Goal: Task Accomplishment & Management: Use online tool/utility

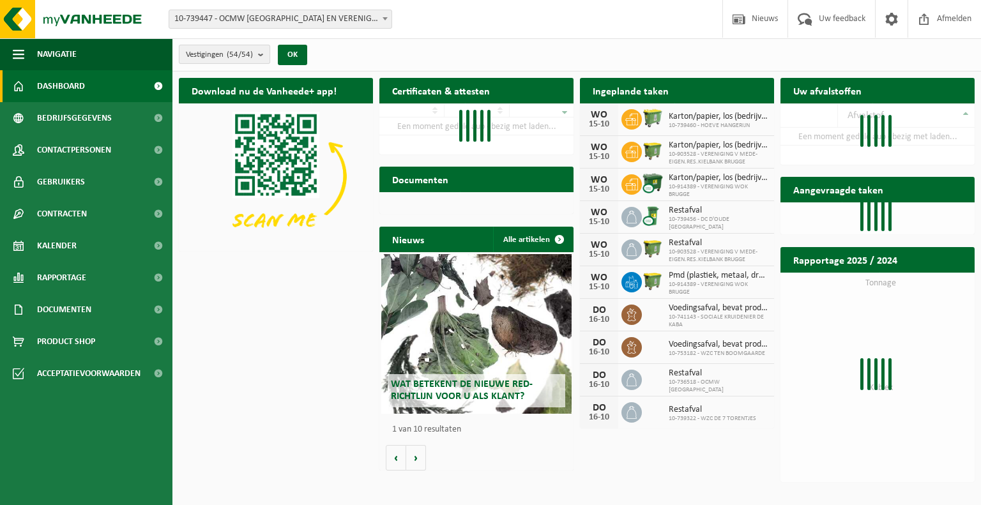
click at [267, 56] on b "submit" at bounding box center [263, 54] width 11 height 18
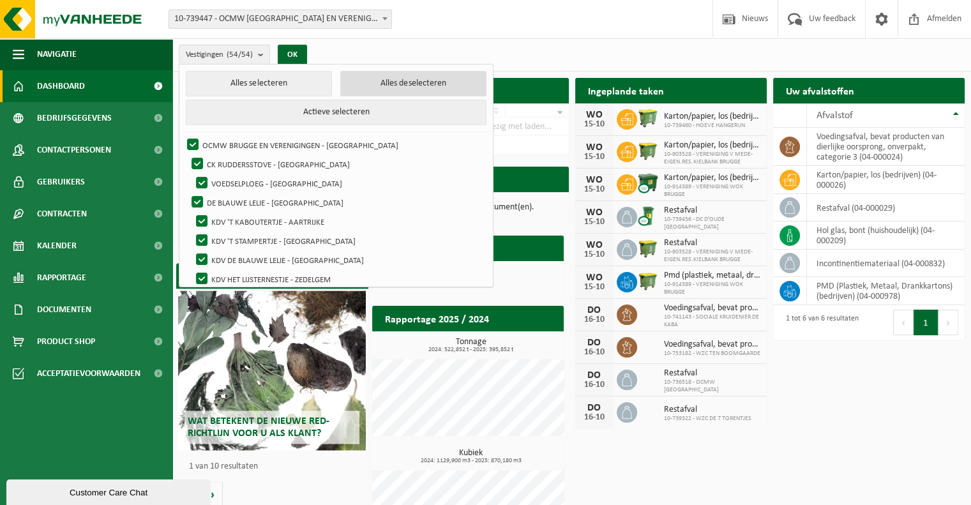
click at [369, 86] on button "Alles deselecteren" at bounding box center [413, 84] width 146 height 26
checkbox input "false"
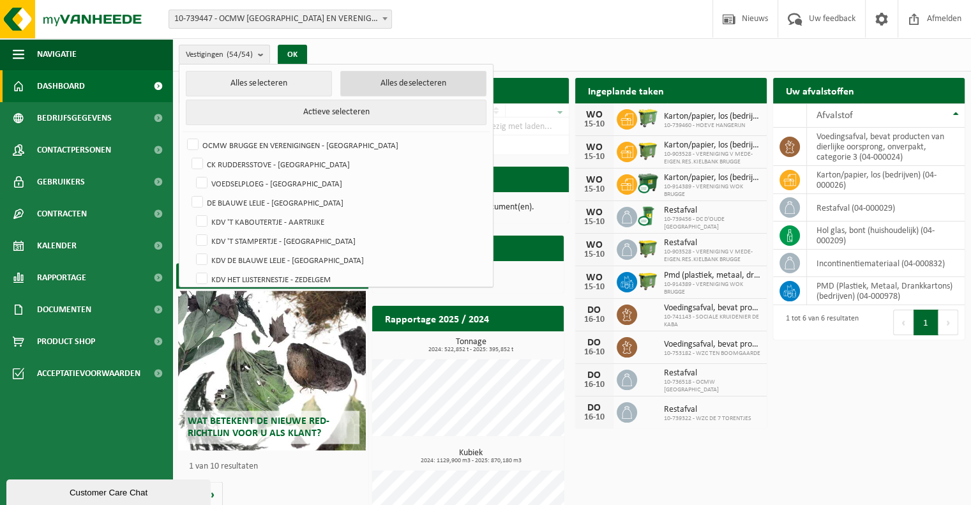
checkbox input "false"
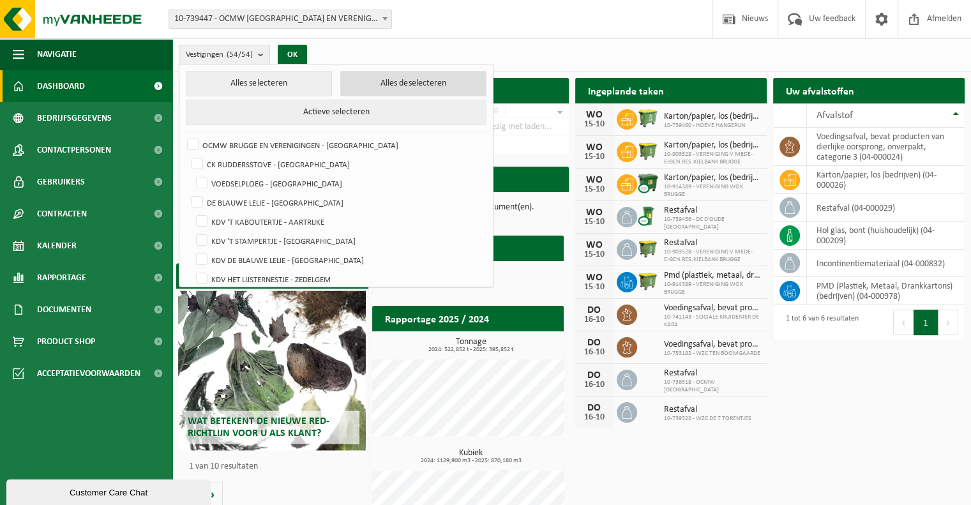
checkbox input "false"
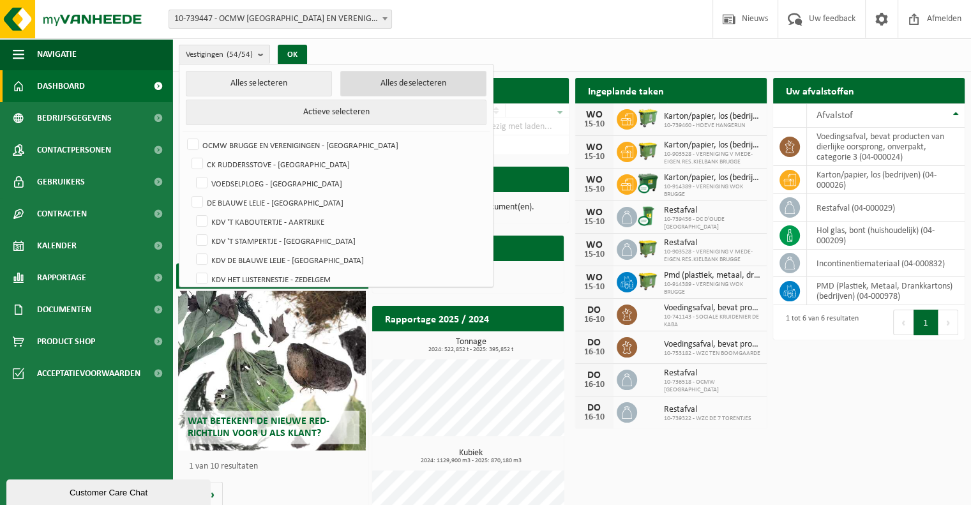
checkbox input "false"
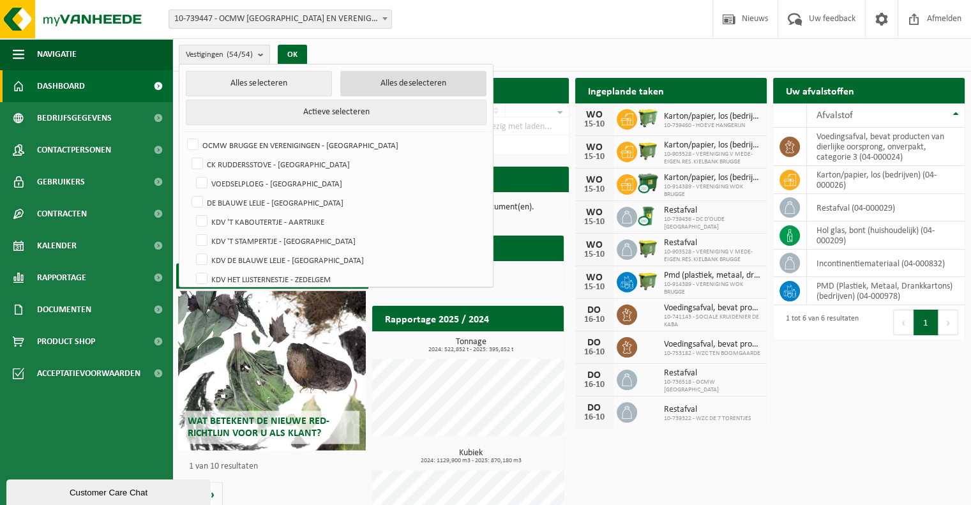
checkbox input "false"
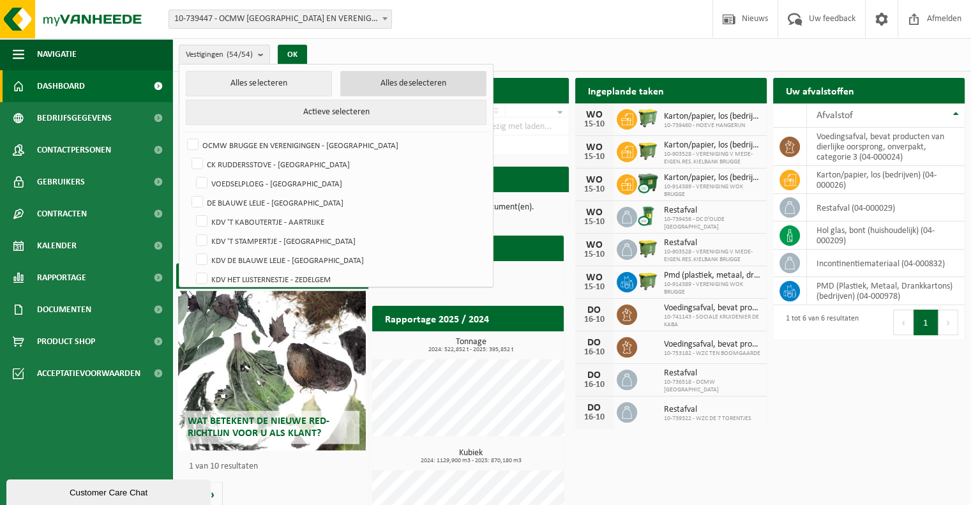
checkbox input "false"
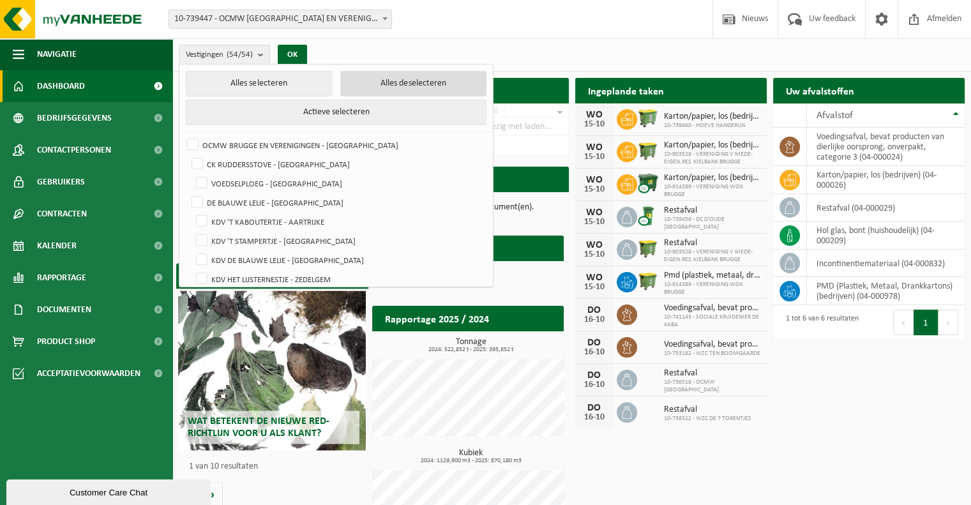
checkbox input "false"
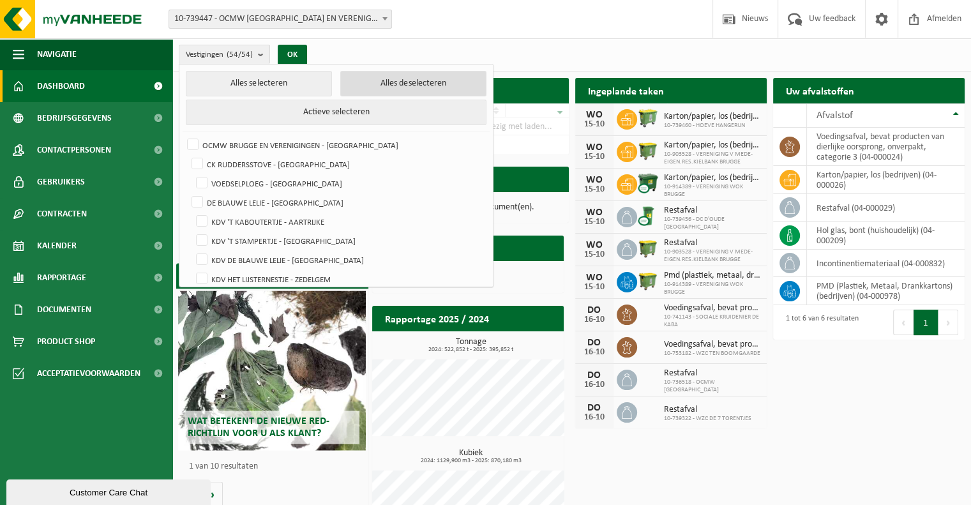
checkbox input "false"
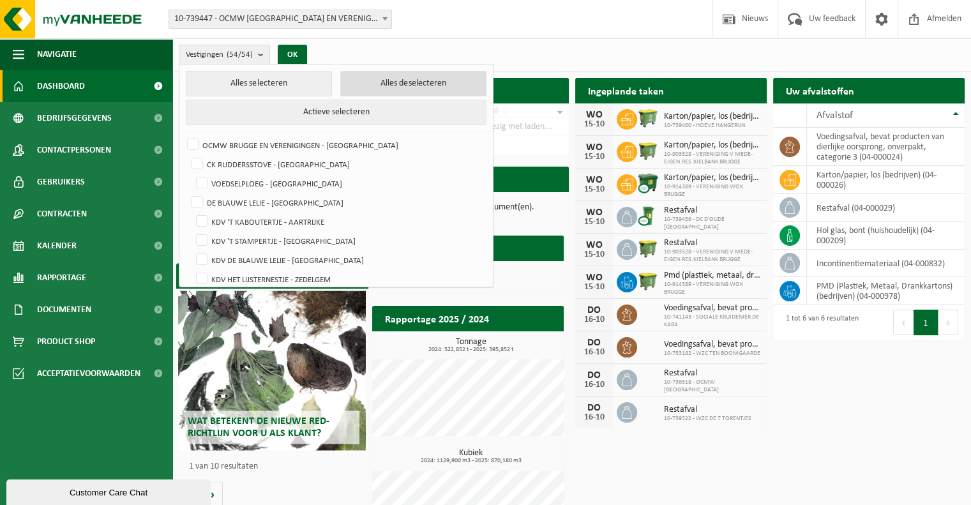
checkbox input "false"
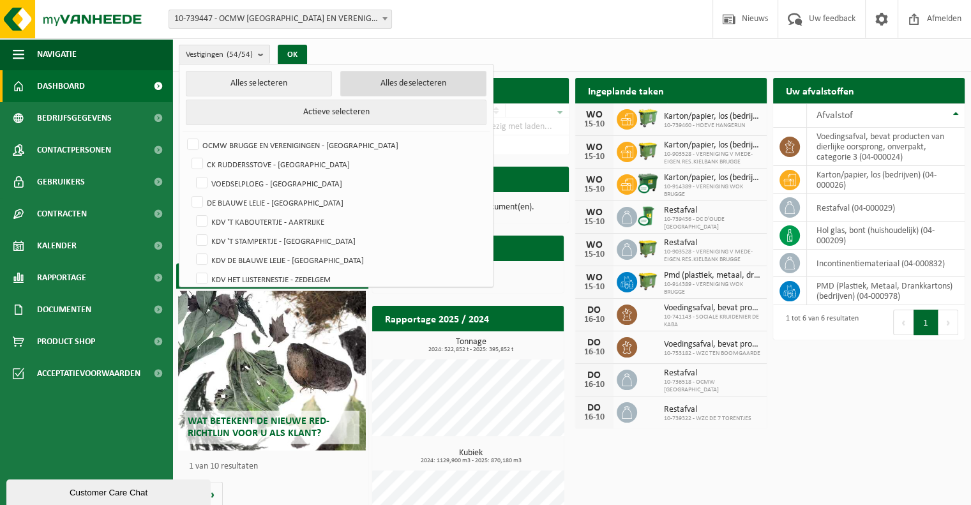
checkbox input "false"
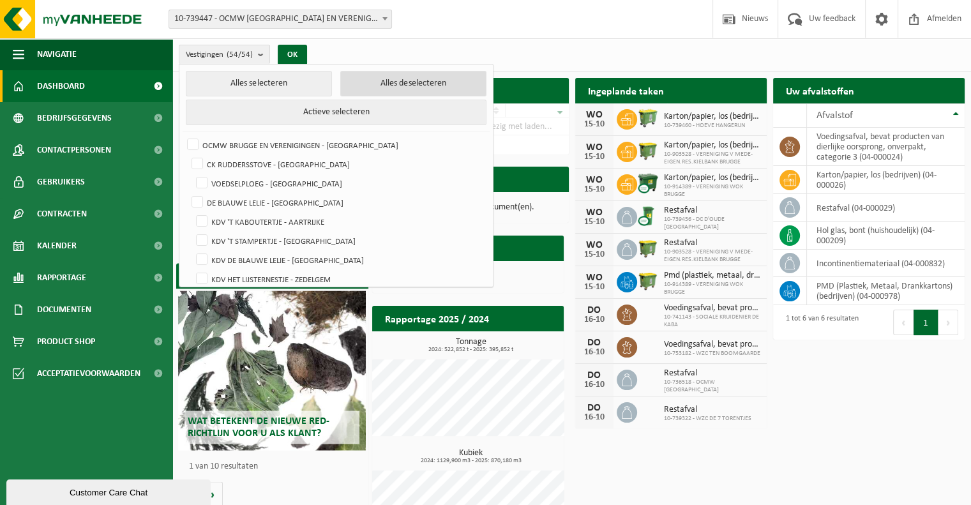
checkbox input "false"
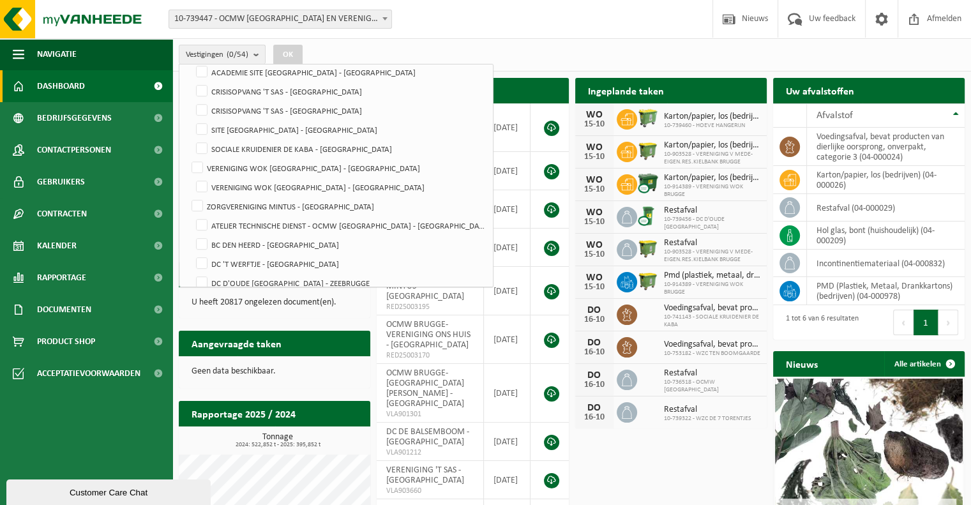
scroll to position [568, 0]
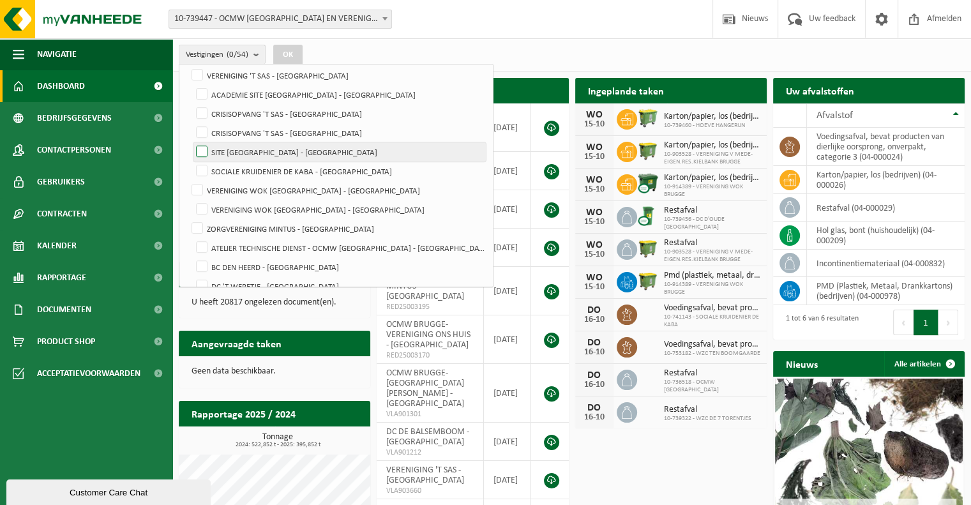
click at [202, 150] on label "SITE [GEOGRAPHIC_DATA] - [GEOGRAPHIC_DATA]" at bounding box center [339, 151] width 292 height 19
click at [192, 142] on input "SITE [GEOGRAPHIC_DATA] - [GEOGRAPHIC_DATA]" at bounding box center [191, 142] width 1 height 1
checkbox input "true"
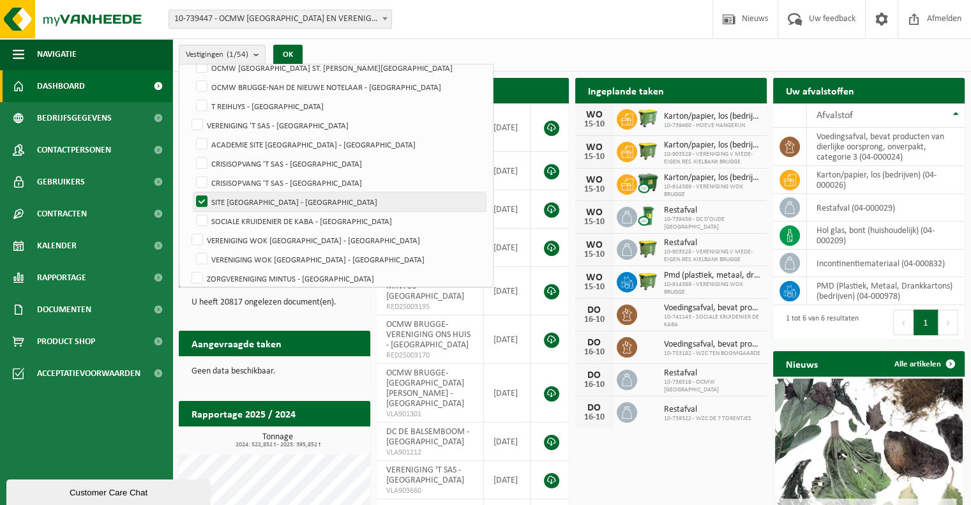
scroll to position [504, 0]
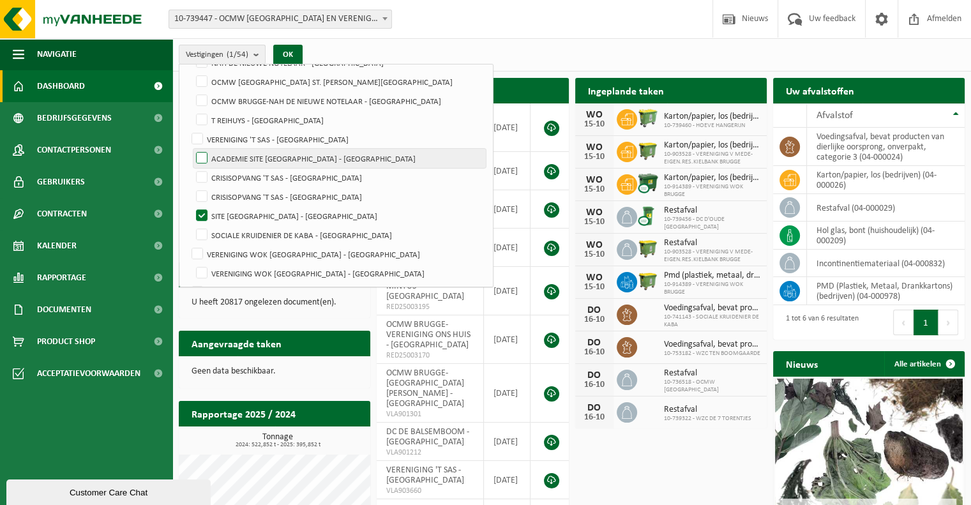
click at [202, 154] on label "ACADEMIE SITE [GEOGRAPHIC_DATA] - [GEOGRAPHIC_DATA]" at bounding box center [339, 158] width 292 height 19
click at [192, 149] on input "ACADEMIE SITE [GEOGRAPHIC_DATA] - [GEOGRAPHIC_DATA]" at bounding box center [191, 148] width 1 height 1
checkbox input "true"
click at [299, 57] on button "OK" at bounding box center [287, 55] width 29 height 20
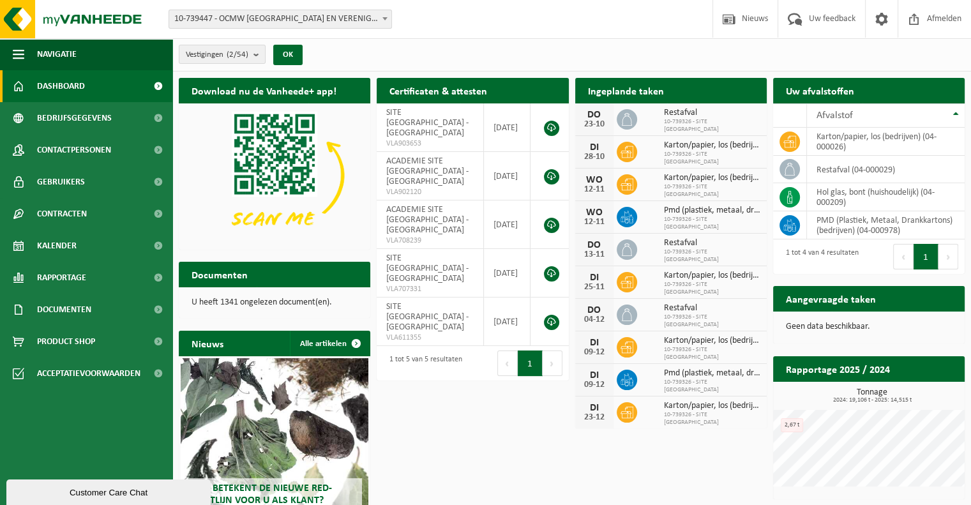
click at [458, 53] on div "Vestigingen (2/54) Alles selecteren Alles deselecteren Actieve selecteren OCMW …" at bounding box center [571, 54] width 799 height 33
click at [57, 282] on span "Rapportage" at bounding box center [61, 278] width 49 height 32
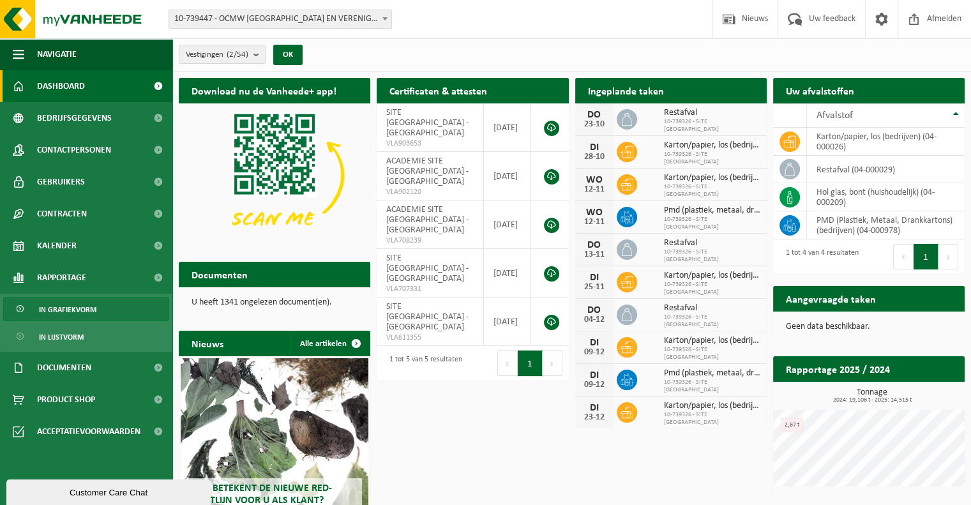
click at [56, 314] on span "In grafiekvorm" at bounding box center [67, 310] width 57 height 24
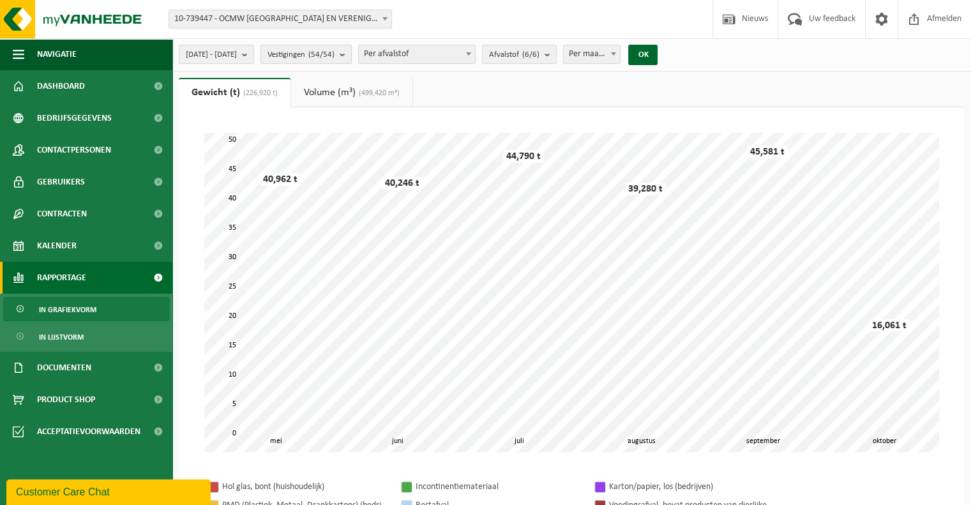
click at [351, 54] on b "submit" at bounding box center [345, 54] width 11 height 18
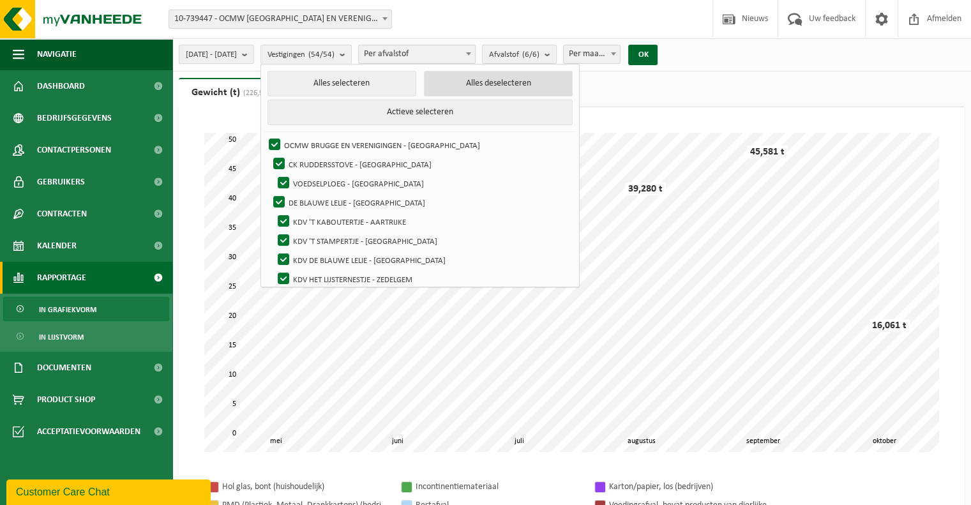
click at [486, 88] on button "Alles deselecteren" at bounding box center [498, 84] width 149 height 26
checkbox input "false"
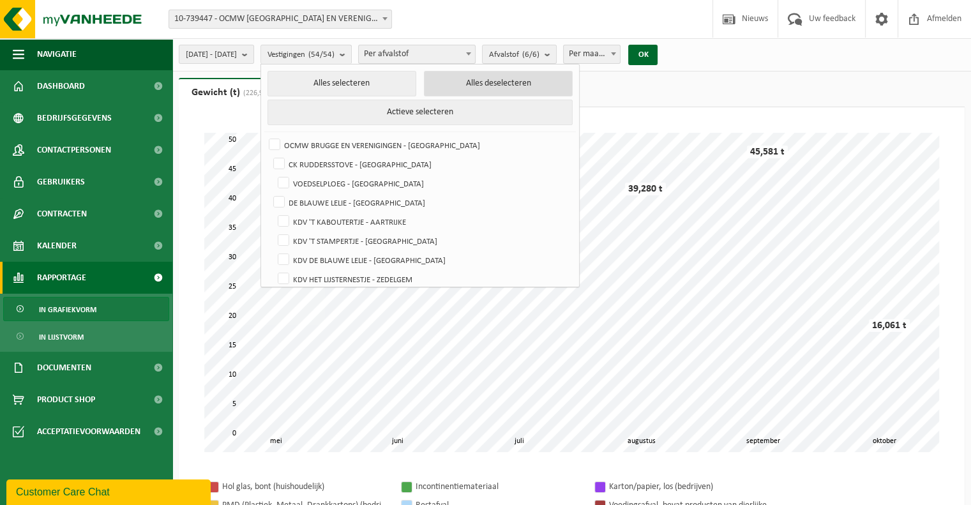
checkbox input "false"
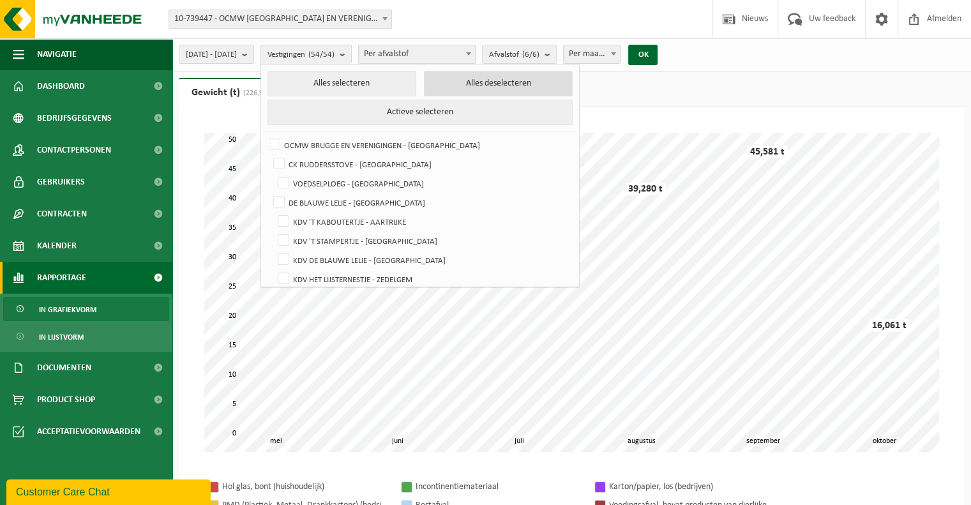
checkbox input "false"
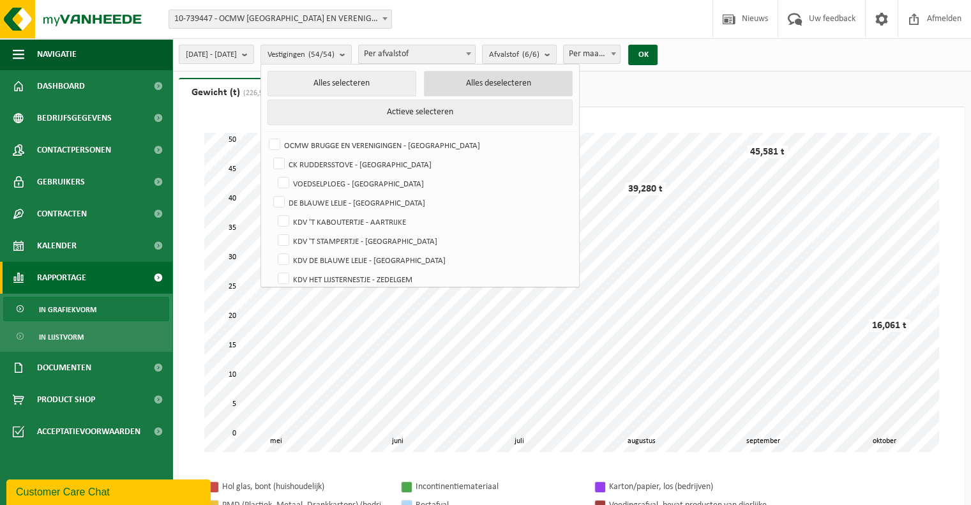
checkbox input "false"
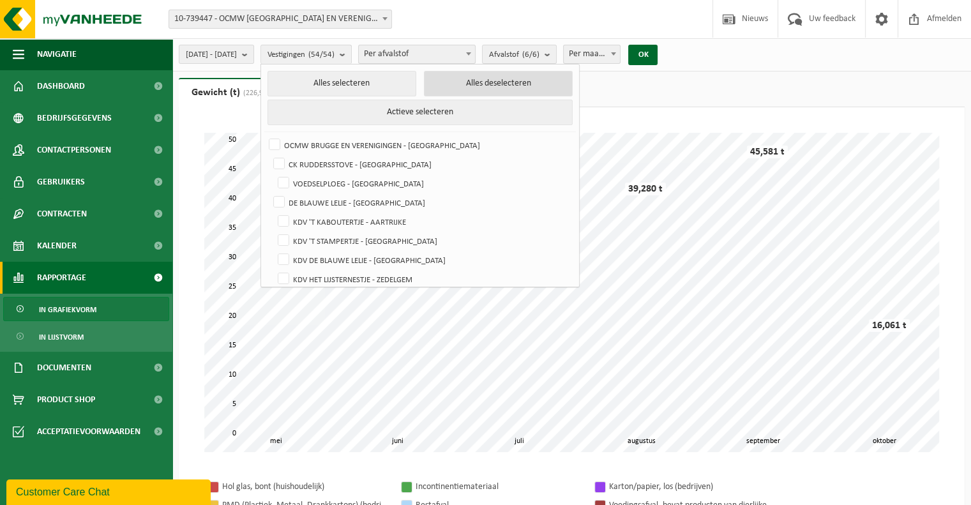
checkbox input "false"
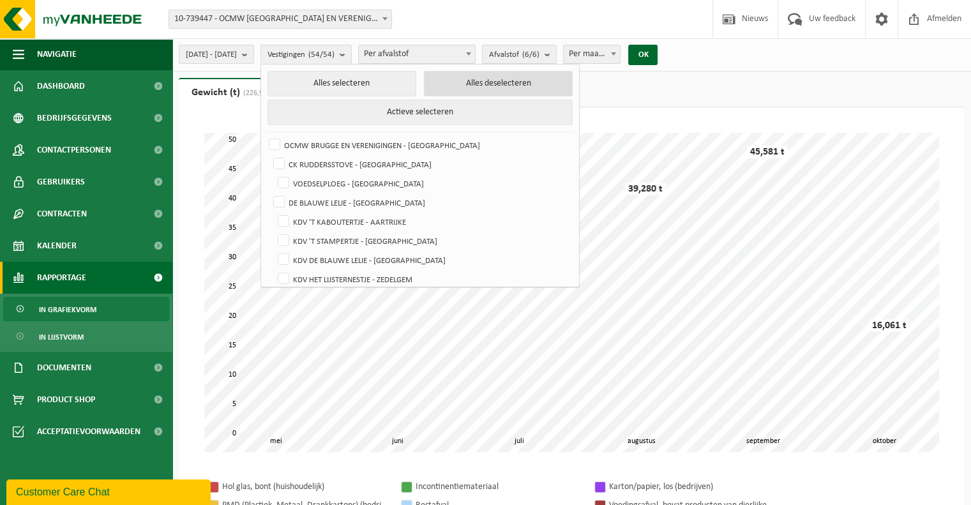
checkbox input "false"
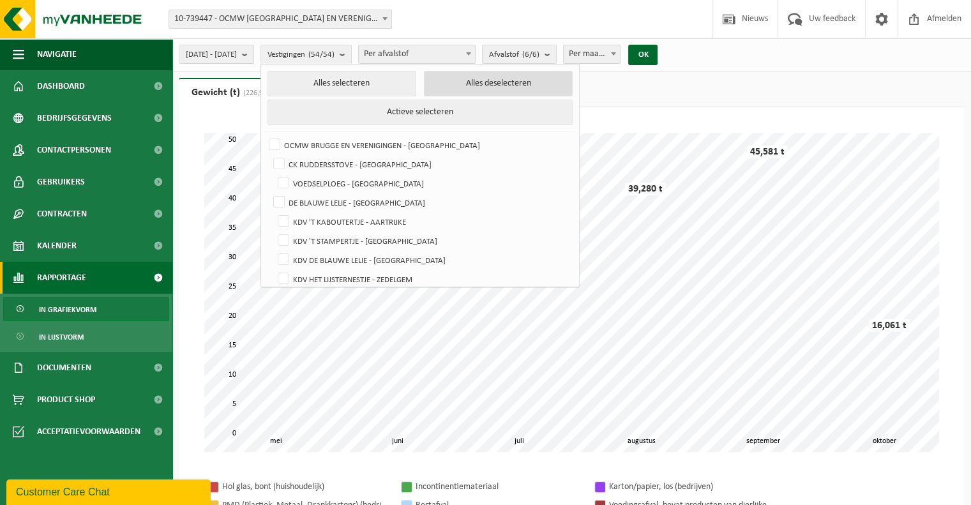
checkbox input "false"
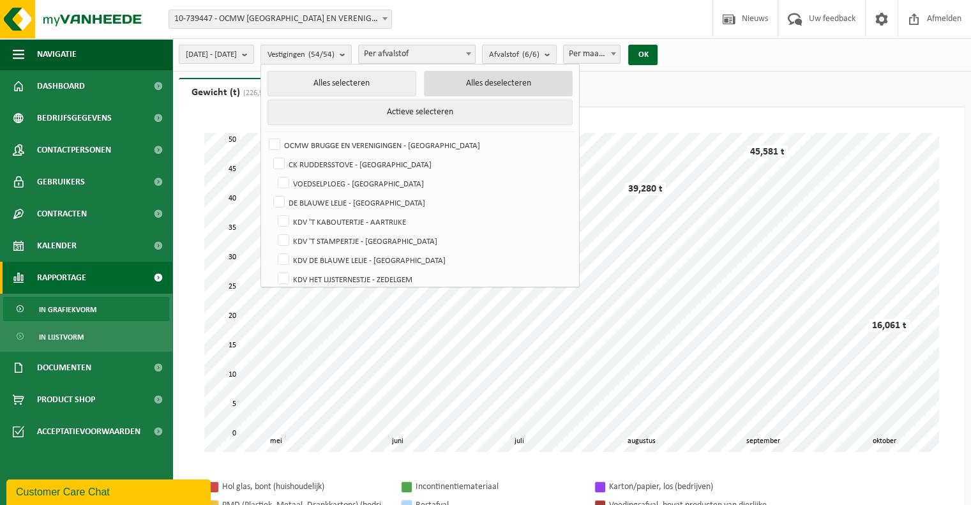
checkbox input "false"
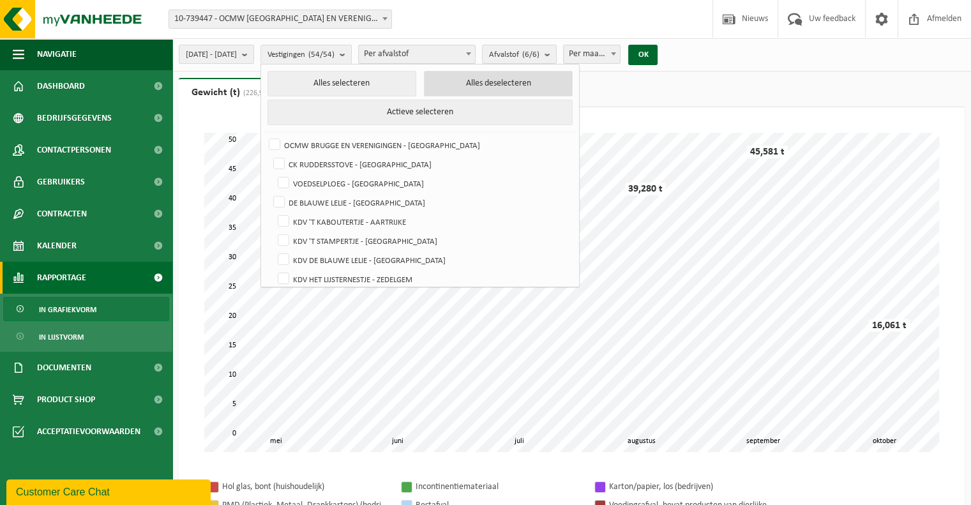
checkbox input "false"
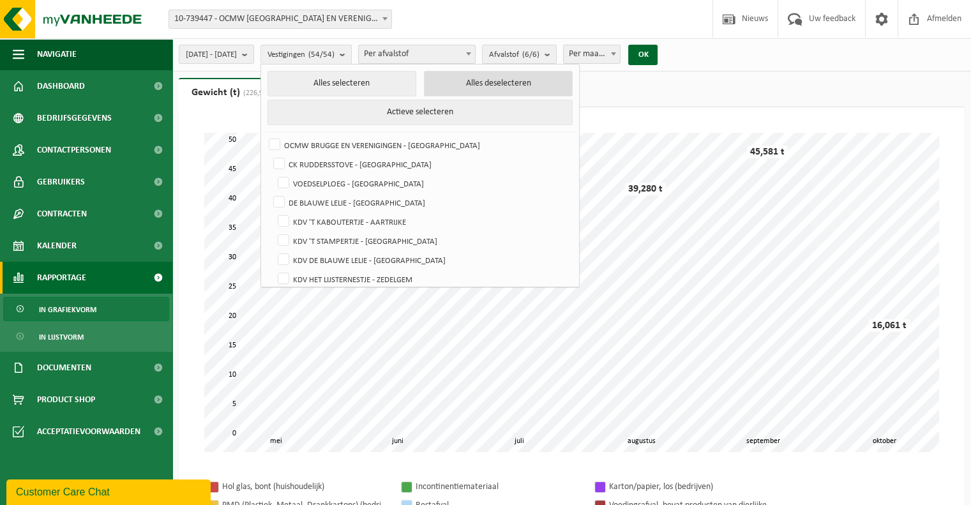
checkbox input "false"
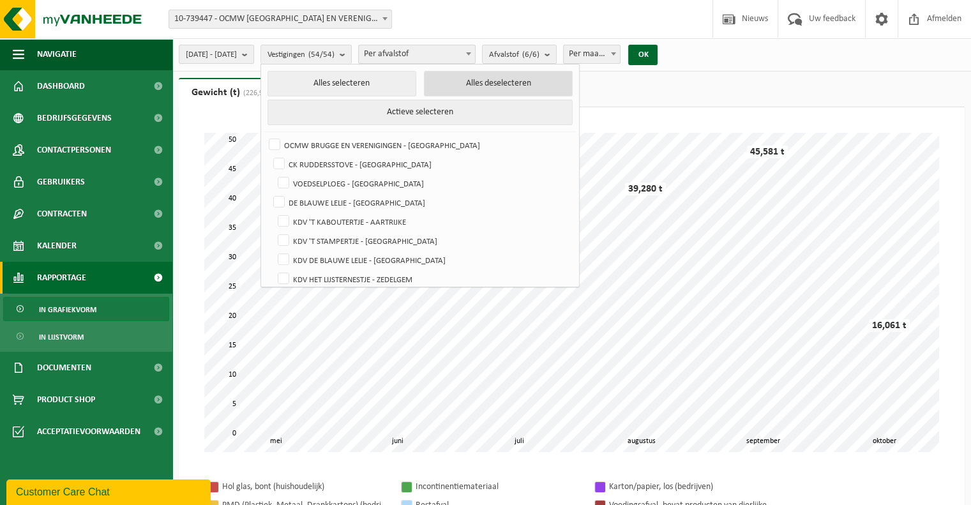
checkbox input "false"
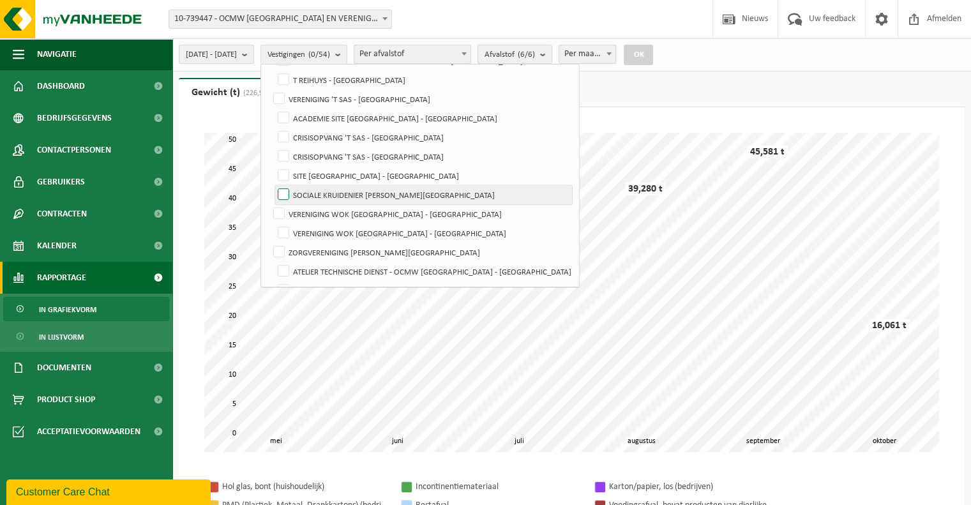
scroll to position [575, 0]
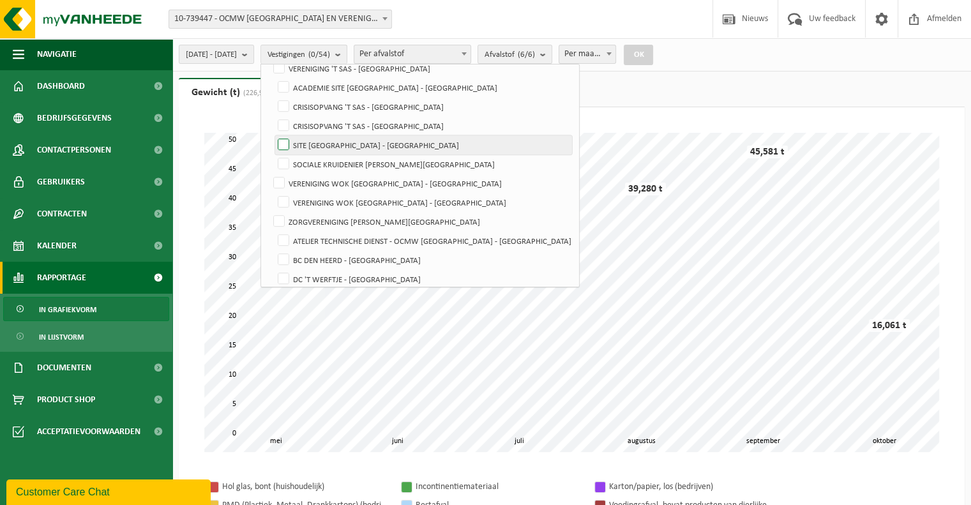
click at [319, 145] on label "SITE [GEOGRAPHIC_DATA] - [GEOGRAPHIC_DATA]" at bounding box center [423, 144] width 297 height 19
click at [273, 135] on input "SITE [GEOGRAPHIC_DATA] - [GEOGRAPHIC_DATA]" at bounding box center [273, 135] width 1 height 1
checkbox input "true"
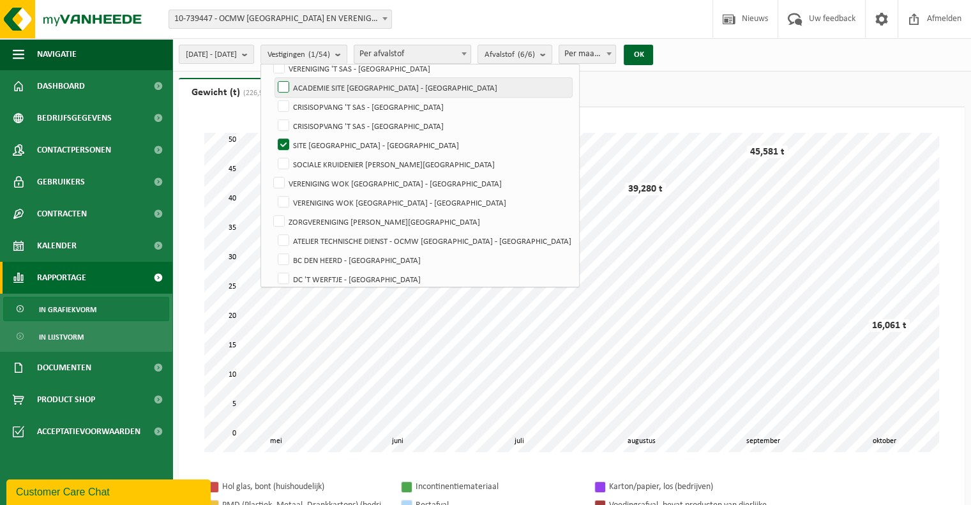
click at [312, 88] on label "ACADEMIE SITE [GEOGRAPHIC_DATA] - [GEOGRAPHIC_DATA]" at bounding box center [423, 87] width 297 height 19
click at [273, 78] on input "ACADEMIE SITE [GEOGRAPHIC_DATA] - [GEOGRAPHIC_DATA]" at bounding box center [273, 77] width 1 height 1
checkbox input "true"
click at [653, 56] on button "OK" at bounding box center [638, 55] width 29 height 20
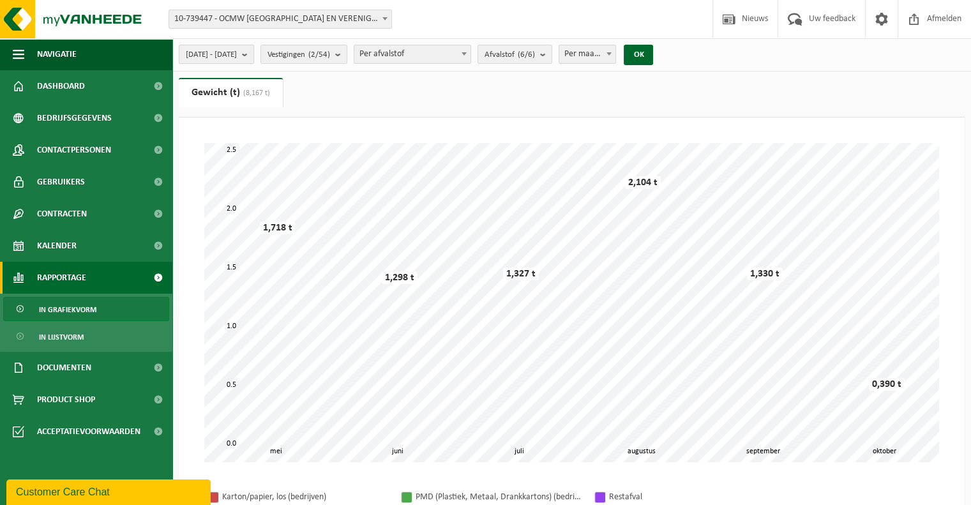
click at [254, 54] on button "2025-05-01 - 2025-10-15" at bounding box center [216, 54] width 75 height 19
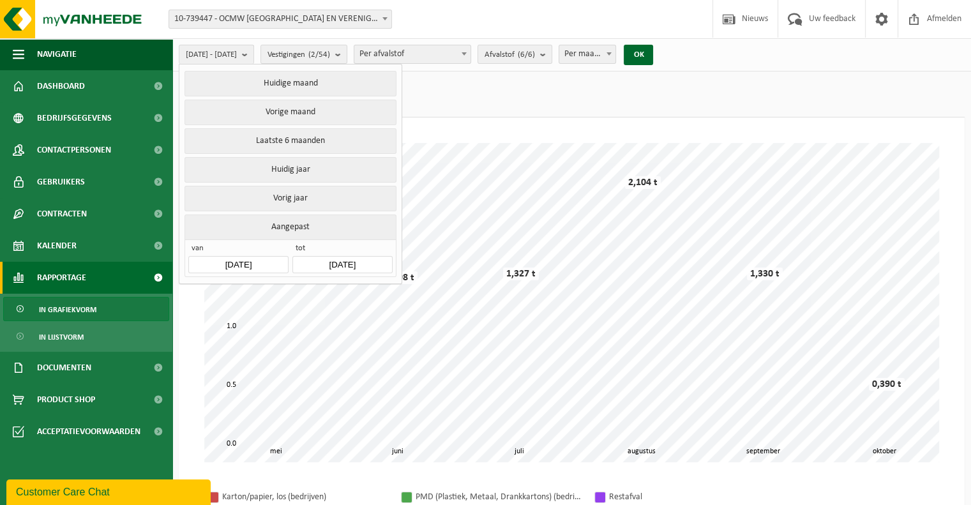
click at [289, 227] on button "Aangepast" at bounding box center [290, 227] width 211 height 25
click at [245, 261] on input "2025-05-01" at bounding box center [238, 264] width 100 height 17
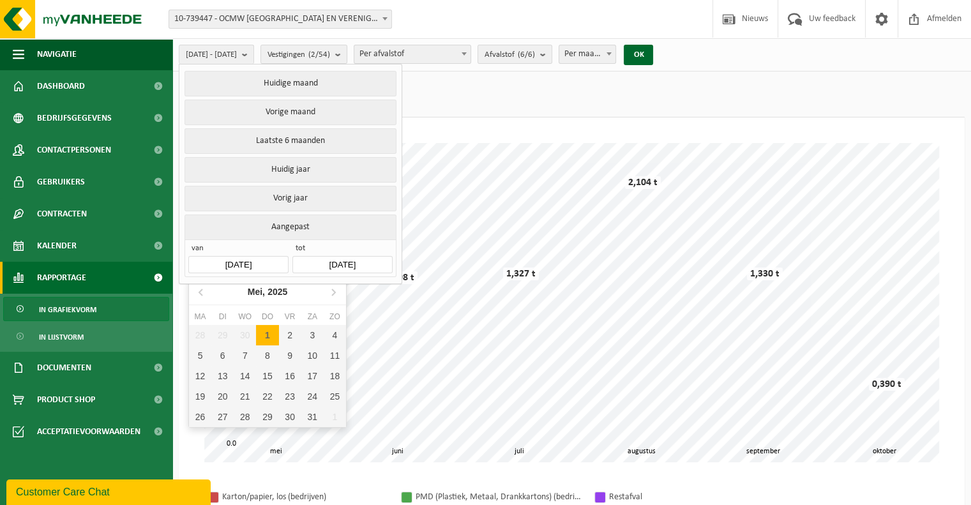
click at [245, 261] on input "2025-05-01" at bounding box center [238, 264] width 100 height 17
click at [202, 288] on icon at bounding box center [202, 292] width 20 height 20
click at [267, 292] on div "Februari, 2025" at bounding box center [267, 292] width 71 height 20
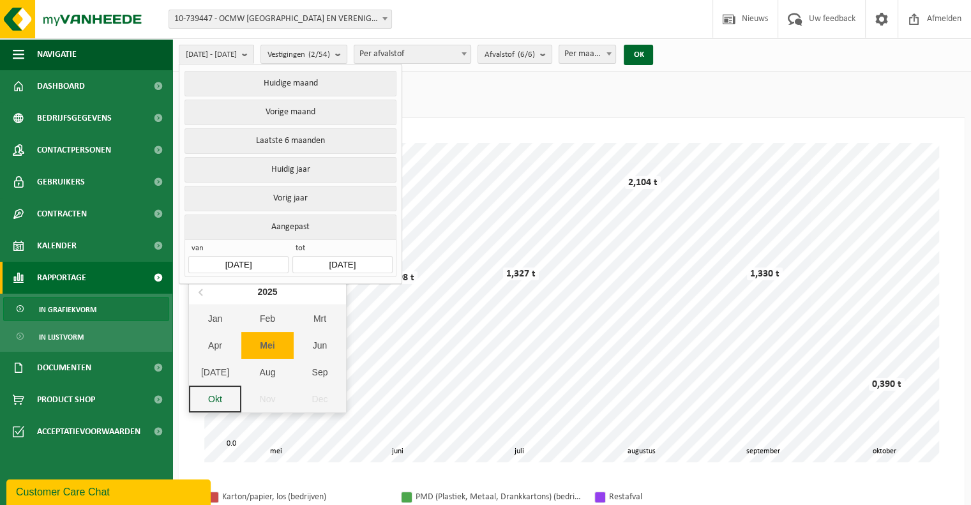
click at [248, 292] on nav "2025" at bounding box center [267, 292] width 157 height 26
click at [258, 290] on div "2025" at bounding box center [267, 292] width 30 height 20
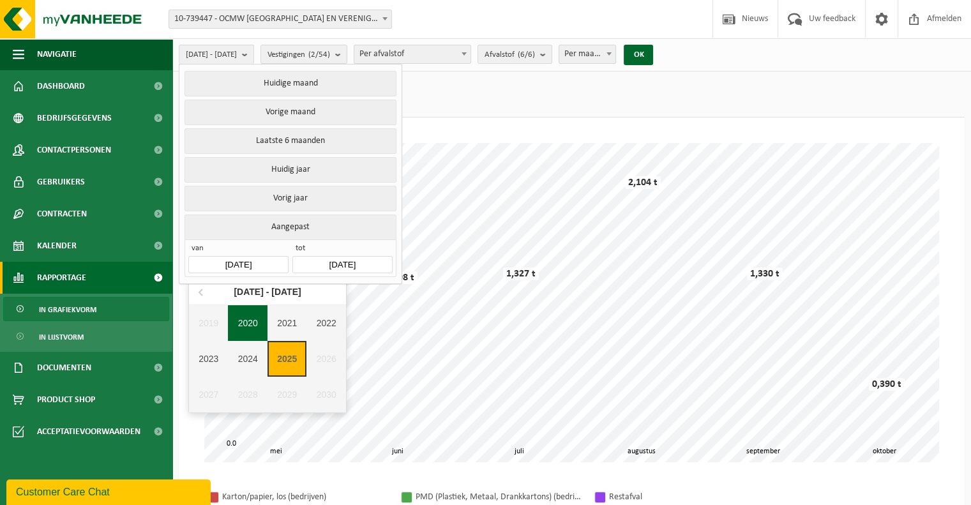
click at [237, 318] on div "2020" at bounding box center [248, 323] width 40 height 36
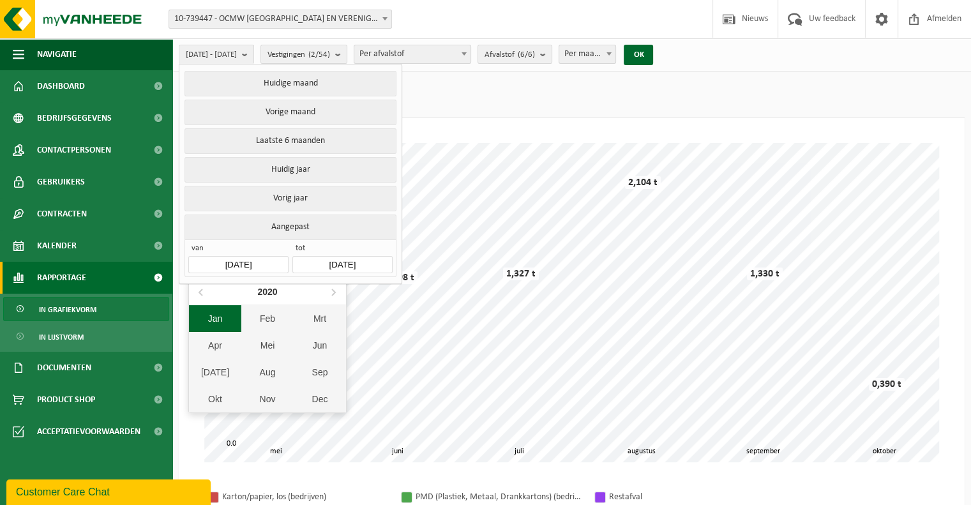
click at [213, 321] on div "Jan" at bounding box center [215, 318] width 52 height 27
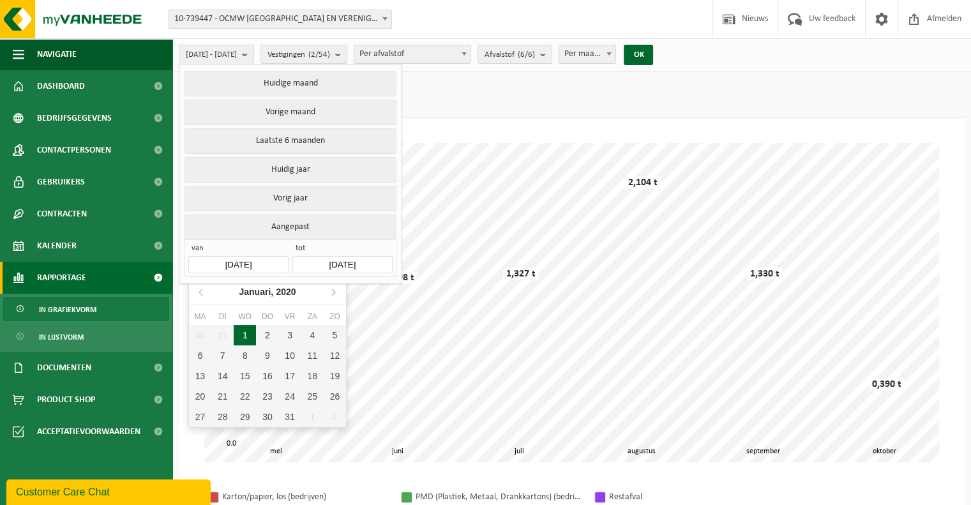
click at [243, 335] on div "1" at bounding box center [245, 335] width 22 height 20
type input "2020-01-01"
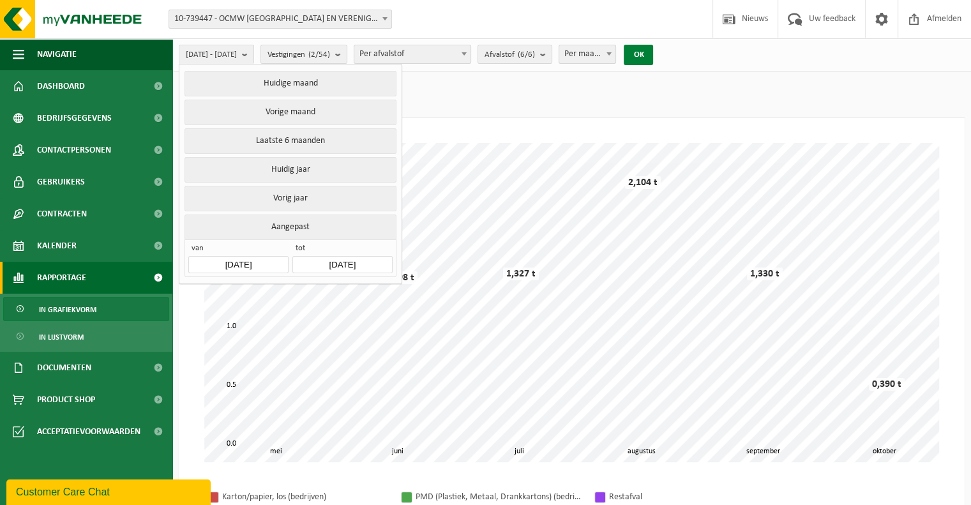
click at [653, 55] on button "OK" at bounding box center [638, 55] width 29 height 20
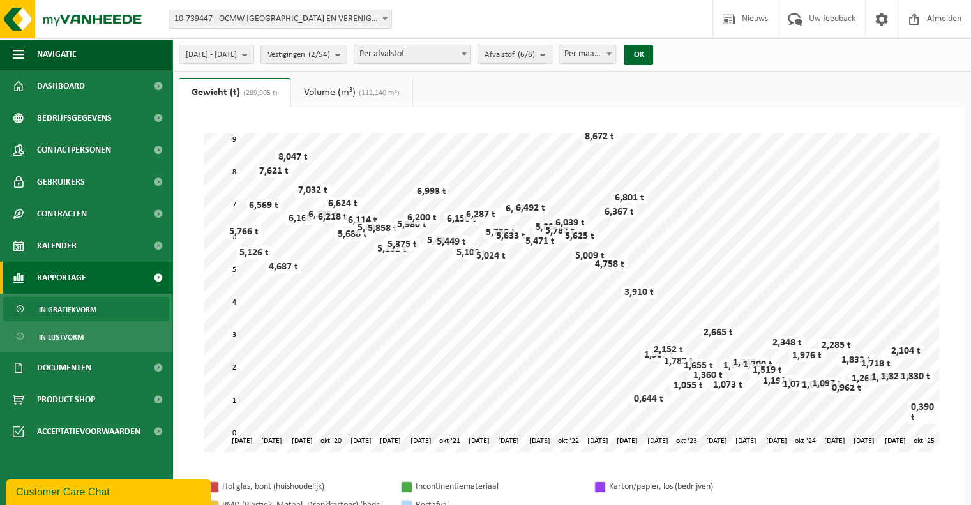
click at [552, 57] on b "submit" at bounding box center [545, 54] width 11 height 18
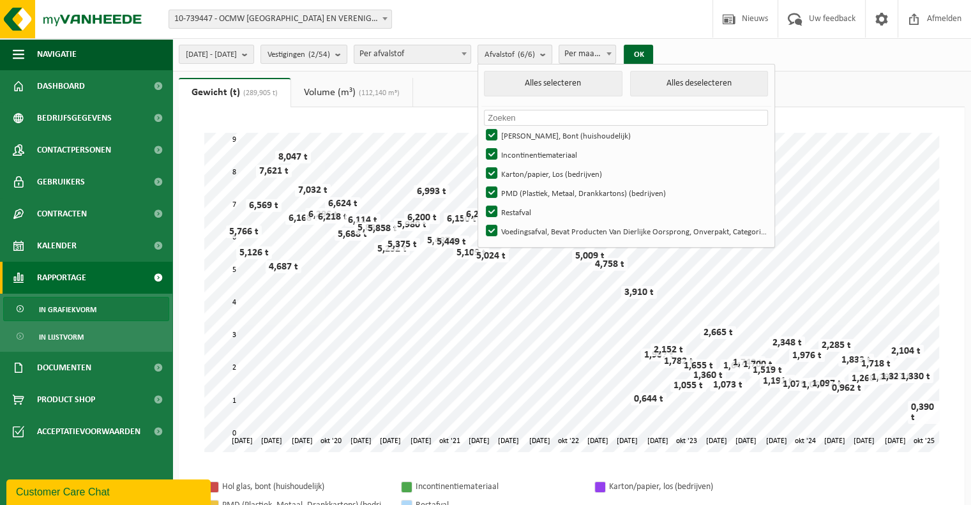
click at [552, 57] on b "submit" at bounding box center [545, 54] width 11 height 19
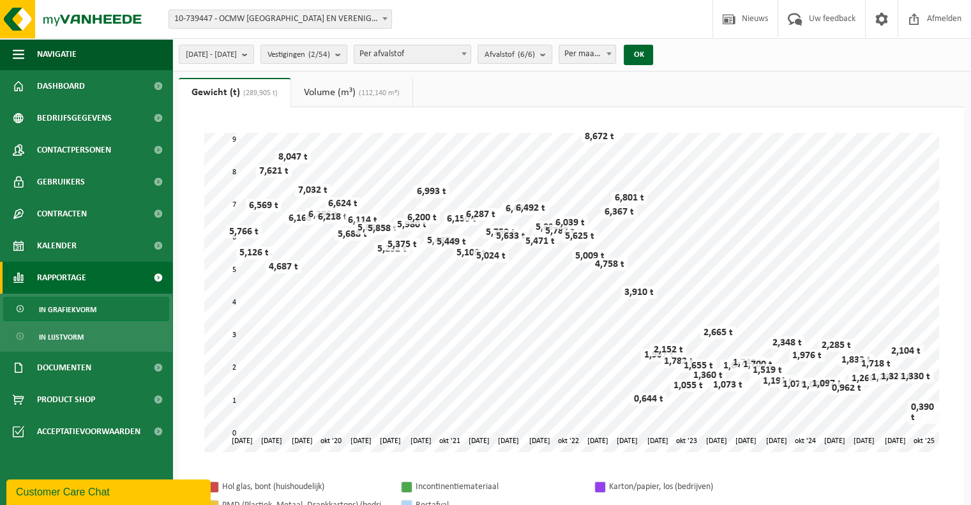
click at [615, 57] on span at bounding box center [609, 53] width 13 height 17
select select "3"
click at [653, 56] on button "OK" at bounding box center [638, 55] width 29 height 20
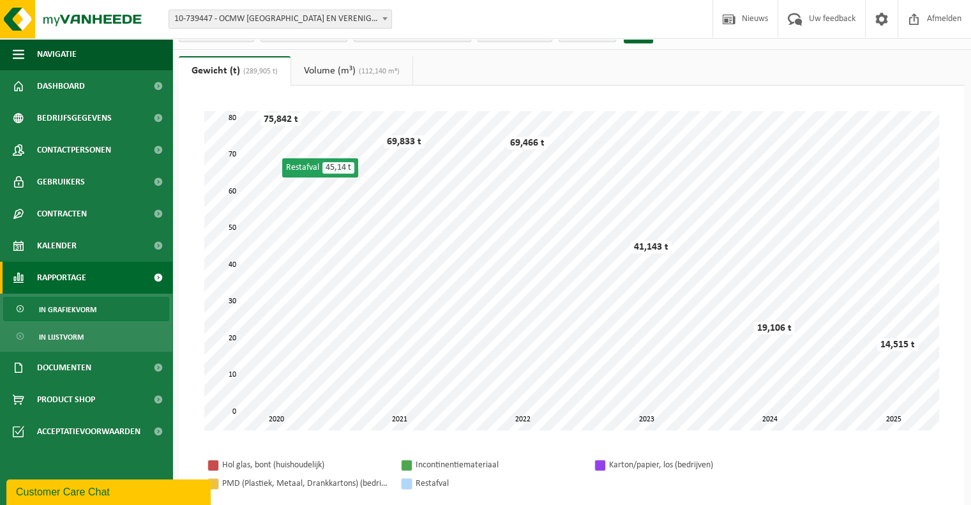
scroll to position [0, 0]
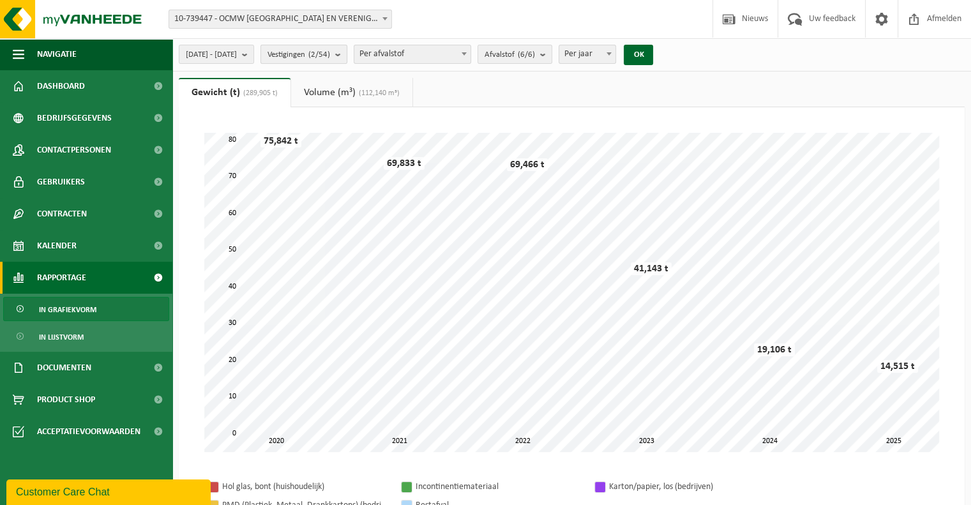
click at [347, 54] on b "submit" at bounding box center [340, 54] width 11 height 18
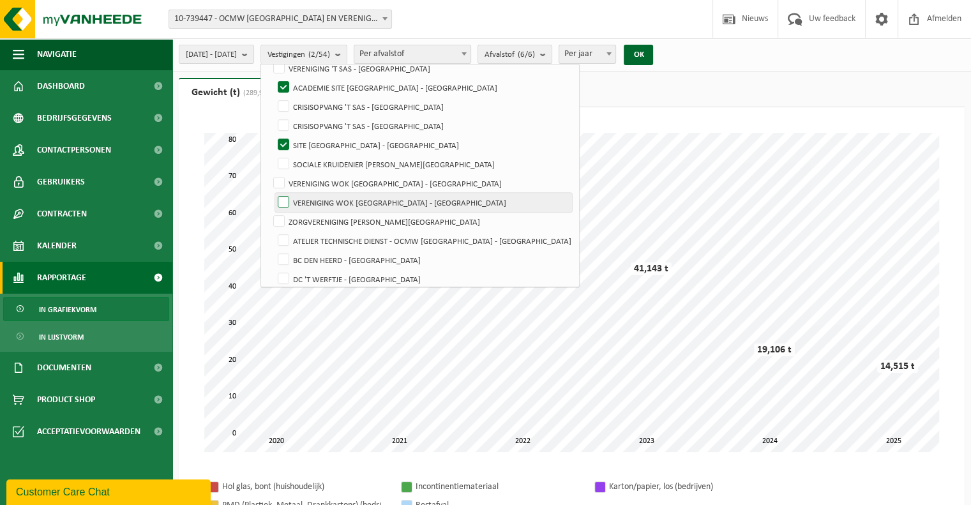
scroll to position [511, 0]
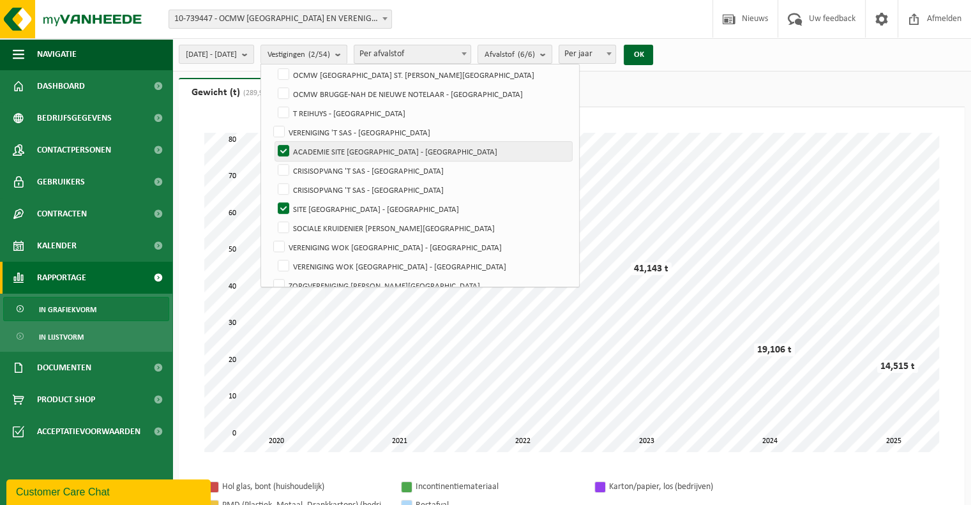
click at [319, 151] on label "ACADEMIE SITE [GEOGRAPHIC_DATA] - [GEOGRAPHIC_DATA]" at bounding box center [423, 151] width 297 height 19
click at [273, 142] on input "ACADEMIE SITE [GEOGRAPHIC_DATA] - [GEOGRAPHIC_DATA]" at bounding box center [273, 141] width 1 height 1
checkbox input "false"
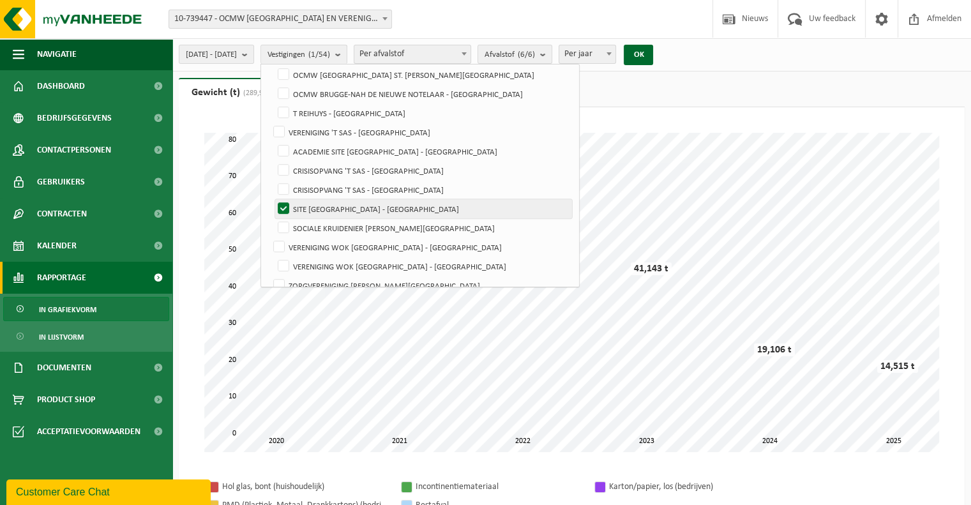
click at [312, 204] on label "SITE [GEOGRAPHIC_DATA] - [GEOGRAPHIC_DATA]" at bounding box center [423, 208] width 297 height 19
click at [273, 199] on input "SITE [GEOGRAPHIC_DATA] - [GEOGRAPHIC_DATA]" at bounding box center [273, 199] width 1 height 1
checkbox input "false"
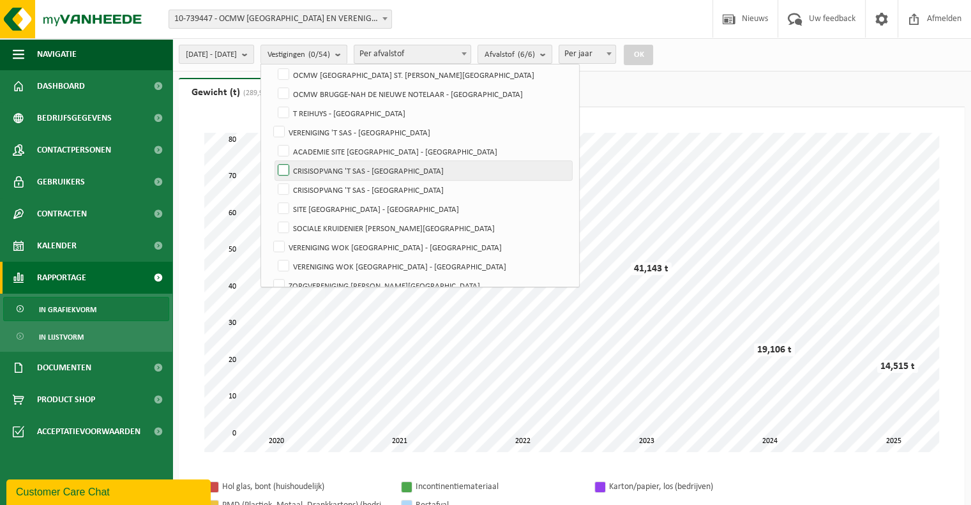
click at [318, 167] on label "CRISISOPVANG 'T SAS - [GEOGRAPHIC_DATA]" at bounding box center [423, 170] width 297 height 19
click at [273, 161] on input "CRISISOPVANG 'T SAS - [GEOGRAPHIC_DATA]" at bounding box center [273, 160] width 1 height 1
checkbox input "true"
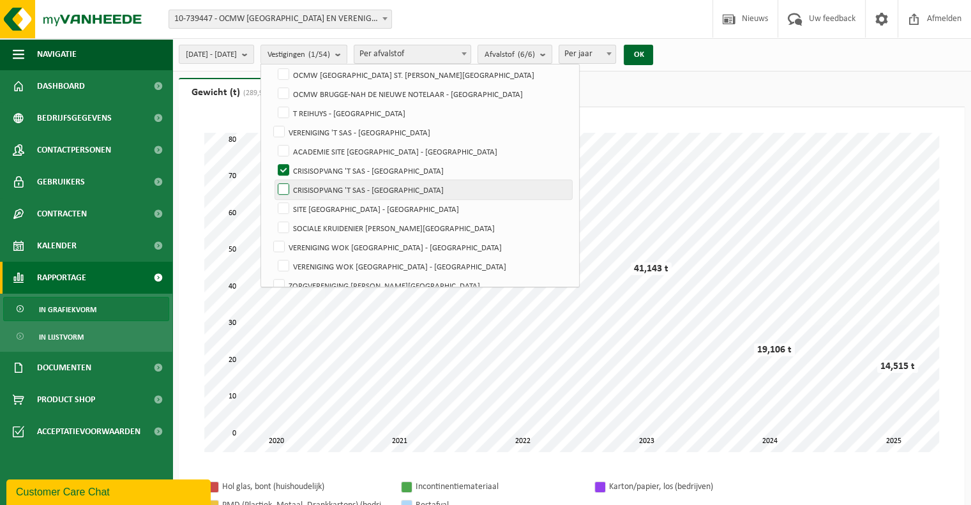
drag, startPoint x: 312, startPoint y: 181, endPoint x: 371, endPoint y: 163, distance: 61.6
click at [312, 182] on label "CRISISOPVANG 'T SAS - [GEOGRAPHIC_DATA]" at bounding box center [423, 189] width 297 height 19
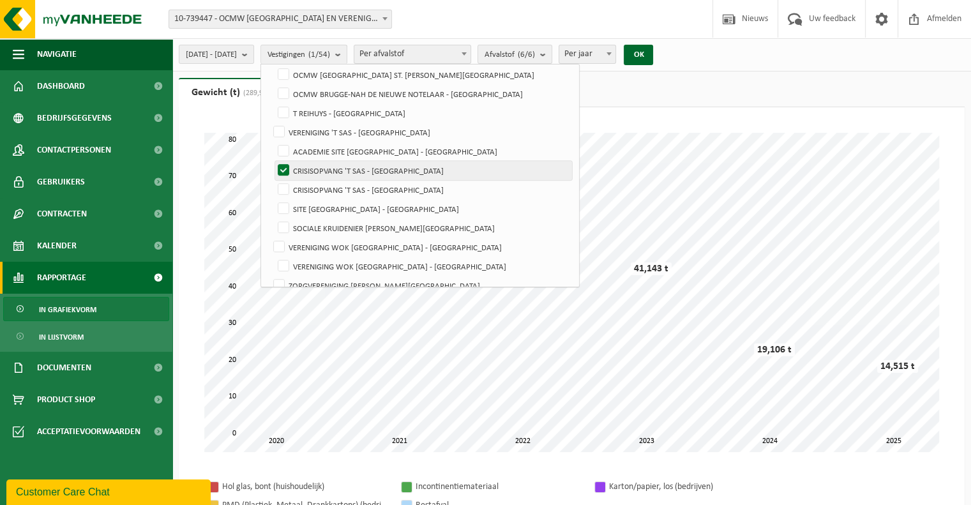
click at [273, 180] on input "CRISISOPVANG 'T SAS - [GEOGRAPHIC_DATA]" at bounding box center [273, 179] width 1 height 1
checkbox input "true"
click at [653, 50] on button "OK" at bounding box center [638, 55] width 29 height 20
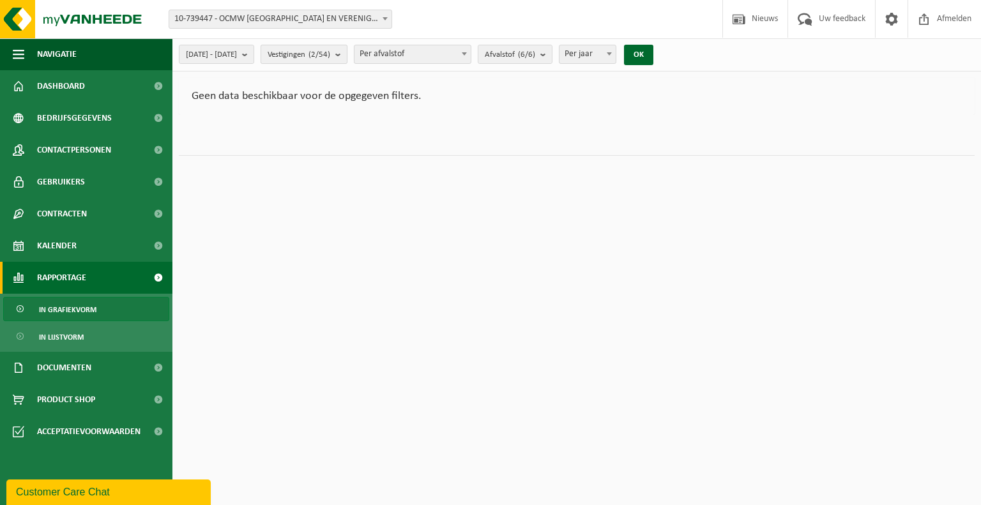
click at [347, 55] on b "submit" at bounding box center [340, 54] width 11 height 18
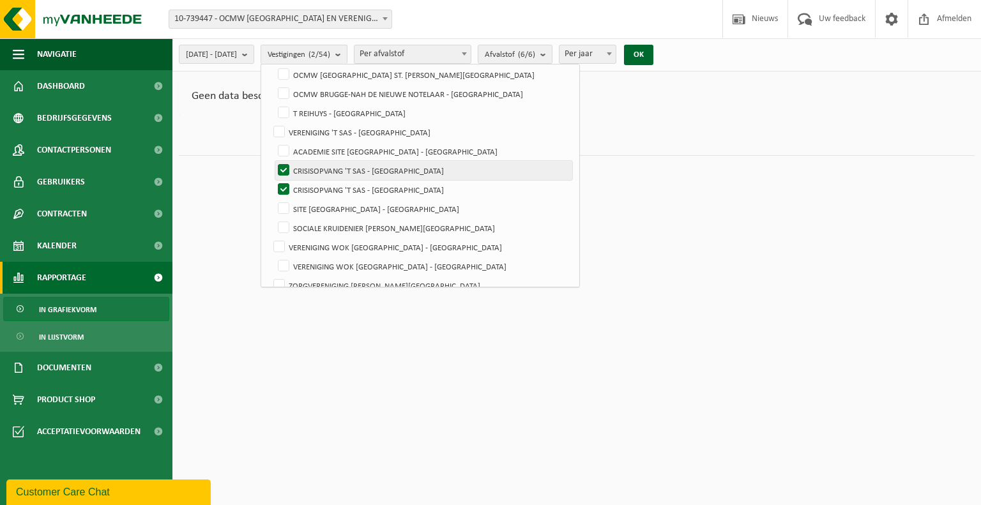
click at [318, 167] on label "CRISISOPVANG 'T SAS - [GEOGRAPHIC_DATA]" at bounding box center [423, 170] width 297 height 19
click at [273, 161] on input "CRISISOPVANG 'T SAS - [GEOGRAPHIC_DATA]" at bounding box center [273, 160] width 1 height 1
checkbox input "false"
click at [315, 185] on label "CRISISOPVANG 'T SAS - [GEOGRAPHIC_DATA]" at bounding box center [423, 189] width 297 height 19
click at [273, 180] on input "CRISISOPVANG 'T SAS - [GEOGRAPHIC_DATA]" at bounding box center [273, 179] width 1 height 1
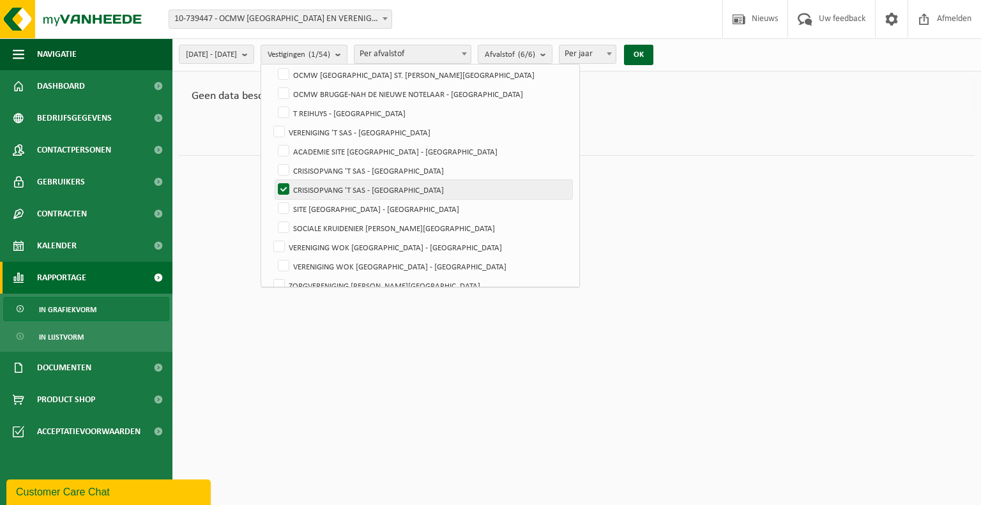
checkbox input "false"
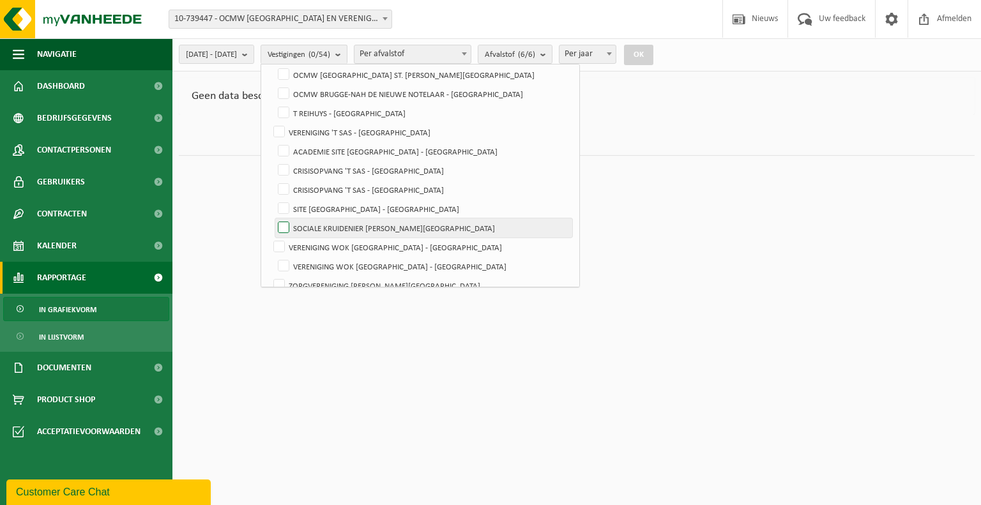
click at [313, 226] on label "SOCIALE KRUIDENIER DE KABA - [GEOGRAPHIC_DATA]" at bounding box center [423, 227] width 297 height 19
click at [273, 218] on input "SOCIALE KRUIDENIER DE KABA - [GEOGRAPHIC_DATA]" at bounding box center [273, 218] width 1 height 1
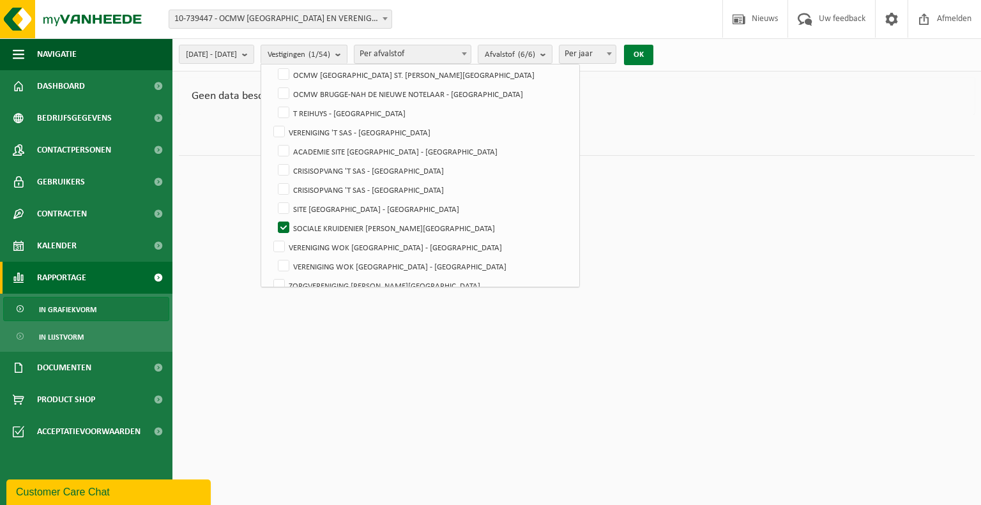
click at [653, 58] on button "OK" at bounding box center [638, 55] width 29 height 20
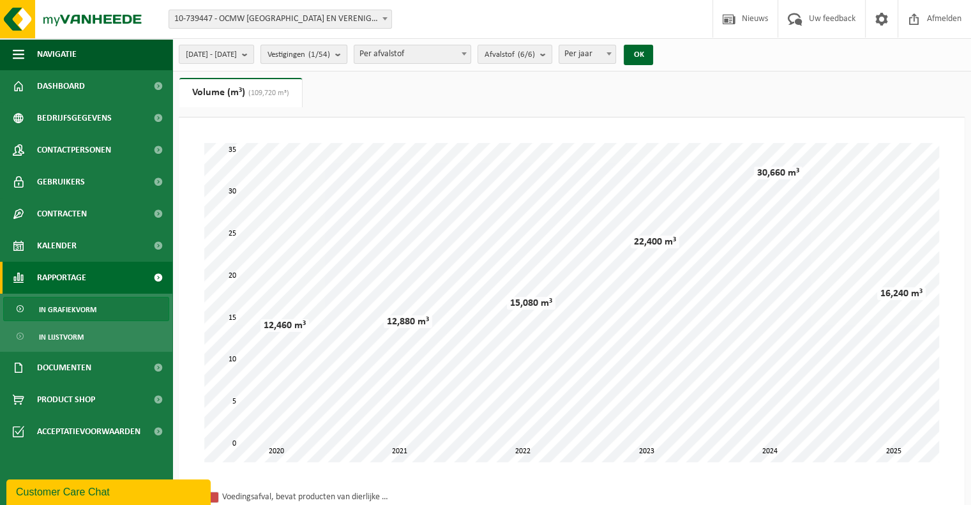
click at [347, 56] on b "submit" at bounding box center [340, 54] width 11 height 18
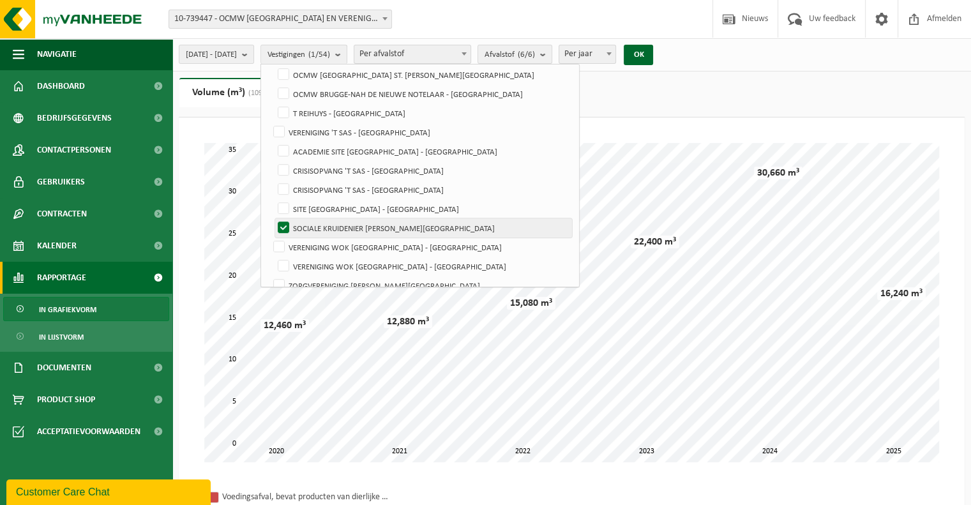
click at [313, 222] on label "SOCIALE KRUIDENIER DE KABA - [GEOGRAPHIC_DATA]" at bounding box center [423, 227] width 297 height 19
click at [273, 218] on input "SOCIALE KRUIDENIER DE KABA - [GEOGRAPHIC_DATA]" at bounding box center [273, 218] width 1 height 1
checkbox input "false"
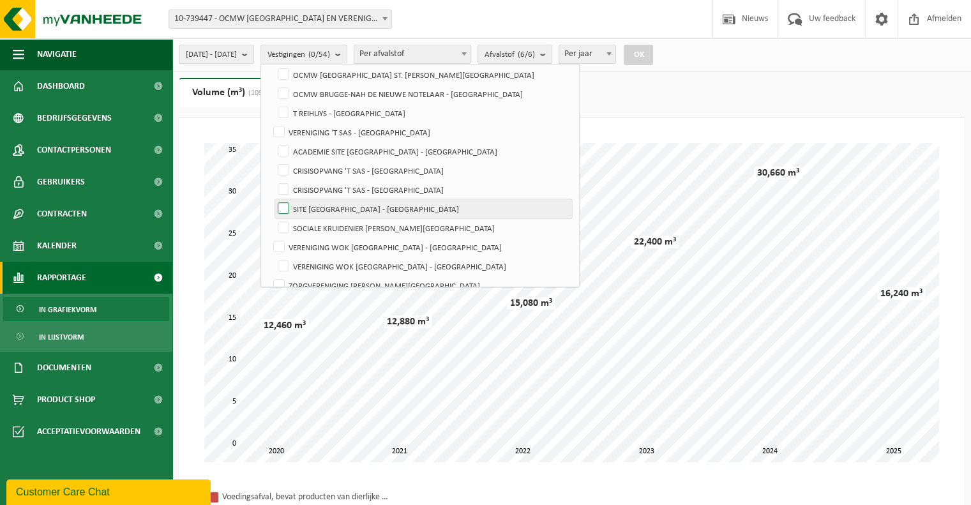
click at [309, 207] on label "SITE [GEOGRAPHIC_DATA] - [GEOGRAPHIC_DATA]" at bounding box center [423, 208] width 297 height 19
click at [273, 199] on input "SITE [GEOGRAPHIC_DATA] - [GEOGRAPHIC_DATA]" at bounding box center [273, 199] width 1 height 1
checkbox input "true"
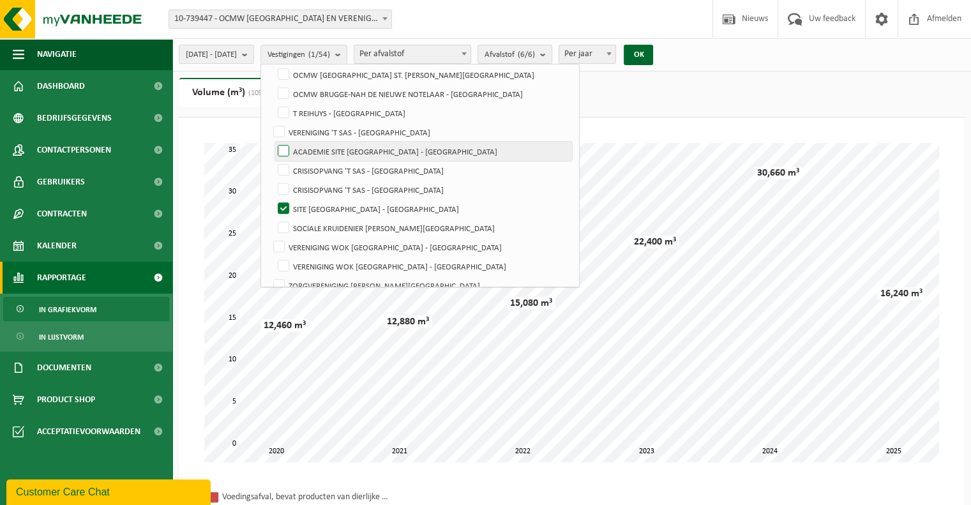
click at [312, 146] on label "ACADEMIE SITE [GEOGRAPHIC_DATA] - [GEOGRAPHIC_DATA]" at bounding box center [423, 151] width 297 height 19
click at [273, 142] on input "ACADEMIE SITE [GEOGRAPHIC_DATA] - [GEOGRAPHIC_DATA]" at bounding box center [273, 141] width 1 height 1
click at [653, 54] on button "OK" at bounding box center [638, 55] width 29 height 20
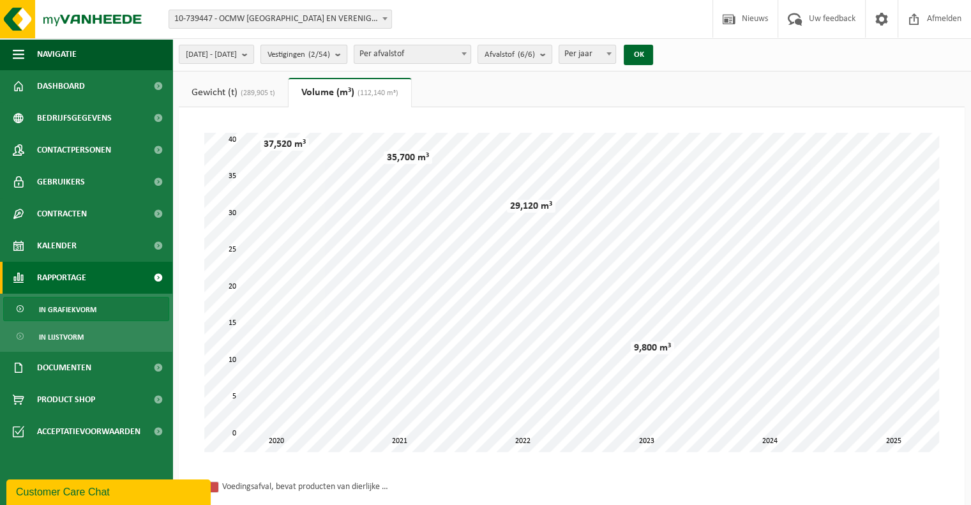
click at [347, 56] on b "submit" at bounding box center [340, 54] width 11 height 18
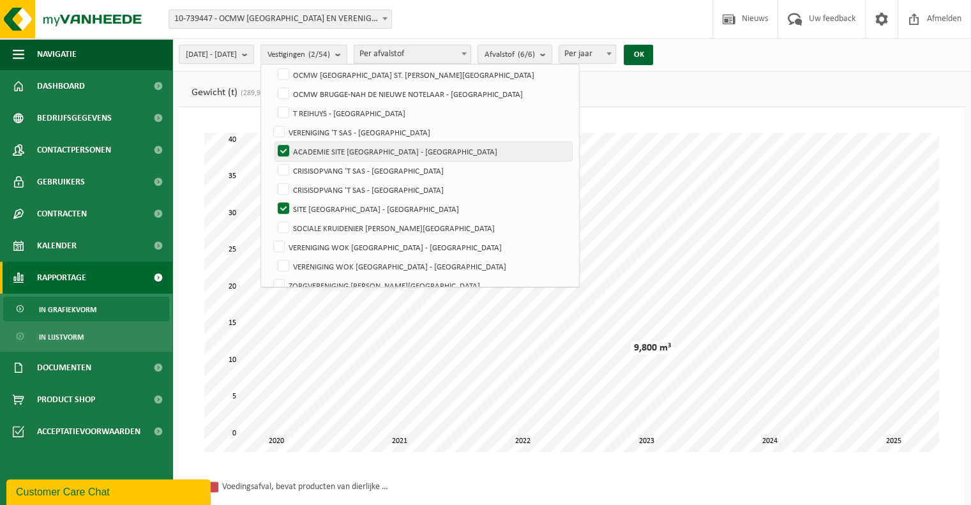
click at [316, 147] on label "ACADEMIE SITE [GEOGRAPHIC_DATA] - [GEOGRAPHIC_DATA]" at bounding box center [423, 151] width 297 height 19
click at [273, 142] on input "ACADEMIE SITE [GEOGRAPHIC_DATA] - [GEOGRAPHIC_DATA]" at bounding box center [273, 141] width 1 height 1
checkbox input "false"
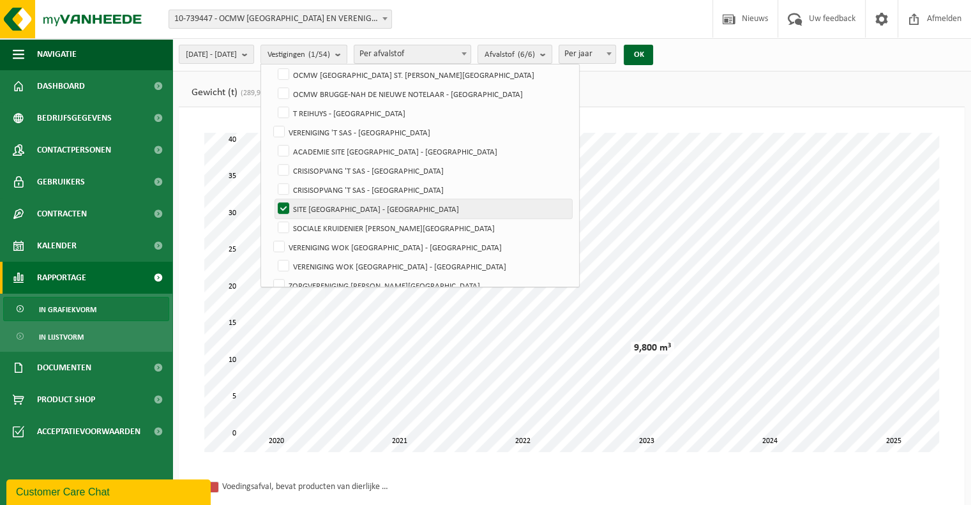
click at [315, 206] on label "SITE [GEOGRAPHIC_DATA] - [GEOGRAPHIC_DATA]" at bounding box center [423, 208] width 297 height 19
click at [273, 199] on input "SITE [GEOGRAPHIC_DATA] - [GEOGRAPHIC_DATA]" at bounding box center [273, 199] width 1 height 1
checkbox input "false"
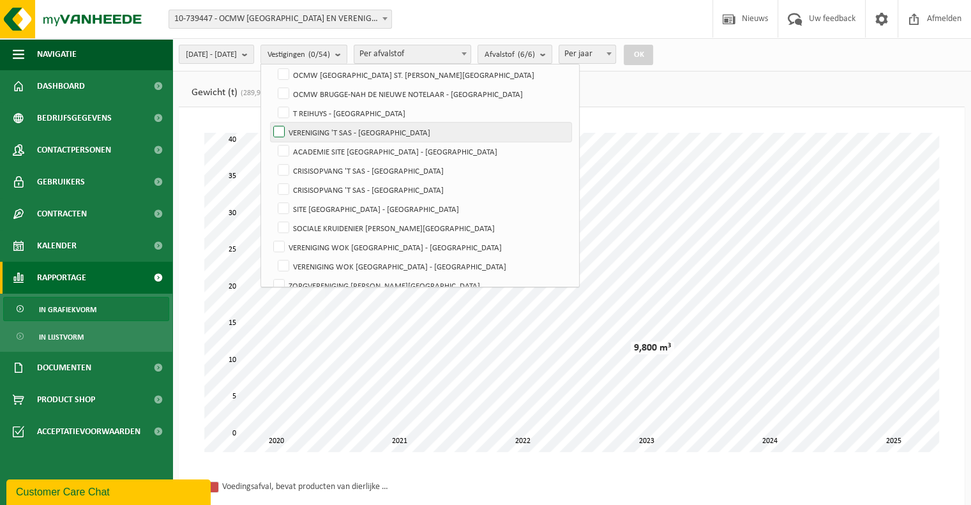
click at [314, 129] on label "VERENIGING 'T SAS - [GEOGRAPHIC_DATA]" at bounding box center [421, 132] width 301 height 19
click at [269, 123] on input "VERENIGING 'T SAS - [GEOGRAPHIC_DATA]" at bounding box center [268, 122] width 1 height 1
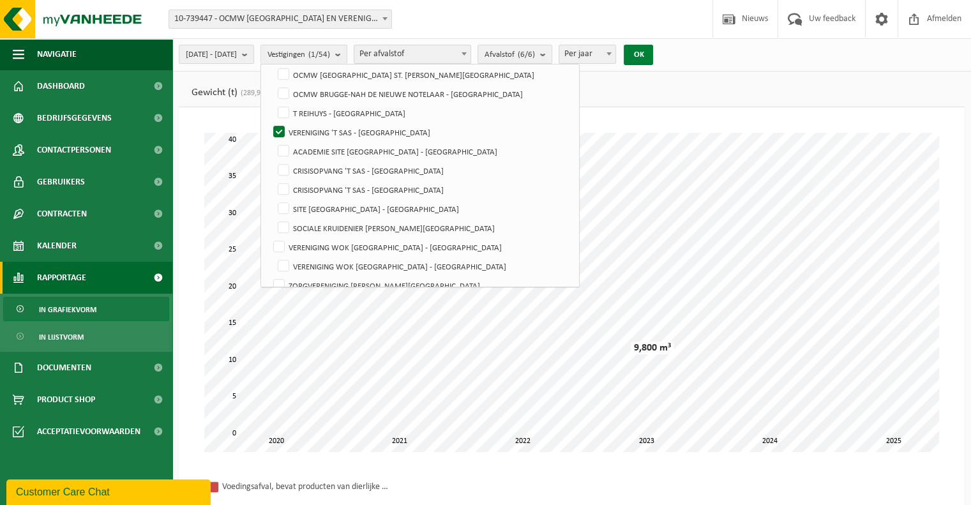
click at [653, 59] on button "OK" at bounding box center [638, 55] width 29 height 20
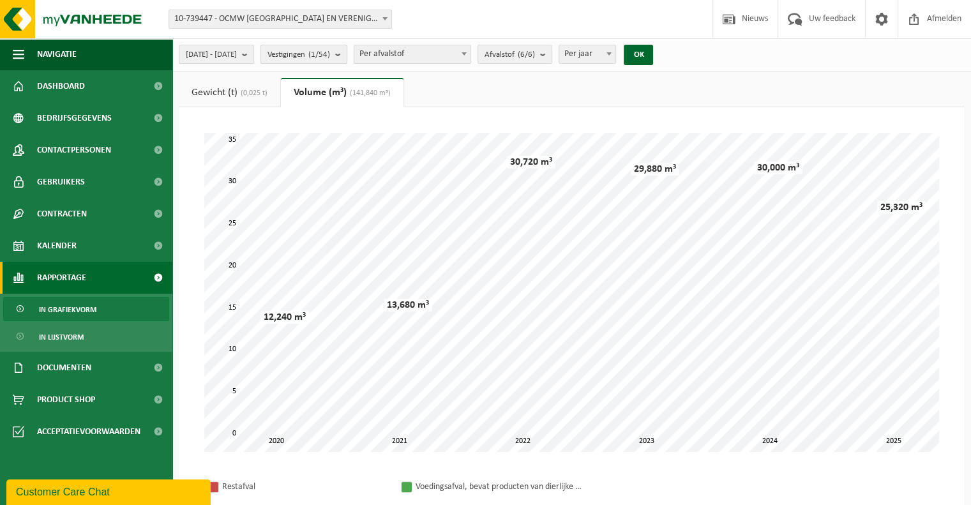
click at [347, 55] on b "submit" at bounding box center [340, 54] width 11 height 18
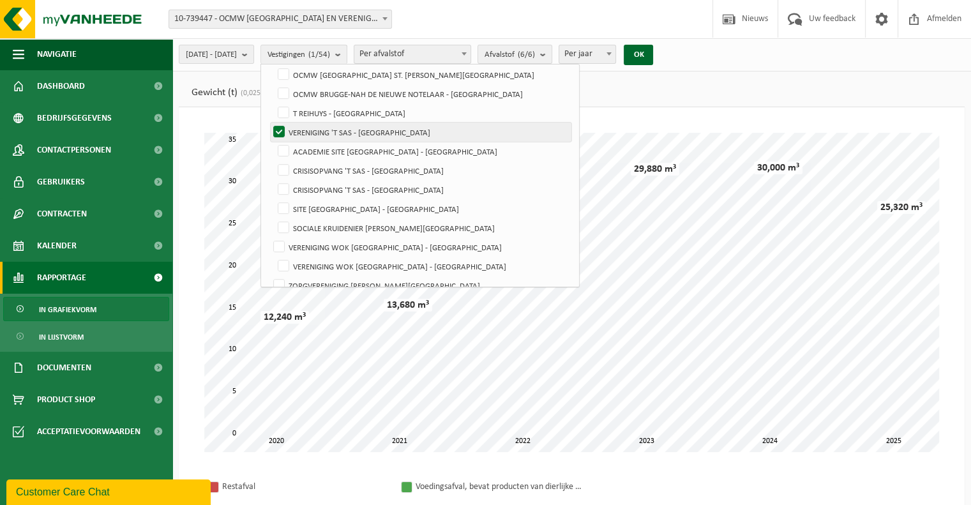
click at [307, 131] on label "VERENIGING 'T SAS - [GEOGRAPHIC_DATA]" at bounding box center [421, 132] width 301 height 19
click at [269, 123] on input "VERENIGING 'T SAS - [GEOGRAPHIC_DATA]" at bounding box center [268, 122] width 1 height 1
checkbox input "false"
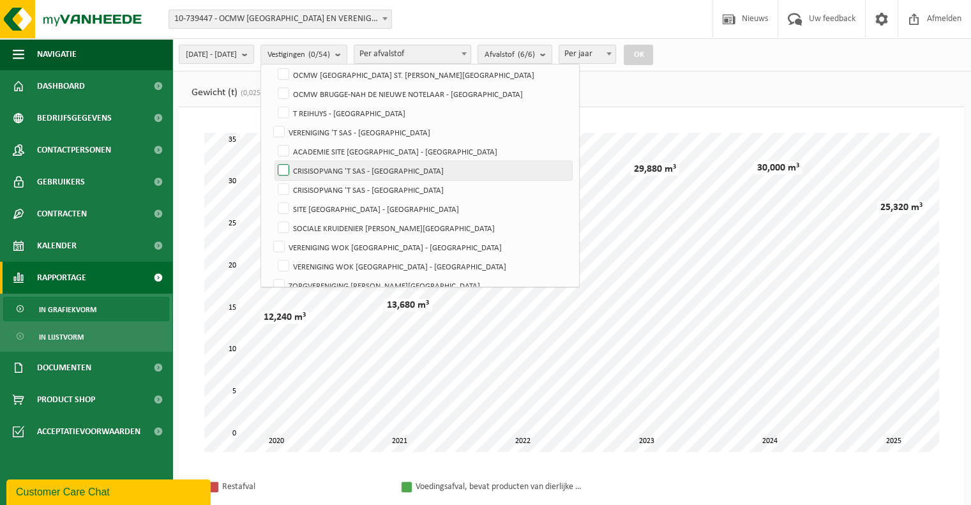
drag, startPoint x: 315, startPoint y: 147, endPoint x: 313, endPoint y: 170, distance: 23.7
click at [315, 148] on label "ACADEMIE SITE [GEOGRAPHIC_DATA] - [GEOGRAPHIC_DATA]" at bounding box center [423, 151] width 297 height 19
click at [273, 142] on input "ACADEMIE SITE [GEOGRAPHIC_DATA] - [GEOGRAPHIC_DATA]" at bounding box center [273, 141] width 1 height 1
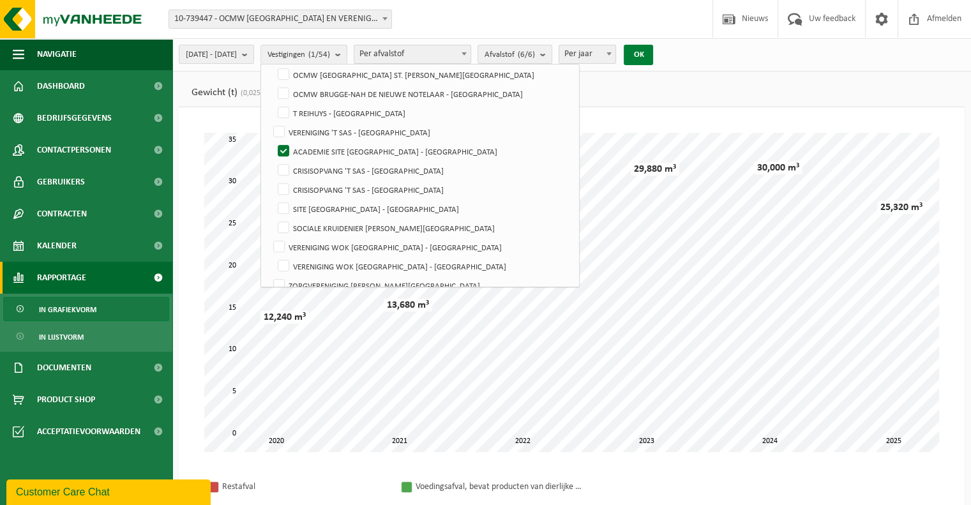
click at [653, 53] on button "OK" at bounding box center [638, 55] width 29 height 20
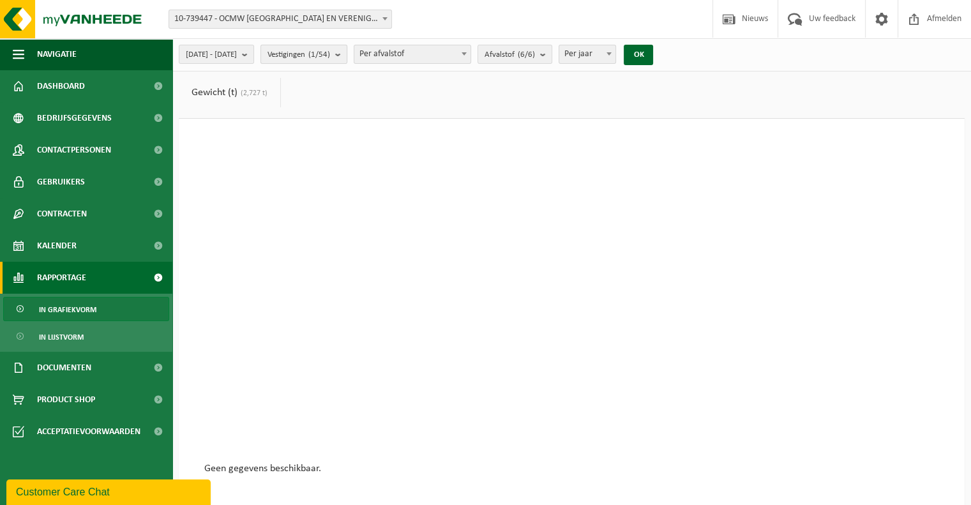
click at [330, 56] on count "(1/54)" at bounding box center [319, 54] width 22 height 8
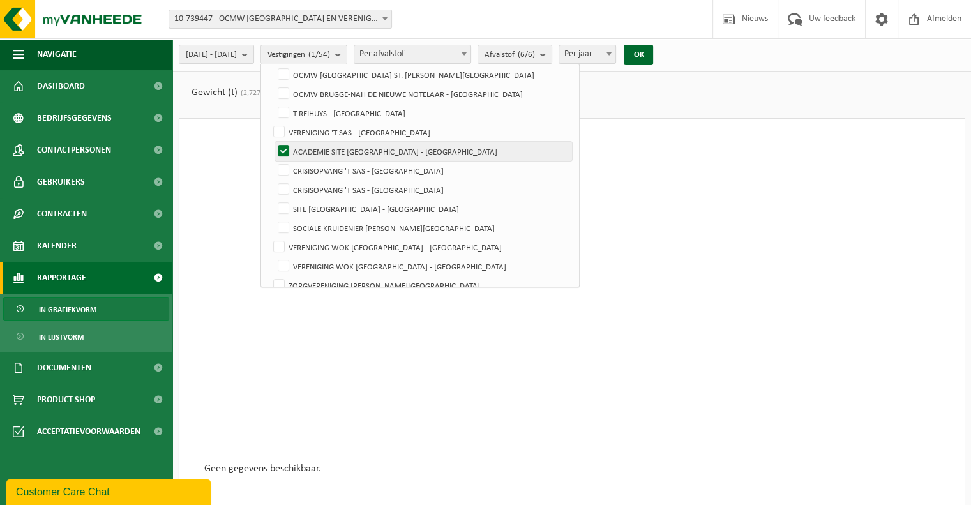
click at [314, 151] on label "ACADEMIE SITE [GEOGRAPHIC_DATA] - [GEOGRAPHIC_DATA]" at bounding box center [423, 151] width 297 height 19
click at [273, 142] on input "ACADEMIE SITE [GEOGRAPHIC_DATA] - [GEOGRAPHIC_DATA]" at bounding box center [273, 141] width 1 height 1
click at [314, 151] on label "ACADEMIE SITE [GEOGRAPHIC_DATA] - [GEOGRAPHIC_DATA]" at bounding box center [423, 151] width 297 height 19
click at [273, 142] on input "ACADEMIE SITE [GEOGRAPHIC_DATA] - [GEOGRAPHIC_DATA]" at bounding box center [273, 141] width 1 height 1
checkbox input "true"
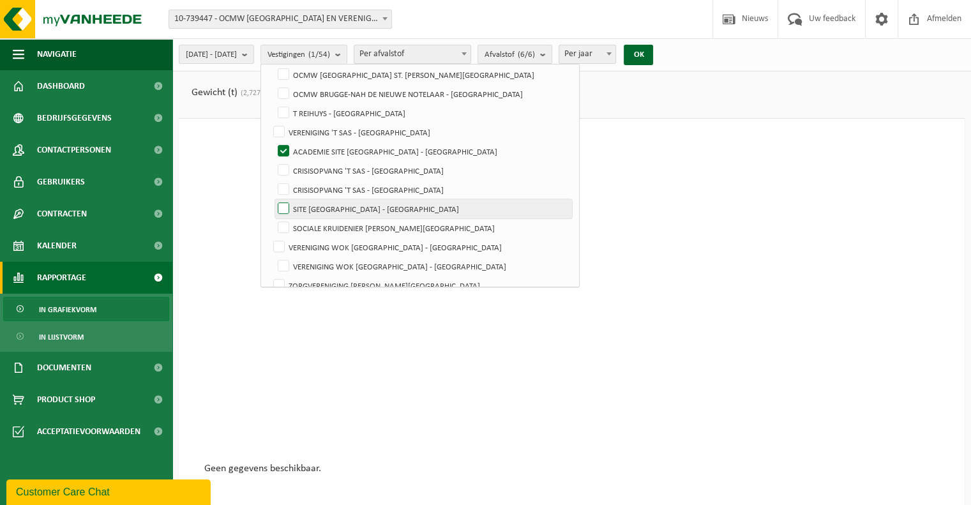
click at [312, 206] on label "SITE [GEOGRAPHIC_DATA] - [GEOGRAPHIC_DATA]" at bounding box center [423, 208] width 297 height 19
click at [273, 199] on input "SITE [GEOGRAPHIC_DATA] - [GEOGRAPHIC_DATA]" at bounding box center [273, 199] width 1 height 1
checkbox input "true"
click at [653, 58] on button "OK" at bounding box center [638, 55] width 29 height 20
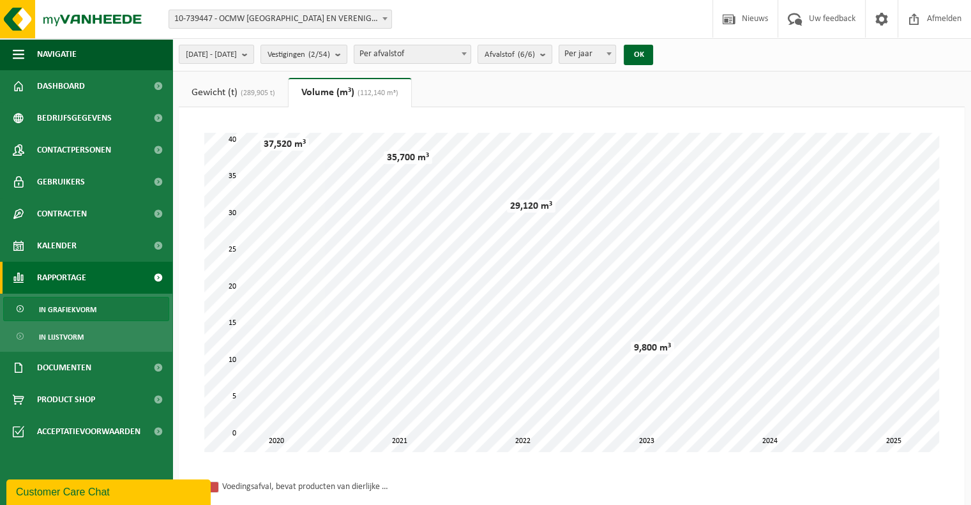
click at [252, 96] on span "(289,905 t)" at bounding box center [257, 93] width 38 height 8
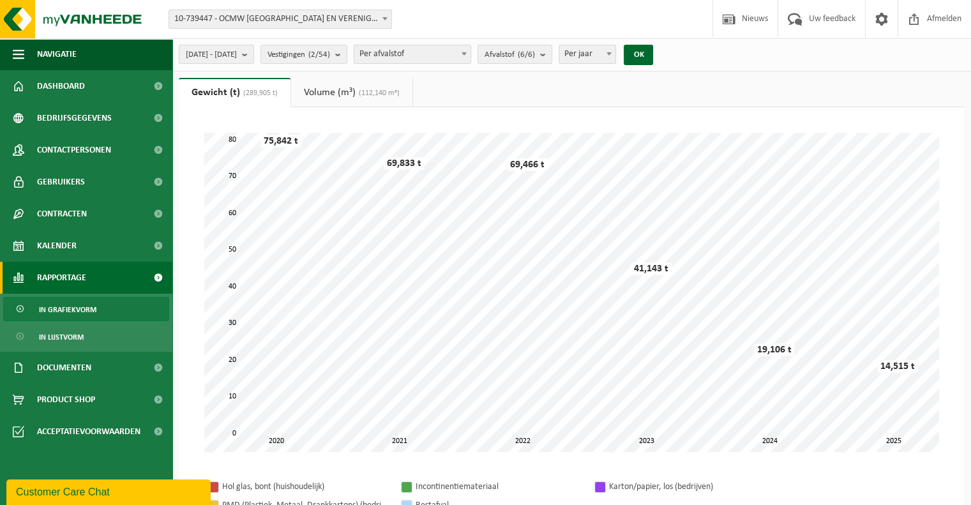
drag, startPoint x: 578, startPoint y: 81, endPoint x: 559, endPoint y: 89, distance: 21.5
click at [578, 82] on ul "Gewicht (t) (289,905 t) Volume (m³) (112,140 m³)" at bounding box center [572, 92] width 786 height 29
click at [52, 219] on span "Contracten" at bounding box center [62, 214] width 50 height 32
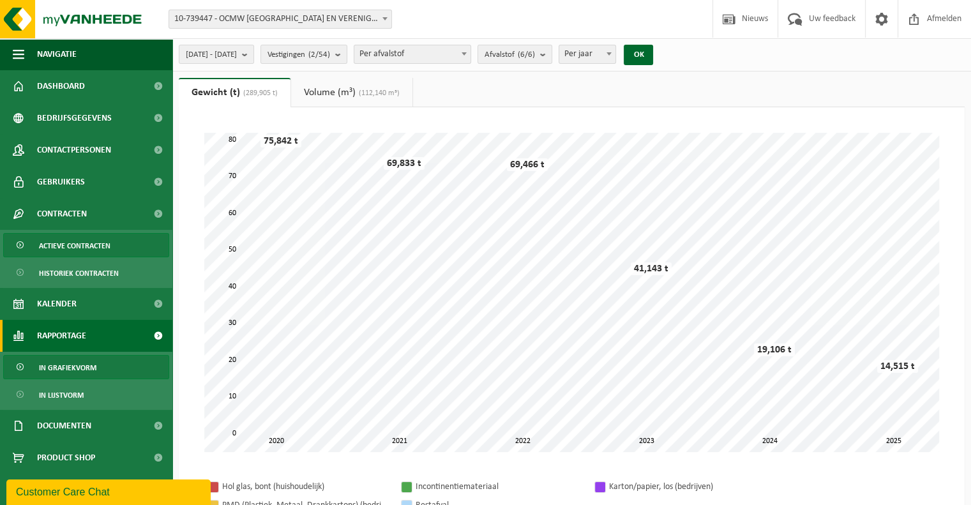
click at [66, 249] on span "Actieve contracten" at bounding box center [75, 246] width 72 height 24
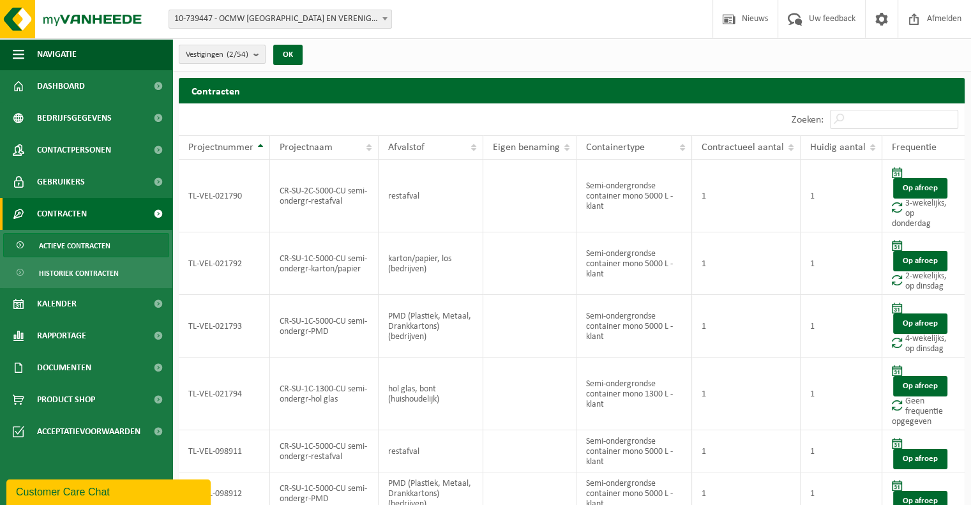
click at [253, 57] on button "Vestigingen (2/54)" at bounding box center [222, 54] width 87 height 19
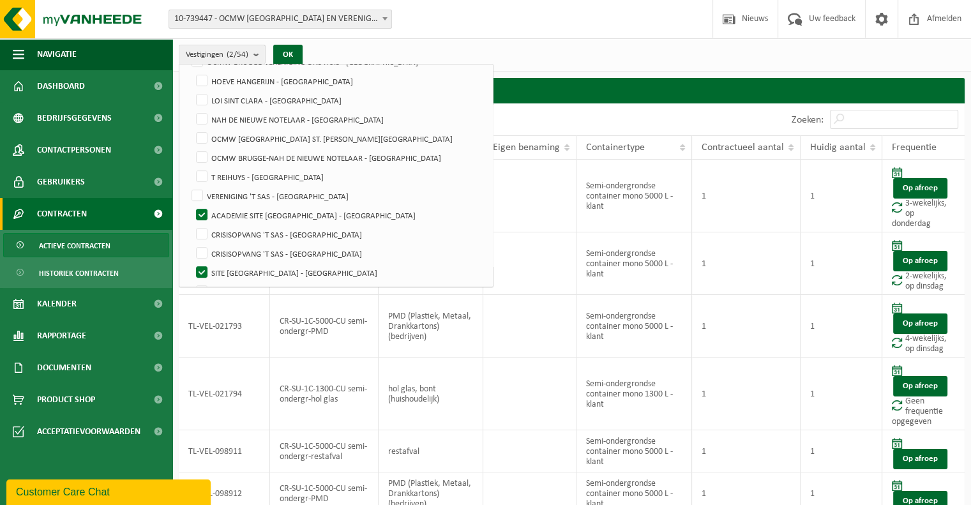
scroll to position [511, 0]
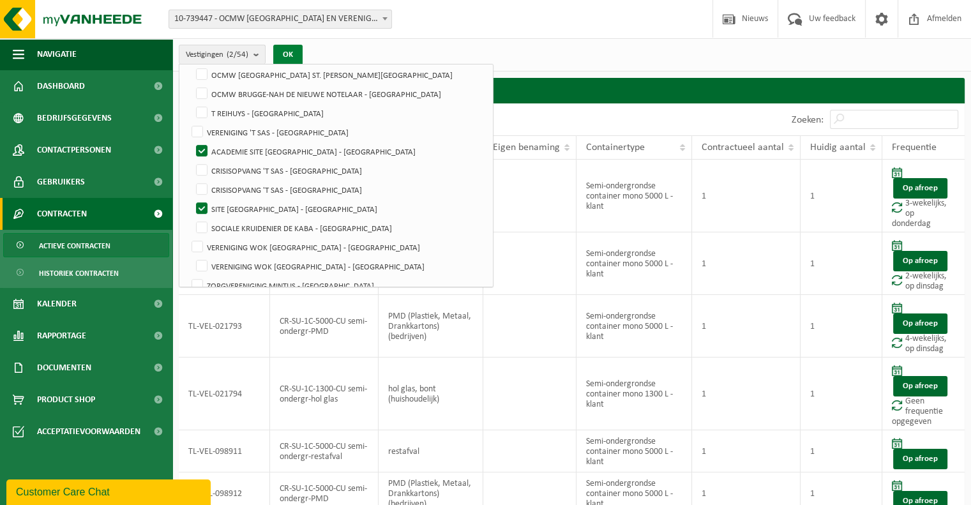
click at [281, 58] on button "OK" at bounding box center [287, 55] width 29 height 20
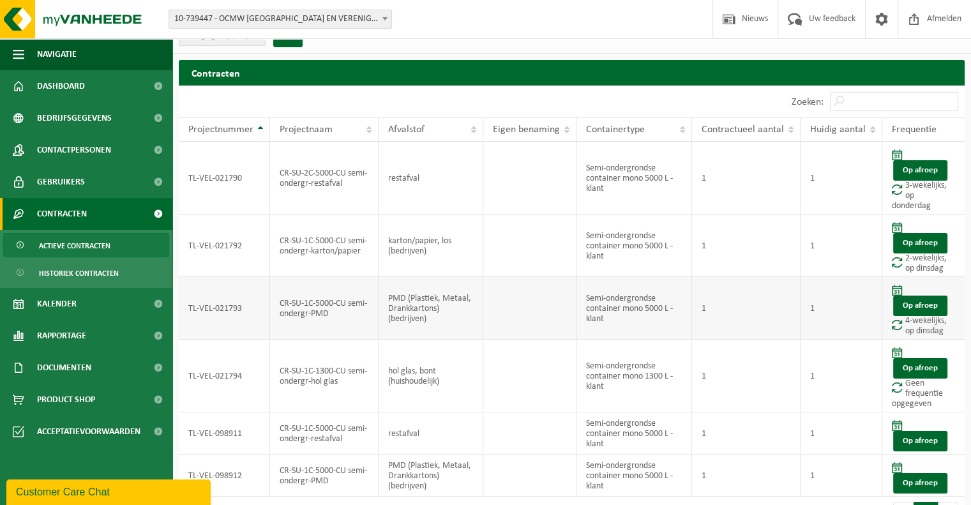
scroll to position [0, 0]
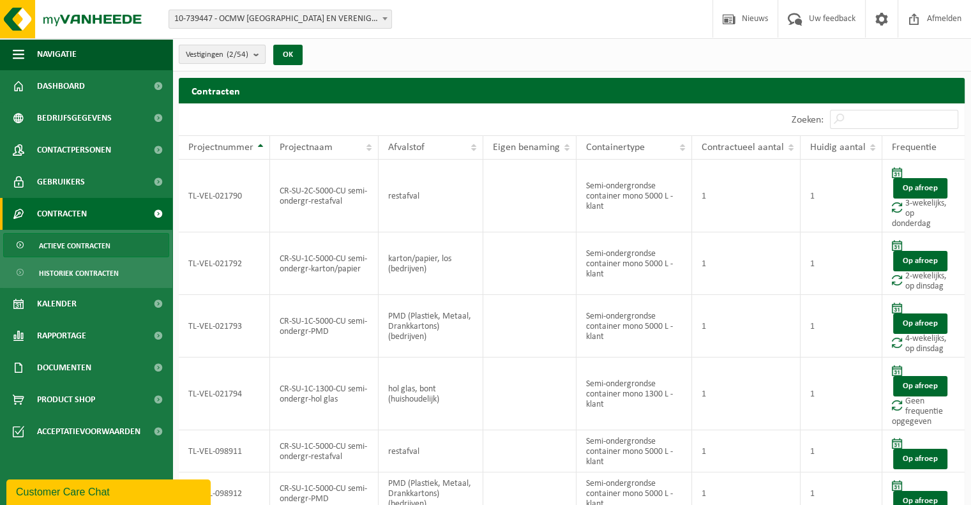
click at [259, 52] on b "submit" at bounding box center [258, 54] width 11 height 18
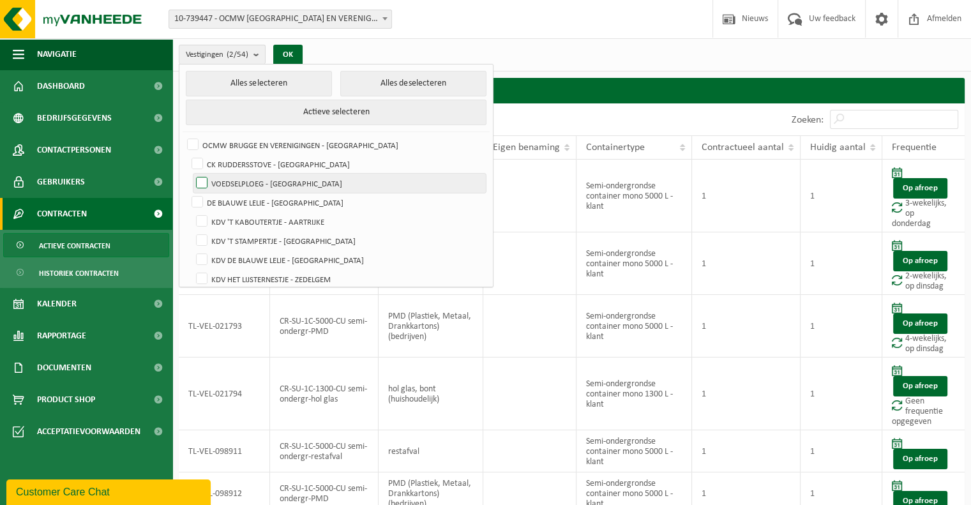
click at [202, 178] on label "VOEDSELPLOEG - [GEOGRAPHIC_DATA]" at bounding box center [339, 183] width 292 height 19
click at [192, 174] on input "VOEDSELPLOEG - [GEOGRAPHIC_DATA]" at bounding box center [191, 173] width 1 height 1
checkbox input "true"
click at [287, 54] on button "OK" at bounding box center [287, 55] width 29 height 20
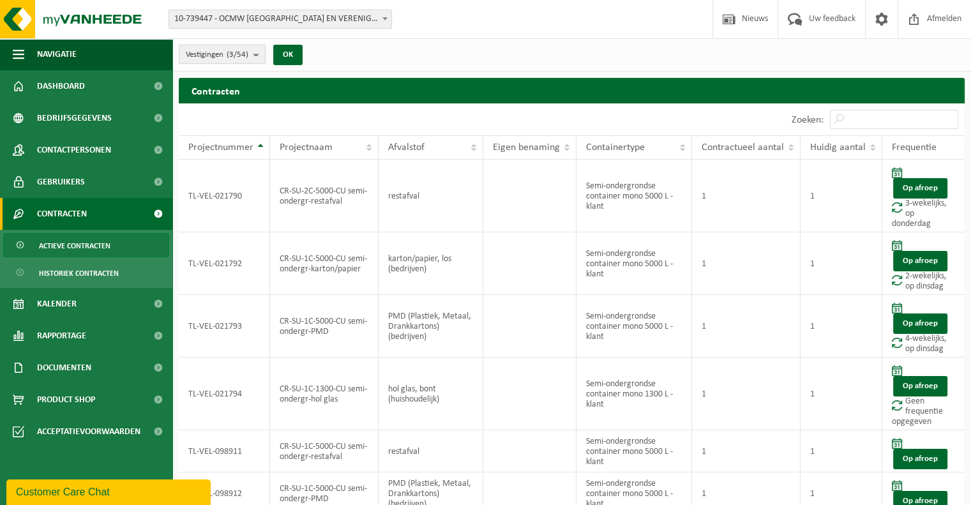
click at [258, 56] on b "submit" at bounding box center [258, 54] width 11 height 18
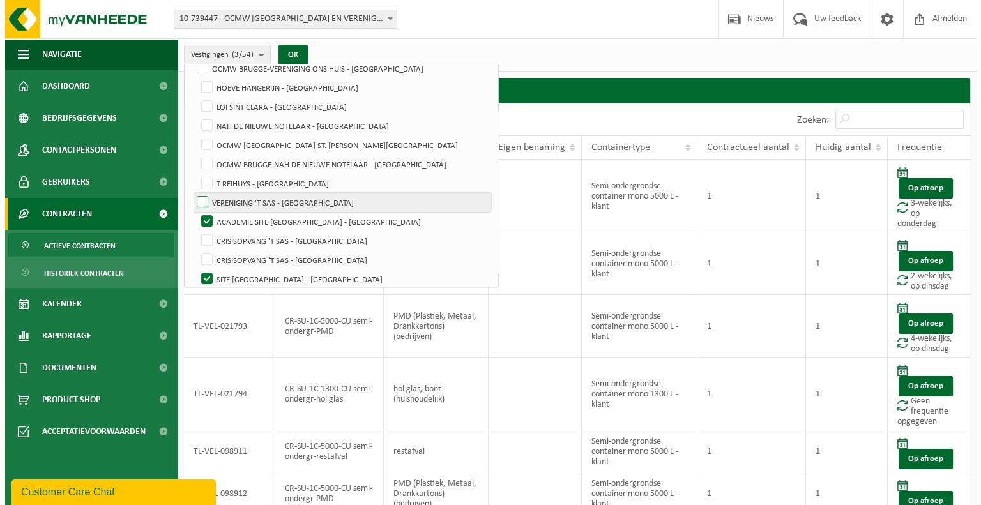
scroll to position [447, 0]
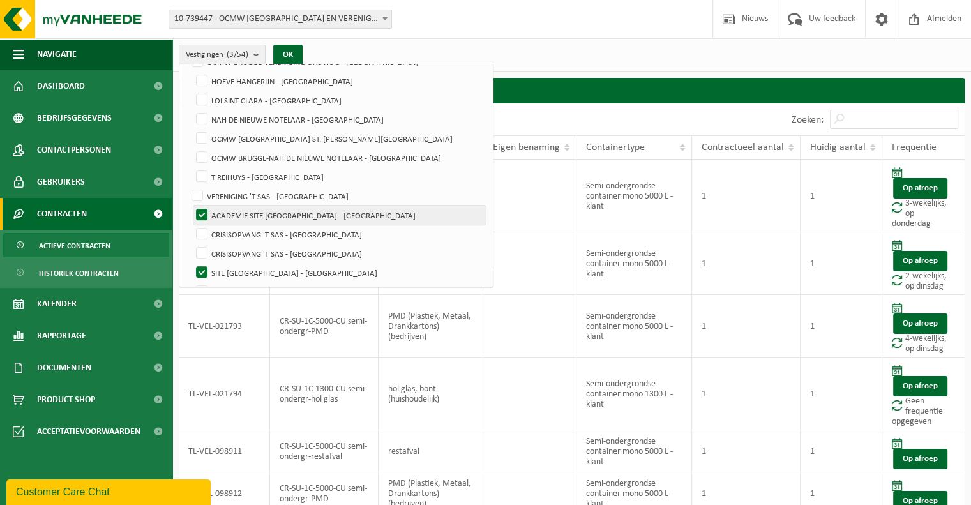
click at [199, 208] on label "ACADEMIE SITE [GEOGRAPHIC_DATA] - [GEOGRAPHIC_DATA]" at bounding box center [339, 215] width 292 height 19
click at [192, 206] on input "ACADEMIE SITE [GEOGRAPHIC_DATA] - [GEOGRAPHIC_DATA]" at bounding box center [191, 205] width 1 height 1
checkbox input "false"
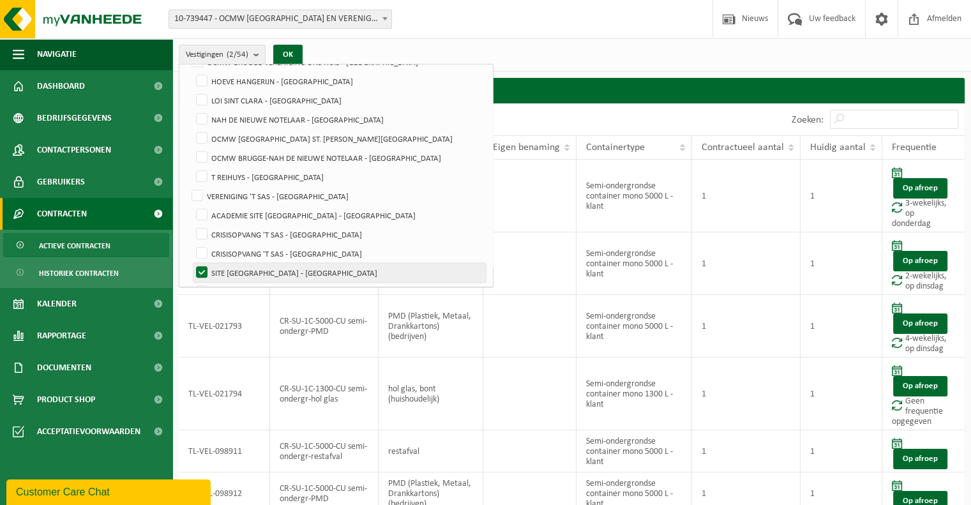
click at [201, 268] on label "SITE [GEOGRAPHIC_DATA] - [GEOGRAPHIC_DATA]" at bounding box center [339, 272] width 292 height 19
click at [192, 263] on input "SITE [GEOGRAPHIC_DATA] - [GEOGRAPHIC_DATA]" at bounding box center [191, 262] width 1 height 1
checkbox input "false"
drag, startPoint x: 294, startPoint y: 51, endPoint x: 301, endPoint y: 68, distance: 18.9
click at [294, 53] on button "OK" at bounding box center [287, 55] width 29 height 20
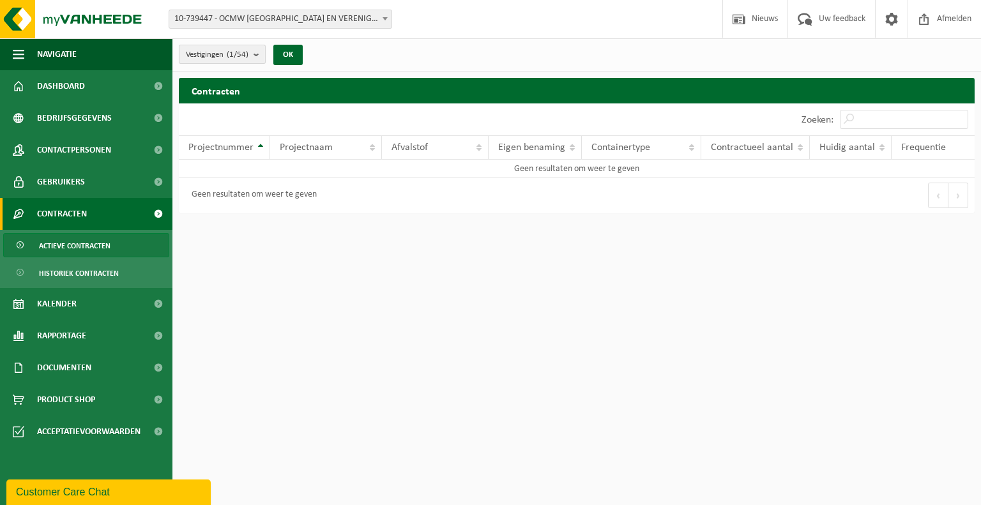
drag, startPoint x: 258, startPoint y: 54, endPoint x: 250, endPoint y: 86, distance: 33.6
click at [258, 55] on b "submit" at bounding box center [258, 54] width 11 height 18
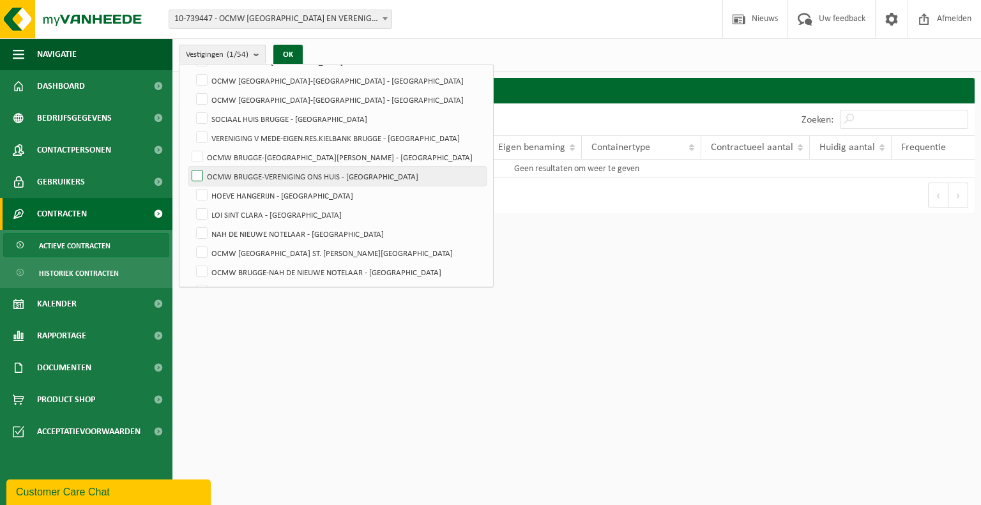
scroll to position [0, 0]
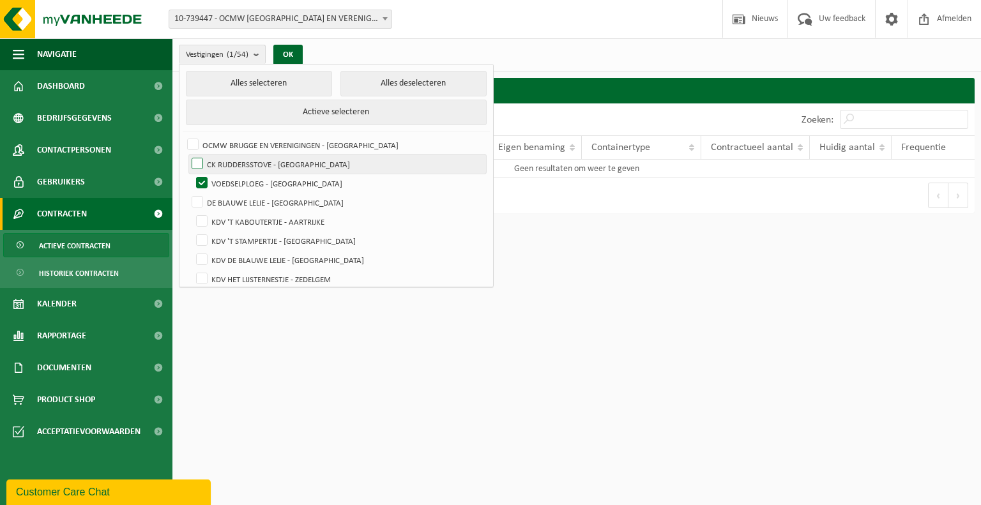
click at [197, 160] on label "CK RUDDERSSTOVE - [GEOGRAPHIC_DATA]" at bounding box center [337, 164] width 297 height 19
click at [187, 155] on input "CK RUDDERSSTOVE - [GEOGRAPHIC_DATA]" at bounding box center [186, 154] width 1 height 1
checkbox input "true"
drag, startPoint x: 296, startPoint y: 50, endPoint x: 310, endPoint y: 58, distance: 16.0
click at [297, 50] on button "OK" at bounding box center [287, 55] width 29 height 20
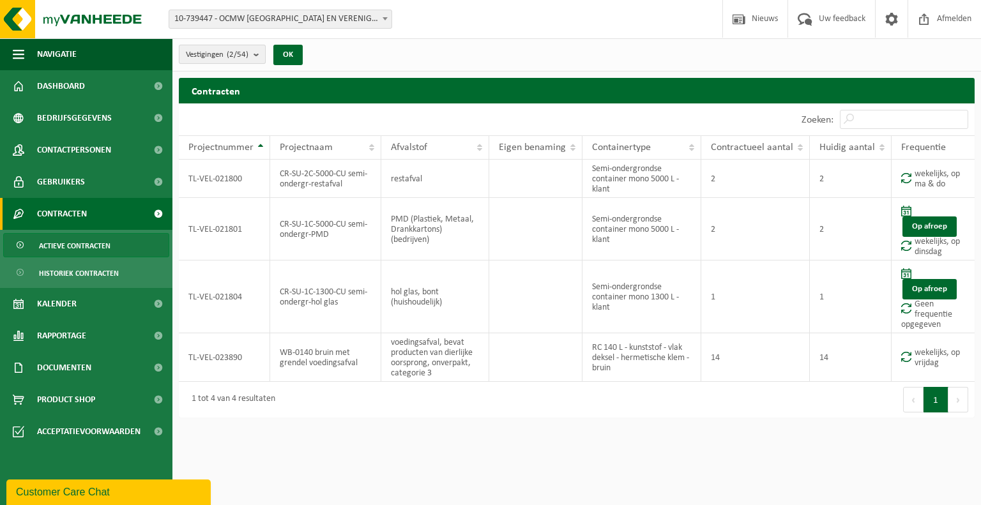
click at [258, 56] on b "submit" at bounding box center [258, 54] width 11 height 18
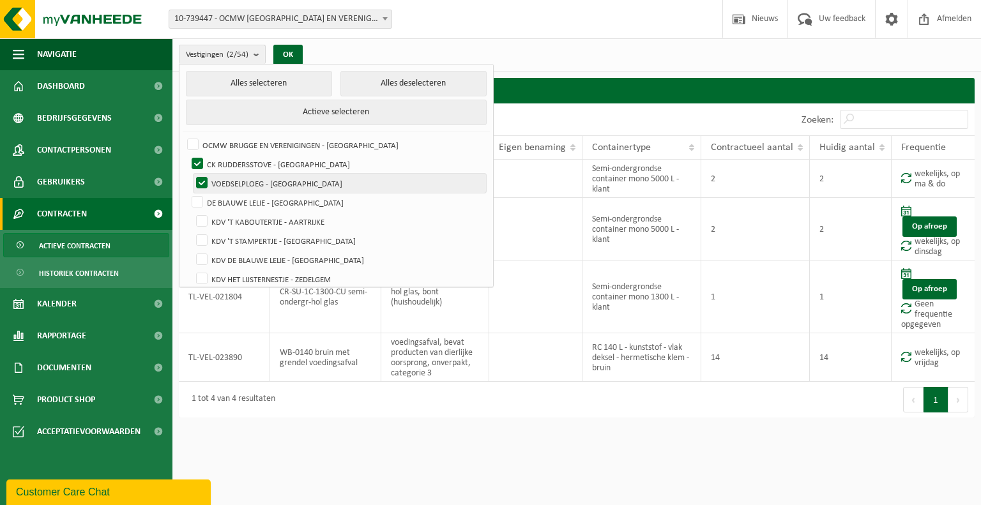
click at [200, 178] on label "VOEDSELPLOEG - [GEOGRAPHIC_DATA]" at bounding box center [339, 183] width 292 height 19
click at [192, 174] on input "VOEDSELPLOEG - [GEOGRAPHIC_DATA]" at bounding box center [191, 173] width 1 height 1
checkbox input "false"
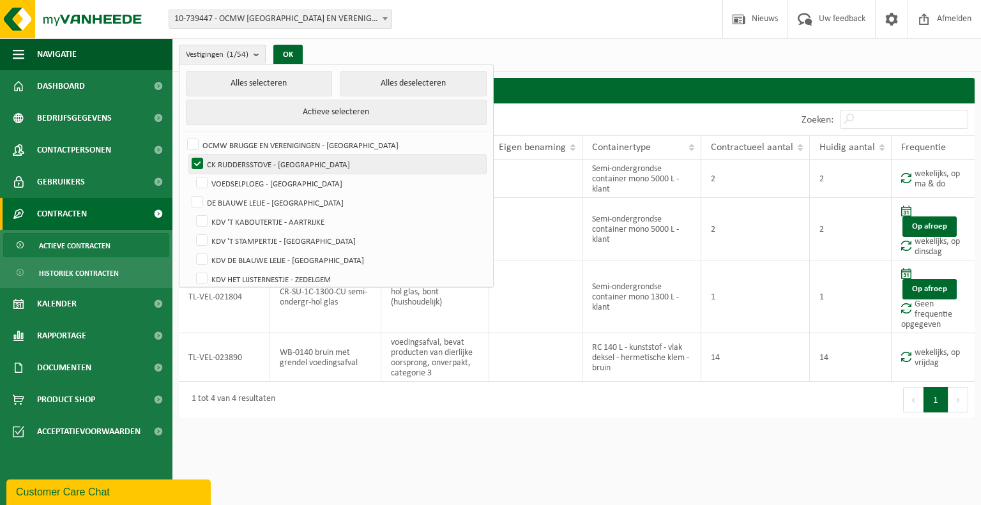
click at [196, 165] on label "CK RUDDERSSTOVE - [GEOGRAPHIC_DATA]" at bounding box center [337, 164] width 297 height 19
click at [187, 155] on input "CK RUDDERSSTOVE - [GEOGRAPHIC_DATA]" at bounding box center [186, 154] width 1 height 1
checkbox input "false"
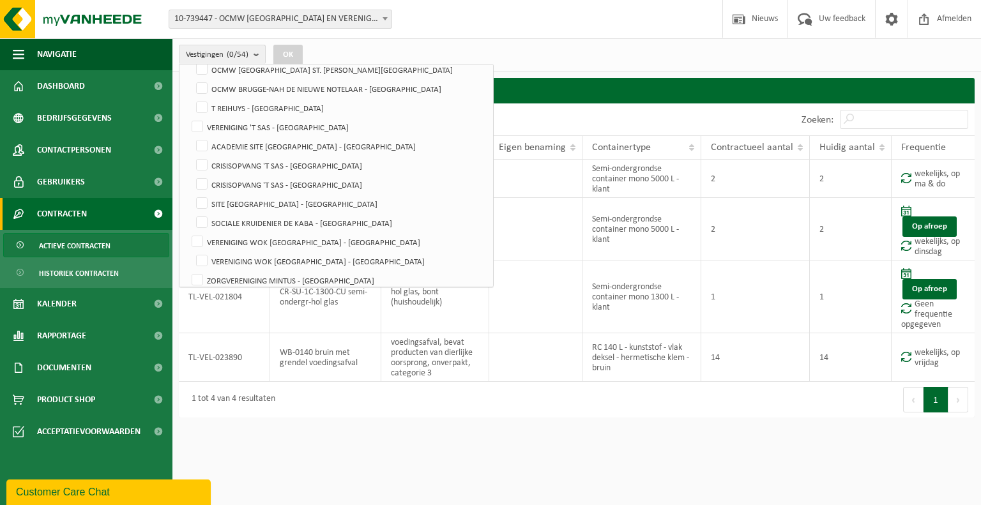
scroll to position [511, 0]
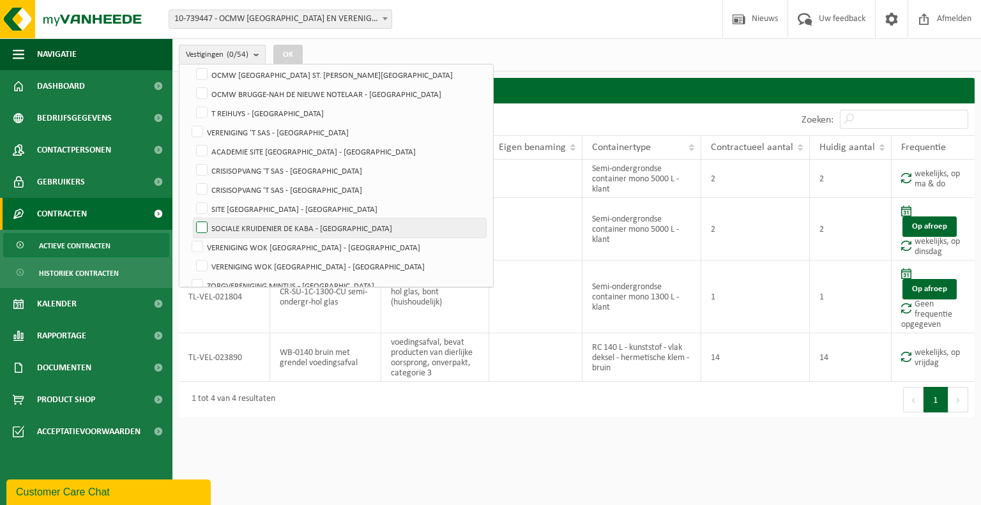
click at [204, 229] on label "SOCIALE KRUIDENIER DE KABA - [GEOGRAPHIC_DATA]" at bounding box center [339, 227] width 292 height 19
click at [192, 218] on input "SOCIALE KRUIDENIER DE KABA - [GEOGRAPHIC_DATA]" at bounding box center [191, 218] width 1 height 1
checkbox input "true"
click at [290, 49] on button "OK" at bounding box center [287, 55] width 29 height 20
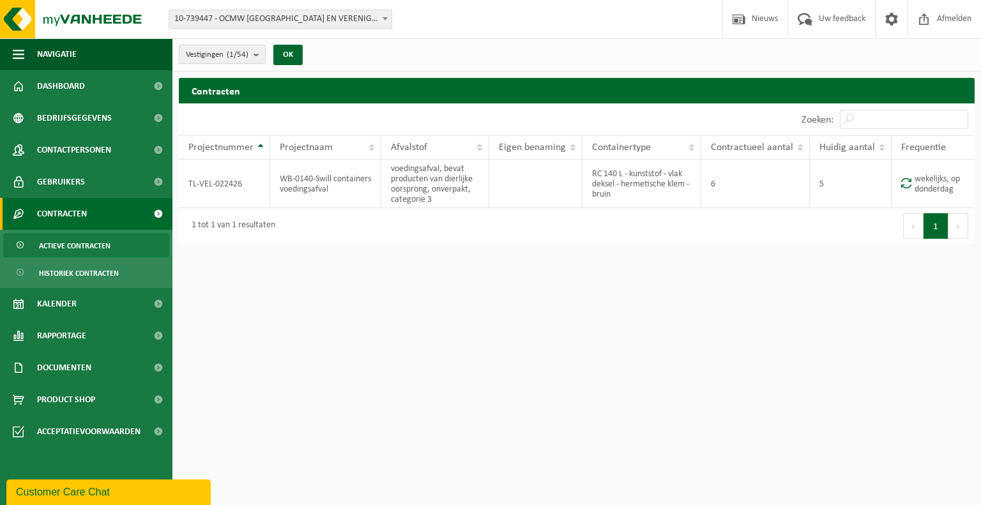
click at [255, 55] on b "submit" at bounding box center [258, 54] width 11 height 18
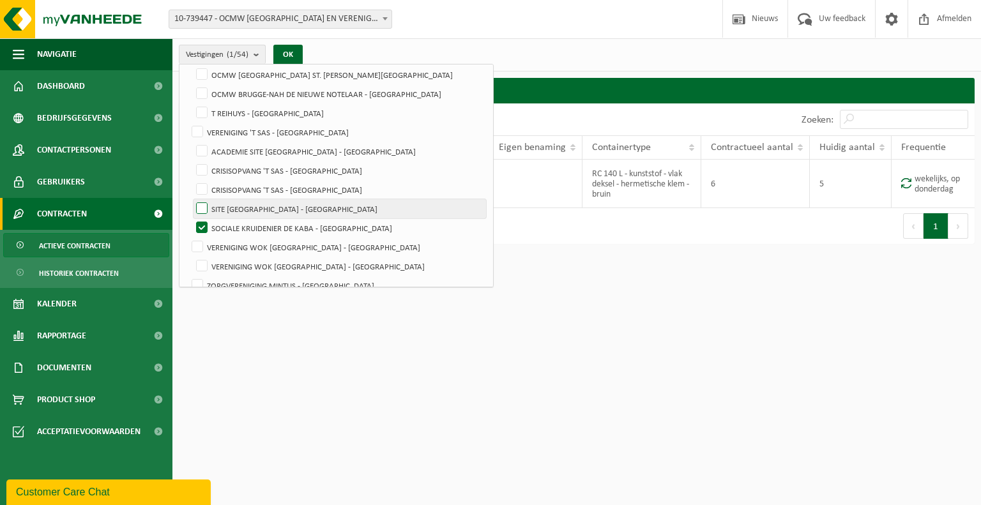
click at [202, 207] on label "SITE [GEOGRAPHIC_DATA] - [GEOGRAPHIC_DATA]" at bounding box center [339, 208] width 292 height 19
click at [192, 199] on input "SITE [GEOGRAPHIC_DATA] - [GEOGRAPHIC_DATA]" at bounding box center [191, 199] width 1 height 1
checkbox input "true"
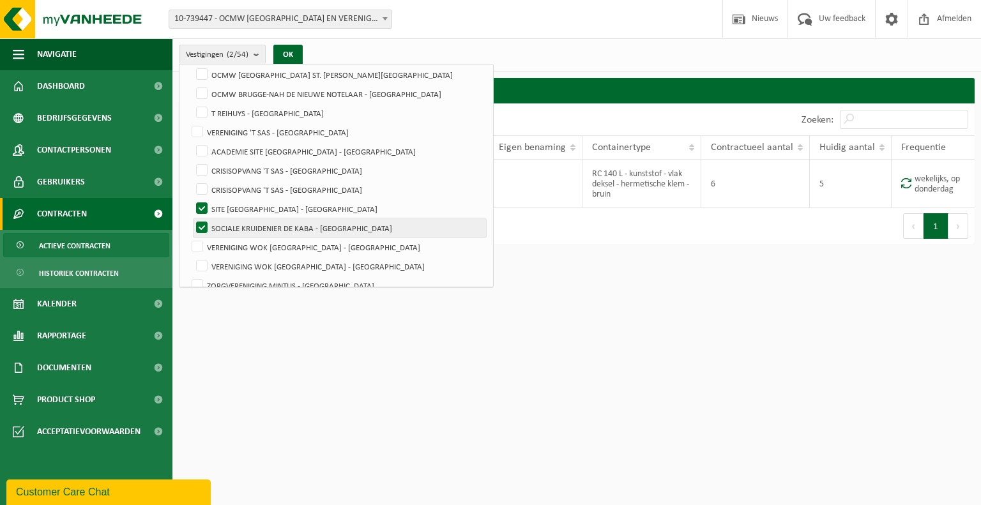
click at [204, 222] on label "SOCIALE KRUIDENIER DE KABA - [GEOGRAPHIC_DATA]" at bounding box center [339, 227] width 292 height 19
click at [192, 218] on input "SOCIALE KRUIDENIER DE KABA - [GEOGRAPHIC_DATA]" at bounding box center [191, 218] width 1 height 1
checkbox input "false"
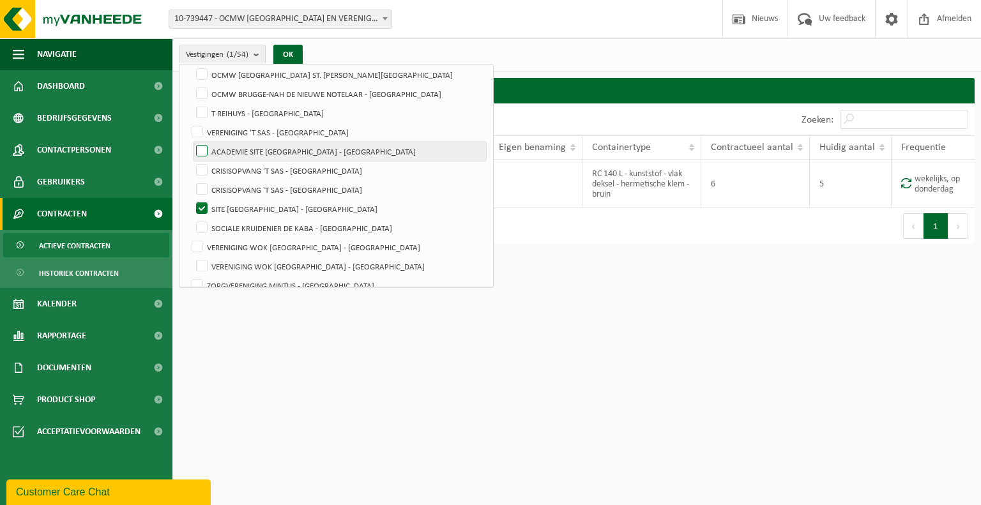
click at [201, 150] on label "ACADEMIE SITE [GEOGRAPHIC_DATA] - [GEOGRAPHIC_DATA]" at bounding box center [339, 151] width 292 height 19
click at [192, 142] on input "ACADEMIE SITE [GEOGRAPHIC_DATA] - [GEOGRAPHIC_DATA]" at bounding box center [191, 141] width 1 height 1
checkbox input "true"
click at [297, 49] on button "OK" at bounding box center [287, 55] width 29 height 20
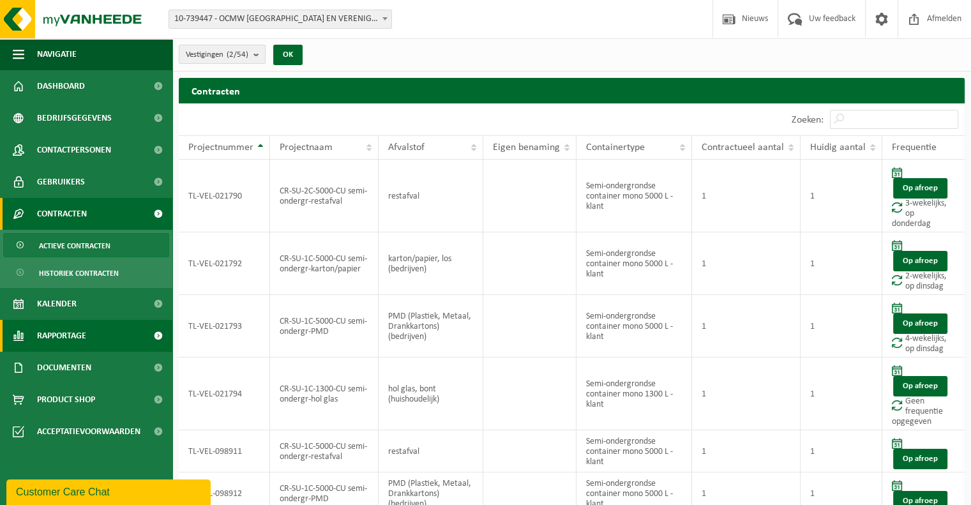
click at [69, 336] on span "Rapportage" at bounding box center [61, 336] width 49 height 32
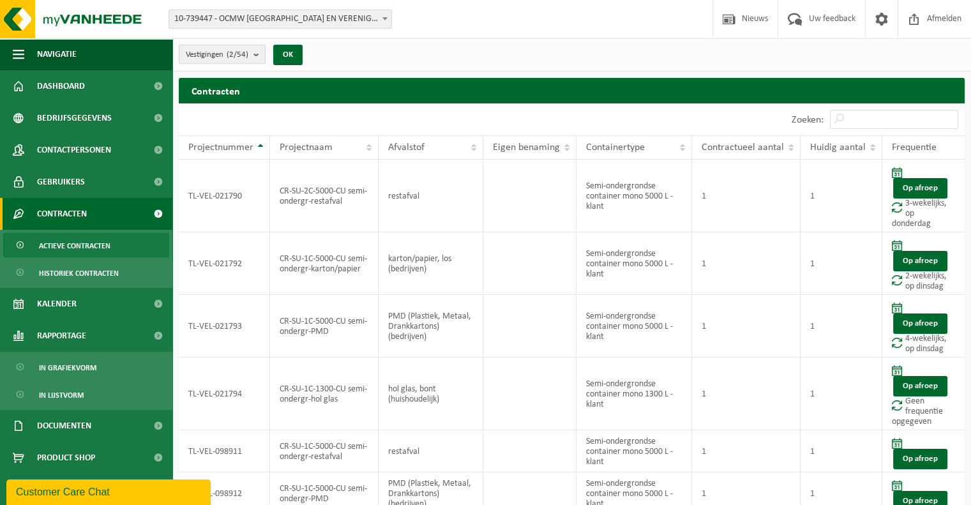
click at [257, 59] on b "submit" at bounding box center [258, 54] width 11 height 18
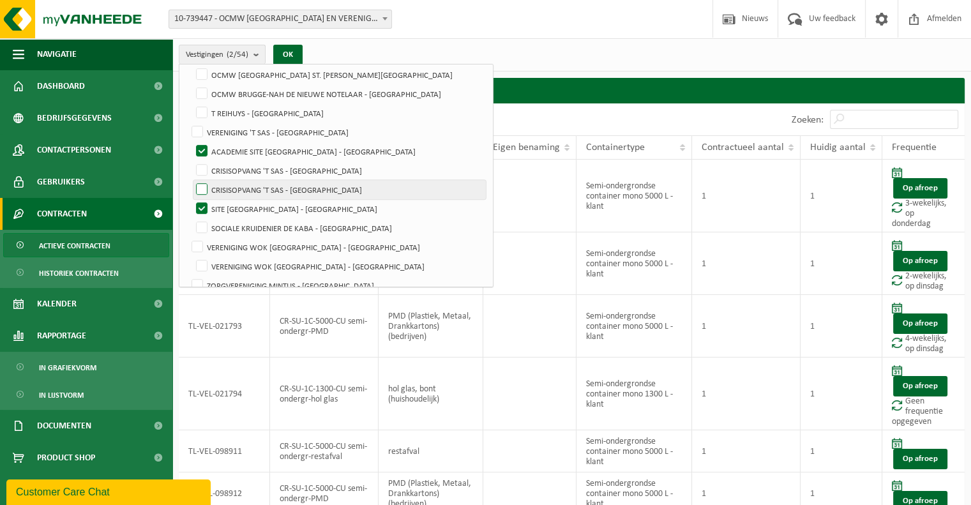
drag, startPoint x: 197, startPoint y: 206, endPoint x: 206, endPoint y: 195, distance: 14.5
click at [197, 206] on label "SITE [GEOGRAPHIC_DATA] - [GEOGRAPHIC_DATA]" at bounding box center [339, 208] width 292 height 19
click at [192, 199] on input "SITE [GEOGRAPHIC_DATA] - [GEOGRAPHIC_DATA]" at bounding box center [191, 199] width 1 height 1
checkbox input "false"
click at [283, 52] on button "OK" at bounding box center [287, 55] width 29 height 20
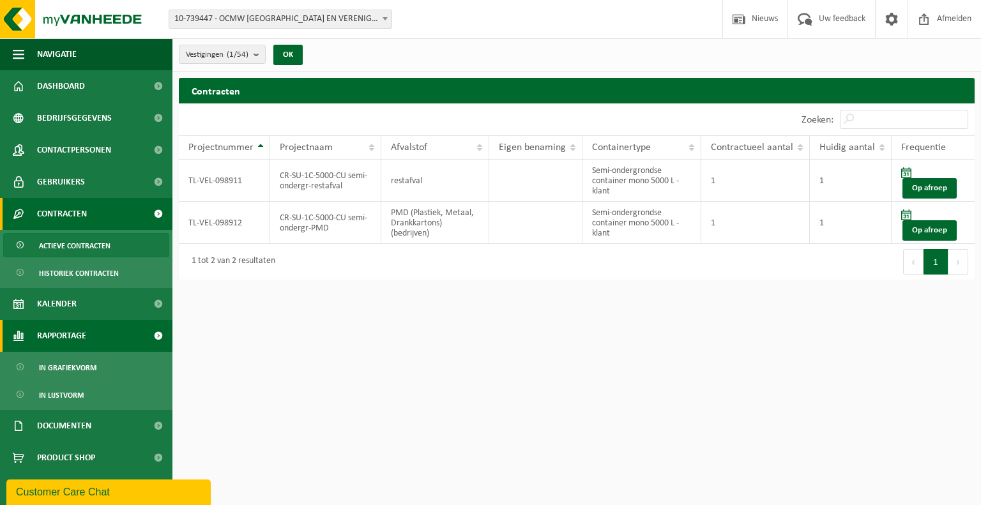
click at [64, 336] on span "Rapportage" at bounding box center [61, 336] width 49 height 32
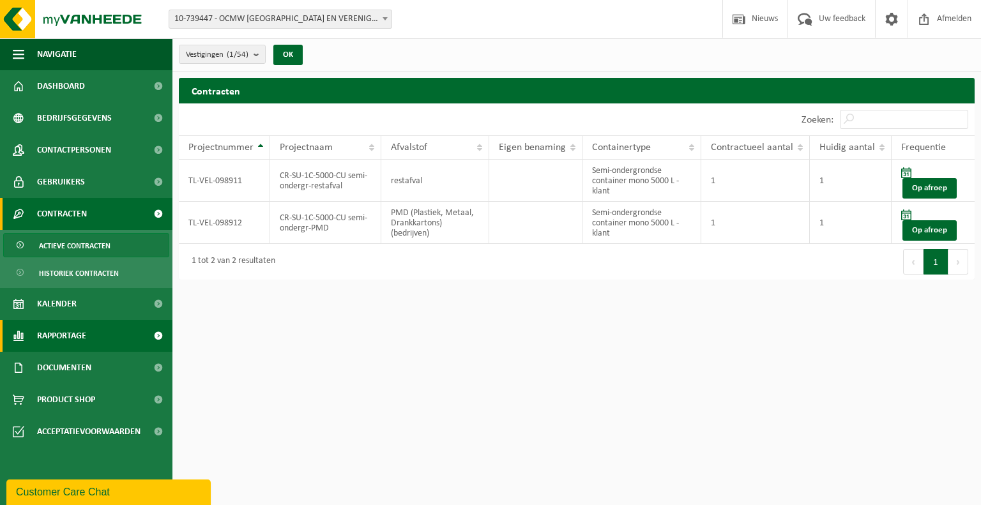
click at [68, 339] on span "Rapportage" at bounding box center [61, 336] width 49 height 32
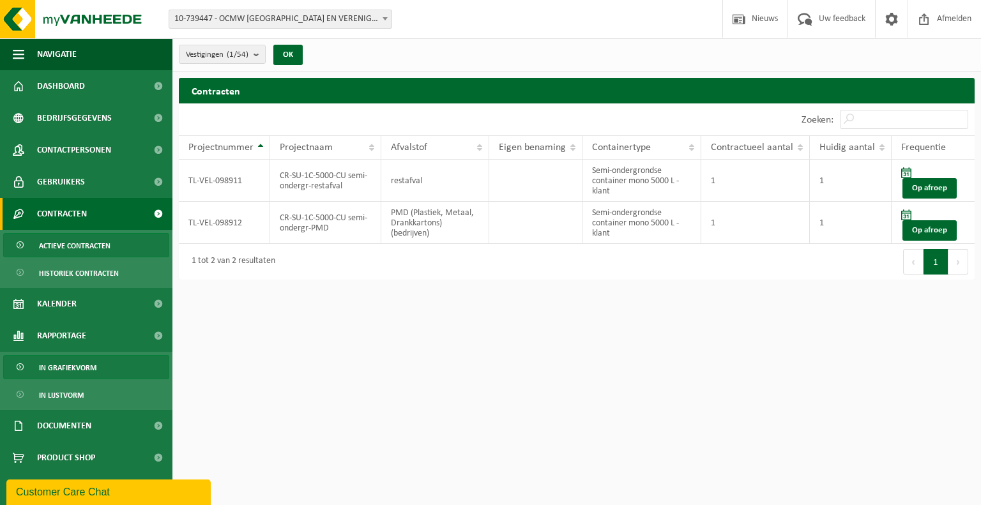
click at [64, 365] on span "In grafiekvorm" at bounding box center [67, 368] width 57 height 24
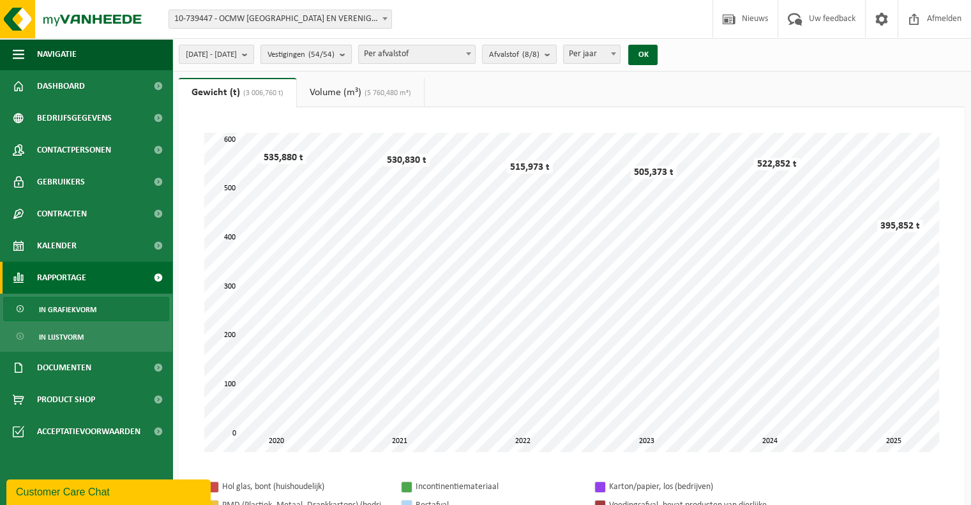
click at [352, 57] on button "Vestigingen (54/54)" at bounding box center [305, 54] width 91 height 19
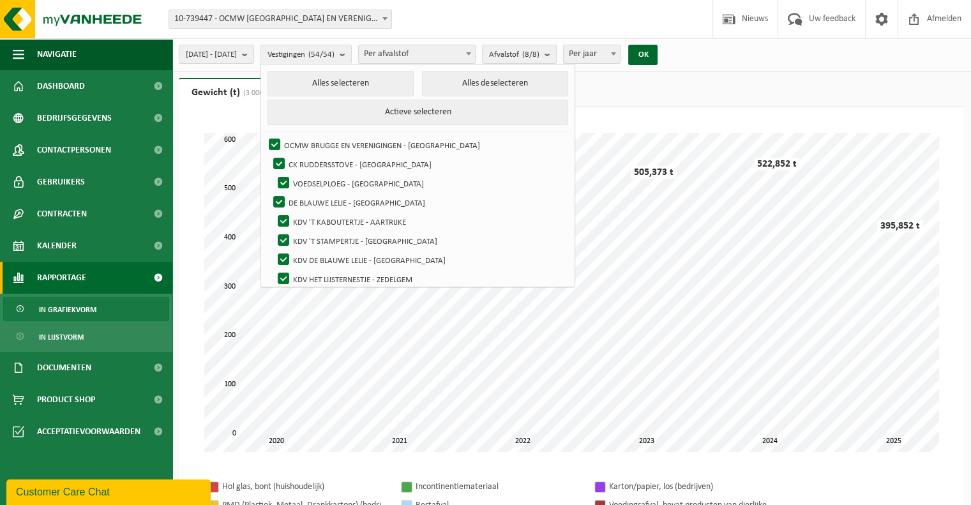
drag, startPoint x: 455, startPoint y: 81, endPoint x: 403, endPoint y: 130, distance: 70.9
click at [455, 84] on button "Alles deselecteren" at bounding box center [495, 84] width 146 height 26
checkbox input "false"
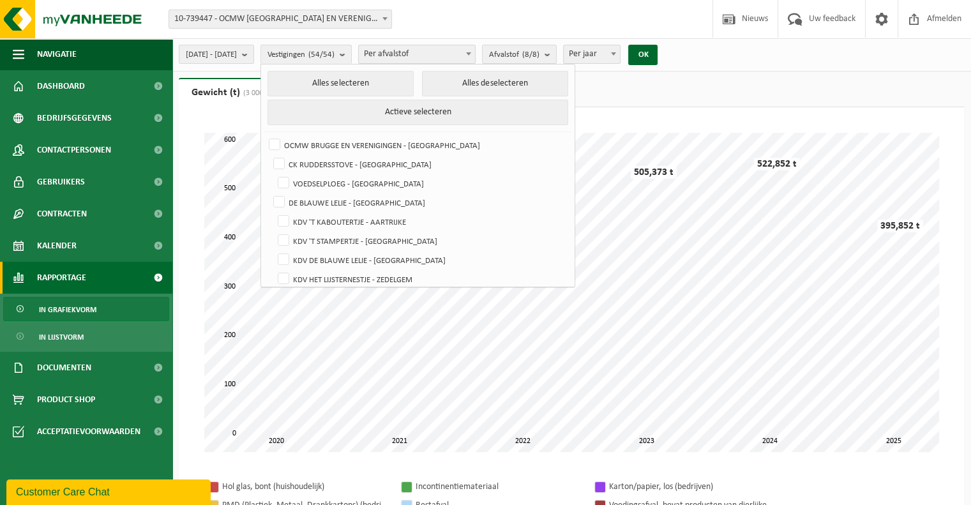
checkbox input "false"
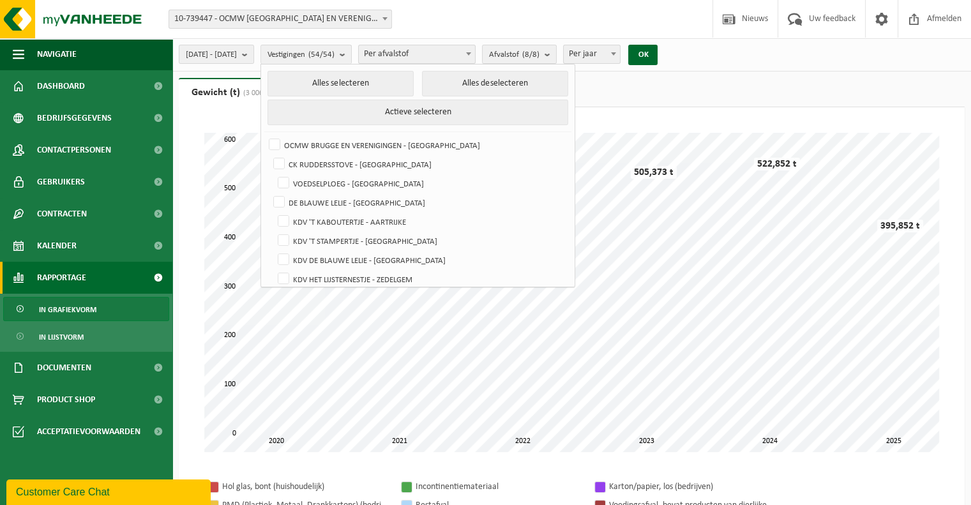
checkbox input "false"
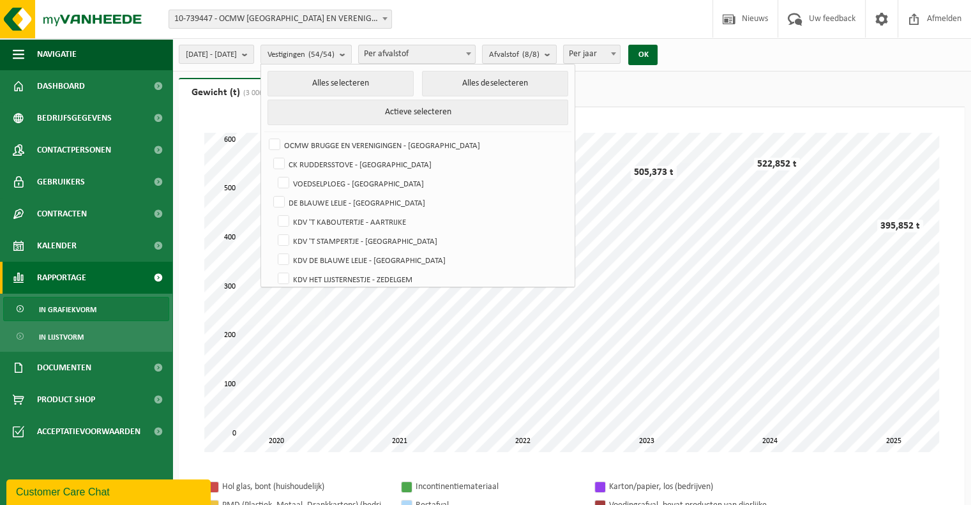
checkbox input "false"
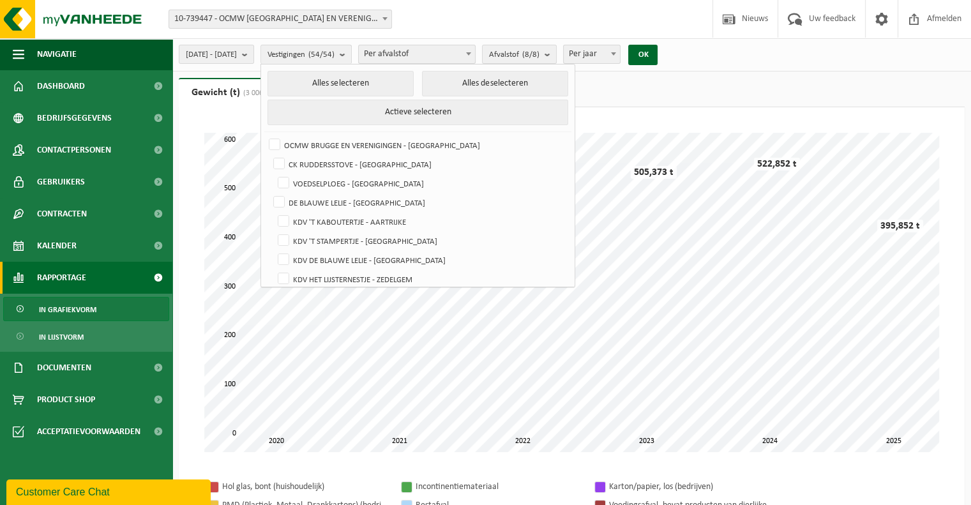
checkbox input "false"
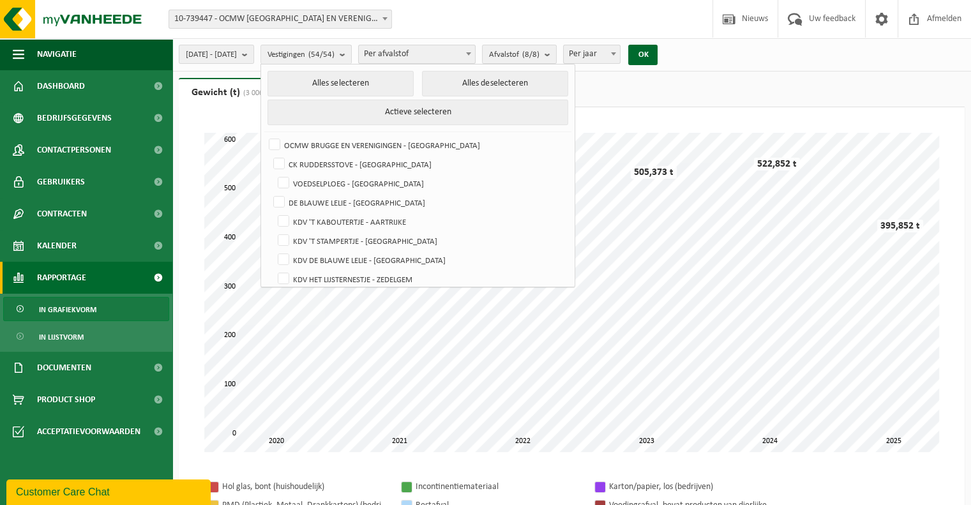
checkbox input "false"
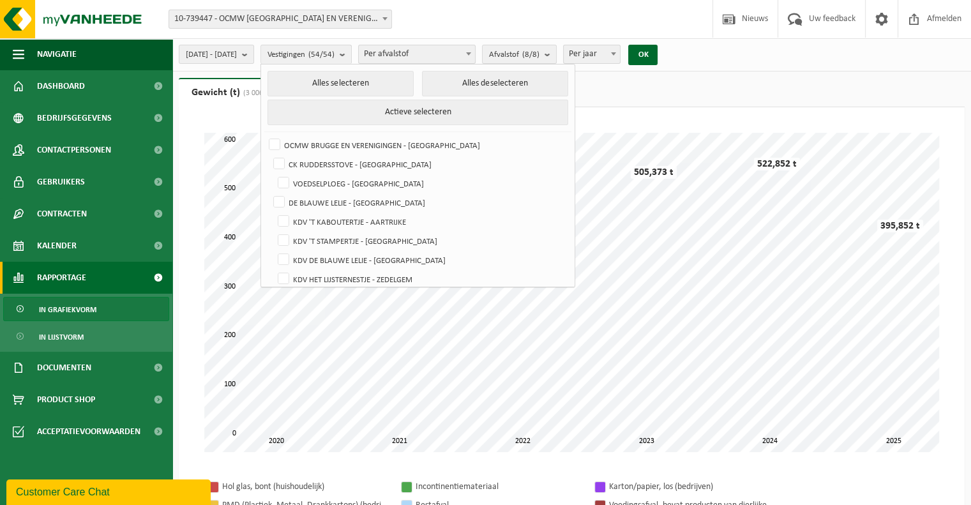
checkbox input "false"
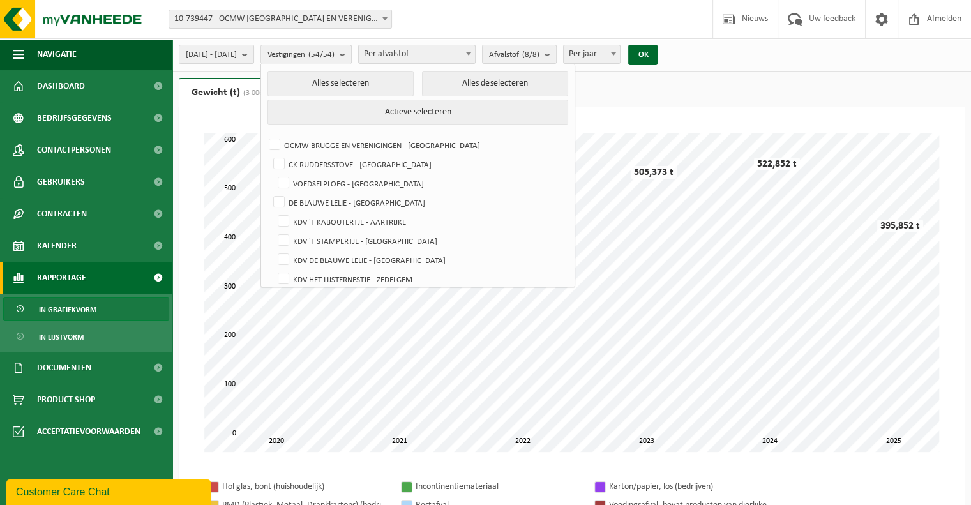
checkbox input "false"
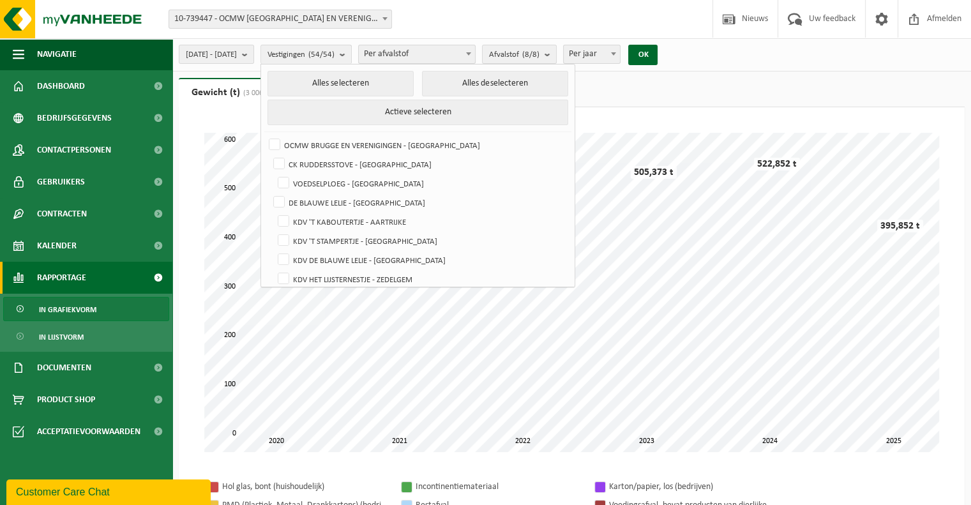
checkbox input "false"
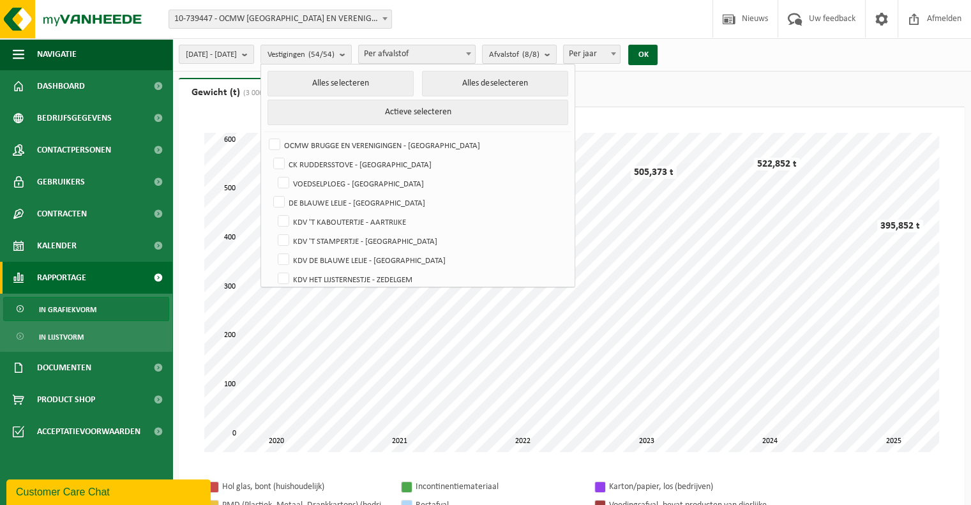
checkbox input "false"
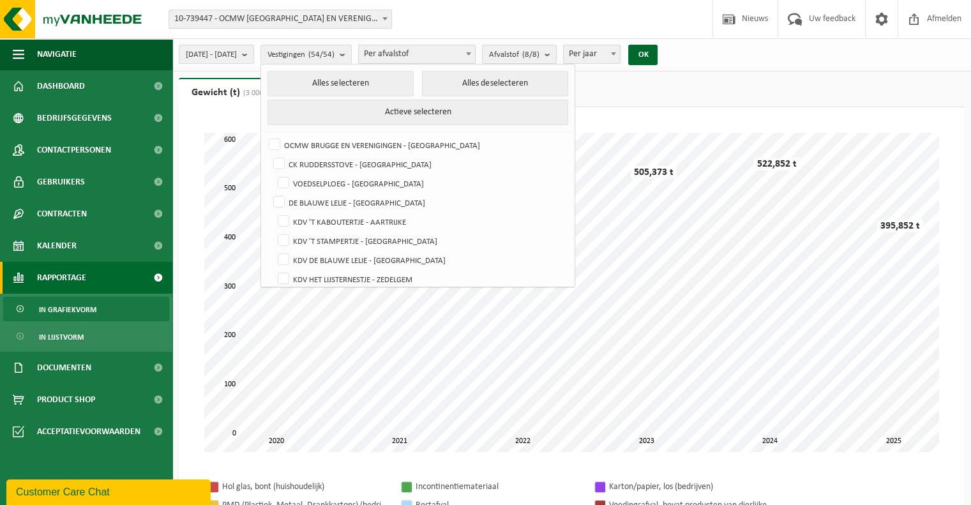
checkbox input "false"
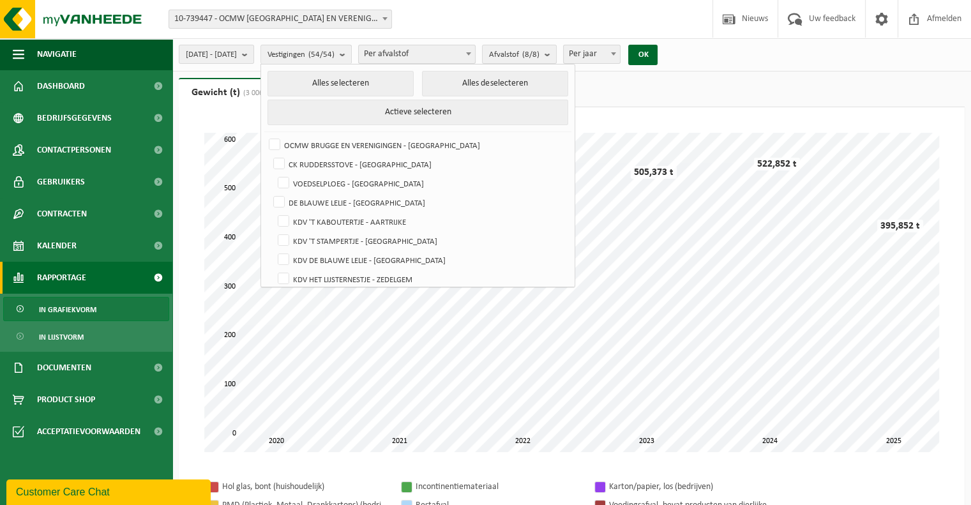
checkbox input "false"
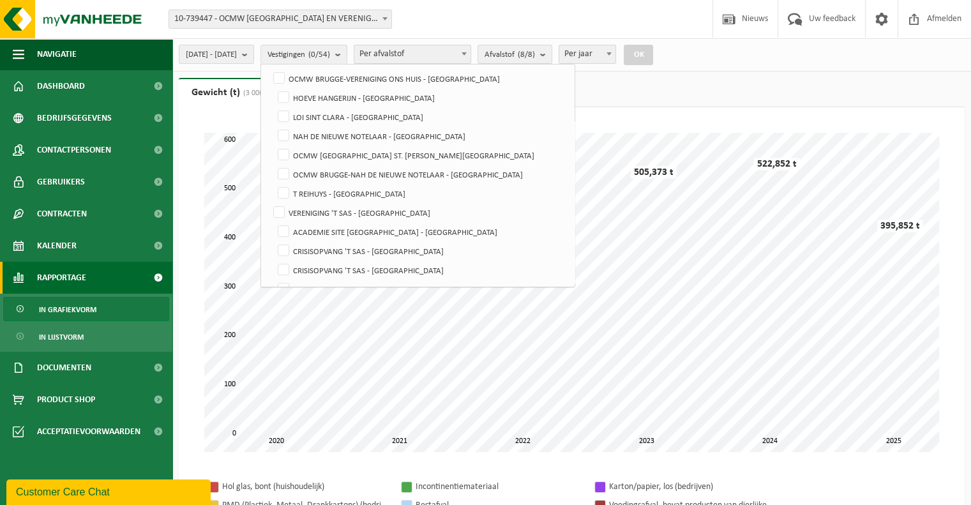
scroll to position [447, 0]
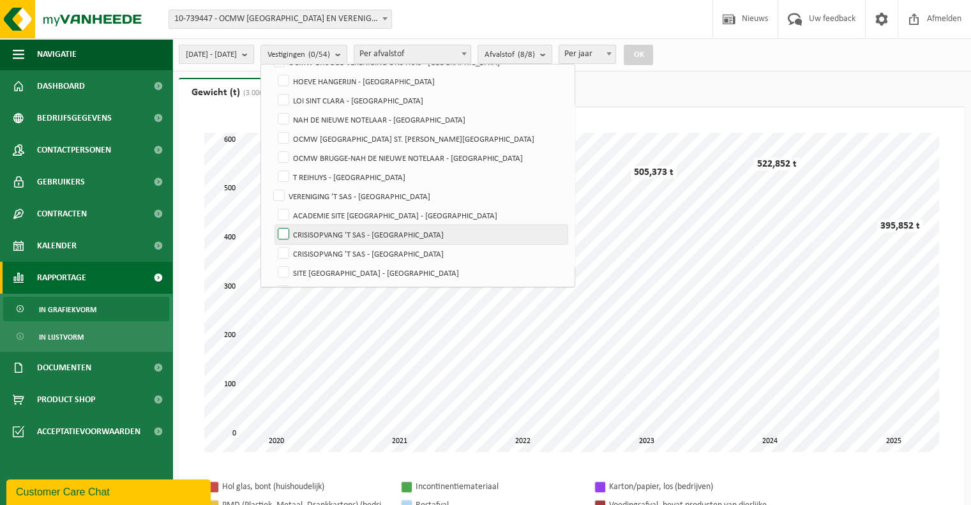
drag, startPoint x: 315, startPoint y: 216, endPoint x: 320, endPoint y: 237, distance: 21.1
click at [315, 216] on label "ACADEMIE SITE [GEOGRAPHIC_DATA] - [GEOGRAPHIC_DATA]" at bounding box center [421, 215] width 292 height 19
click at [273, 206] on input "ACADEMIE SITE [GEOGRAPHIC_DATA] - [GEOGRAPHIC_DATA]" at bounding box center [273, 205] width 1 height 1
checkbox input "true"
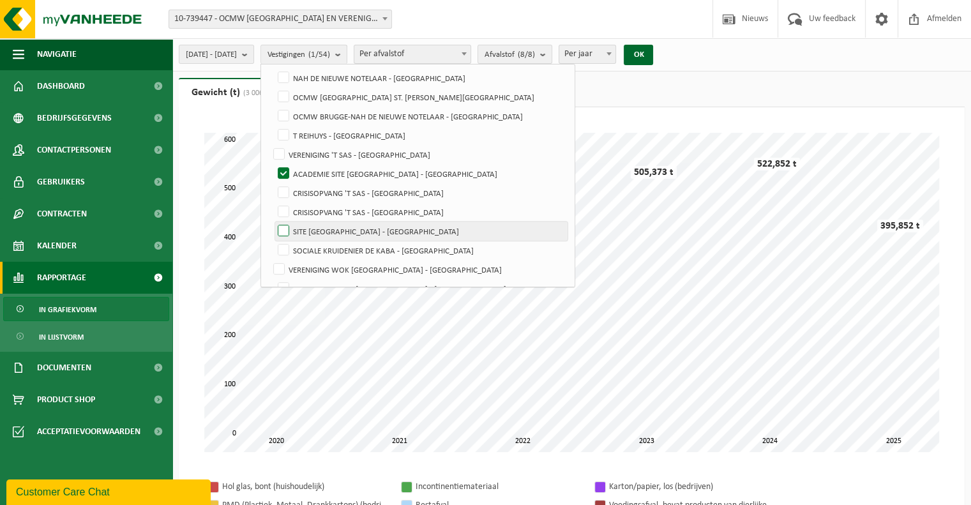
scroll to position [511, 0]
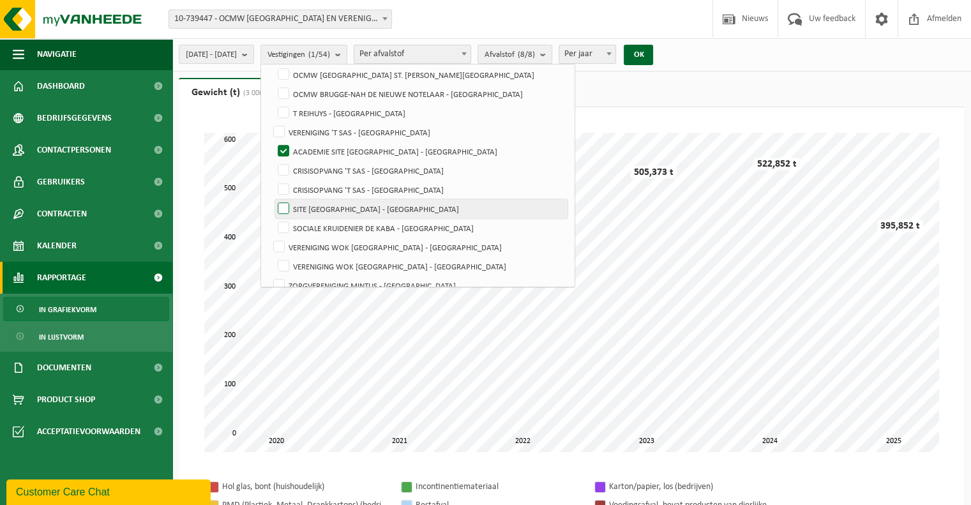
click at [314, 206] on label "SITE [GEOGRAPHIC_DATA] - [GEOGRAPHIC_DATA]" at bounding box center [421, 208] width 292 height 19
click at [273, 199] on input "SITE [GEOGRAPHIC_DATA] - [GEOGRAPHIC_DATA]" at bounding box center [273, 199] width 1 height 1
checkbox input "true"
click at [653, 58] on button "OK" at bounding box center [638, 55] width 29 height 20
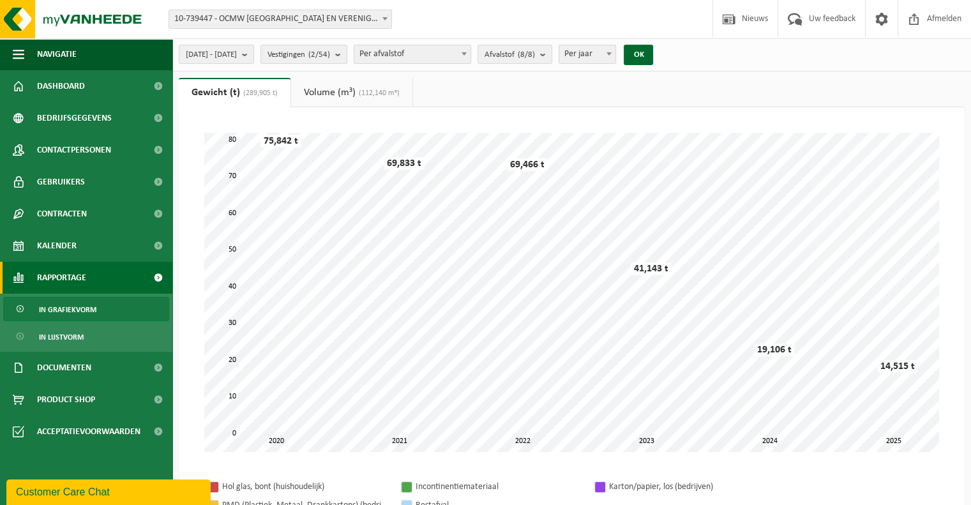
click at [60, 308] on span "In grafiekvorm" at bounding box center [67, 310] width 57 height 24
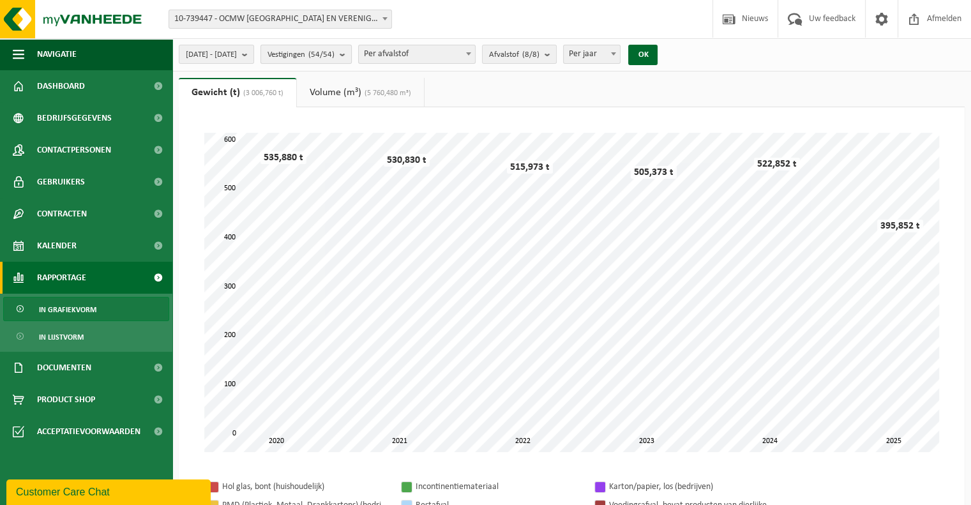
click at [351, 54] on b "submit" at bounding box center [345, 54] width 11 height 18
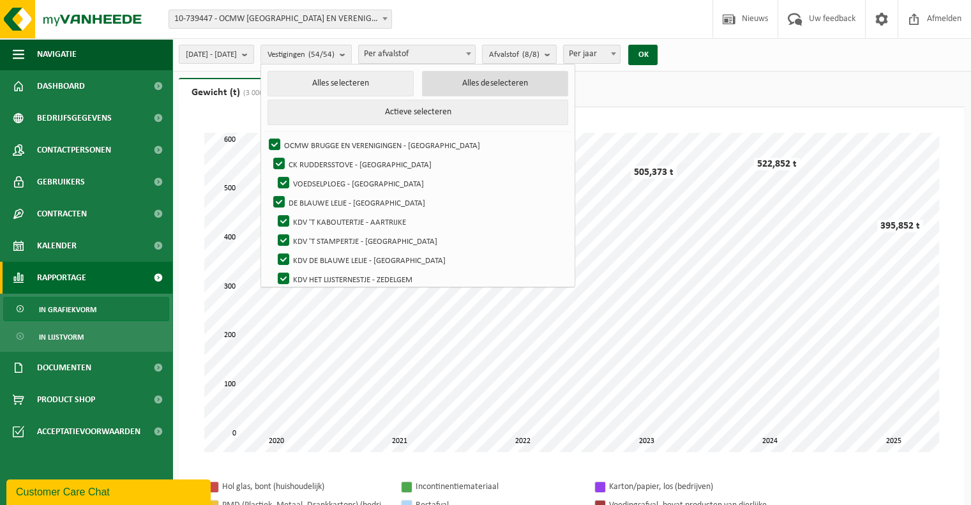
click at [474, 78] on button "Alles deselecteren" at bounding box center [495, 84] width 146 height 26
checkbox input "false"
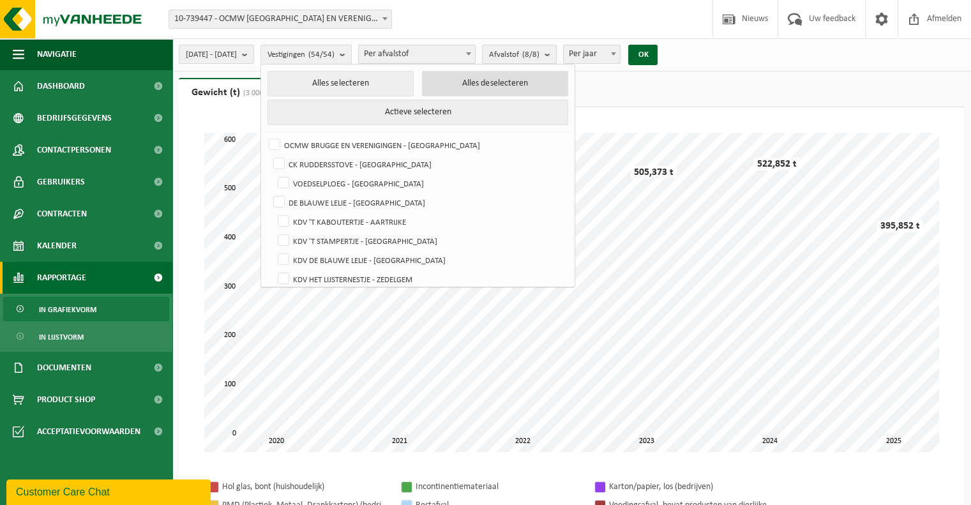
checkbox input "false"
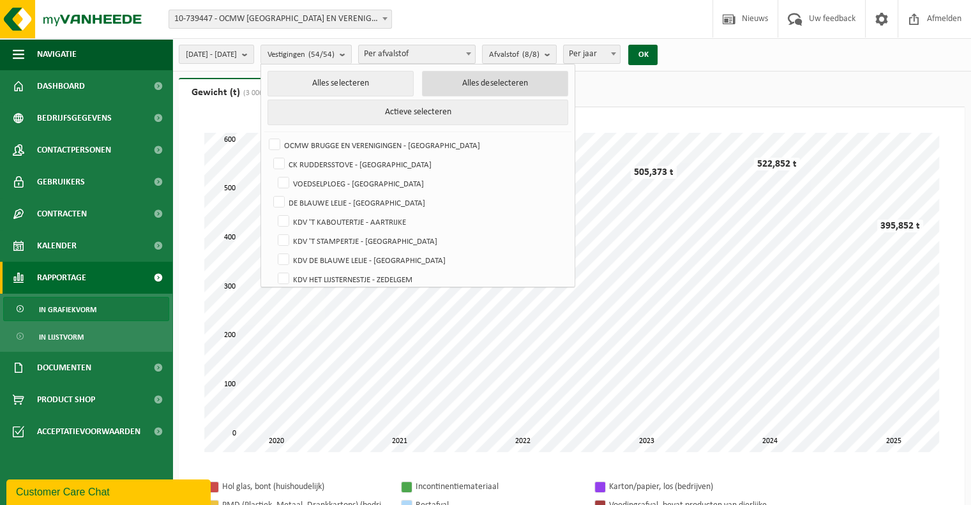
checkbox input "false"
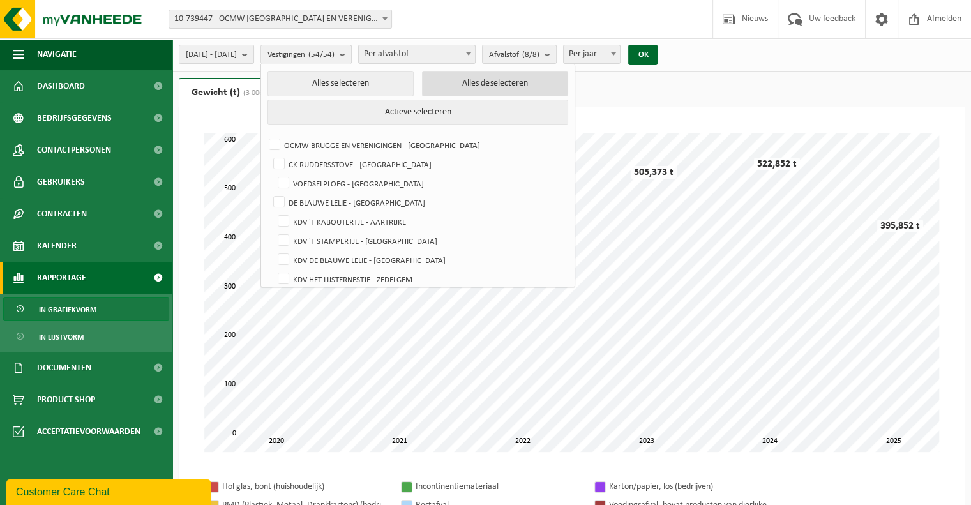
checkbox input "false"
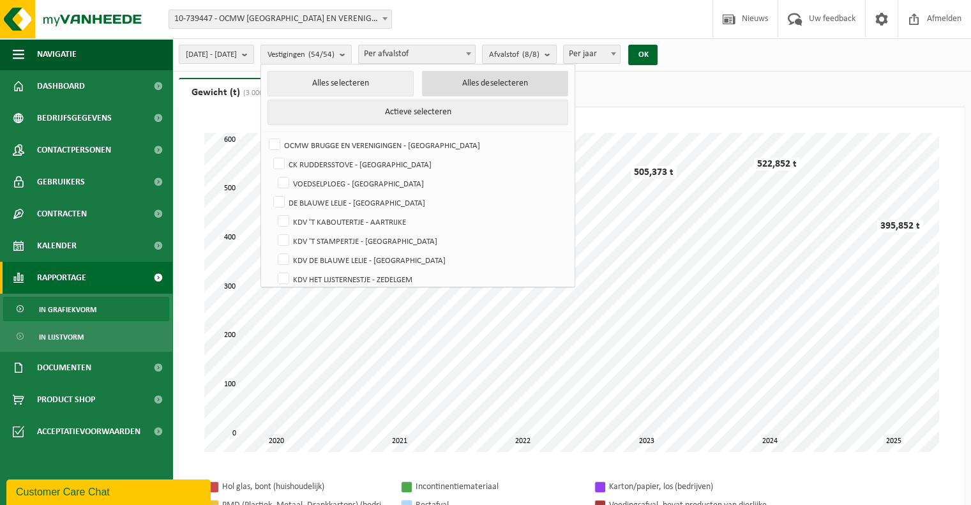
checkbox input "false"
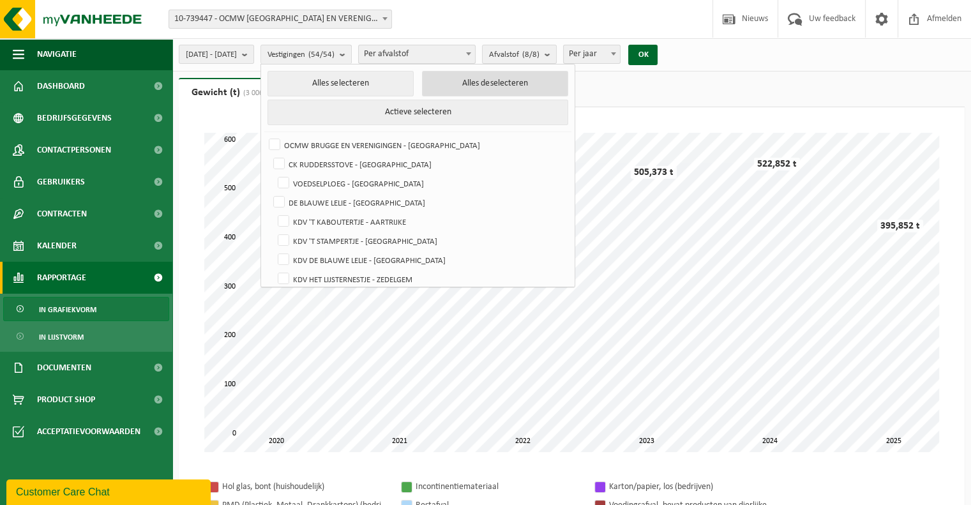
checkbox input "false"
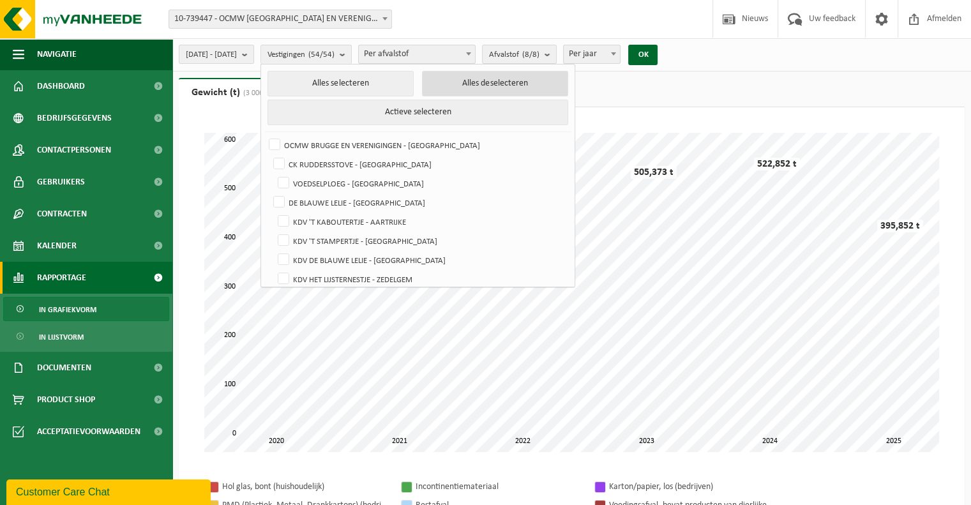
checkbox input "false"
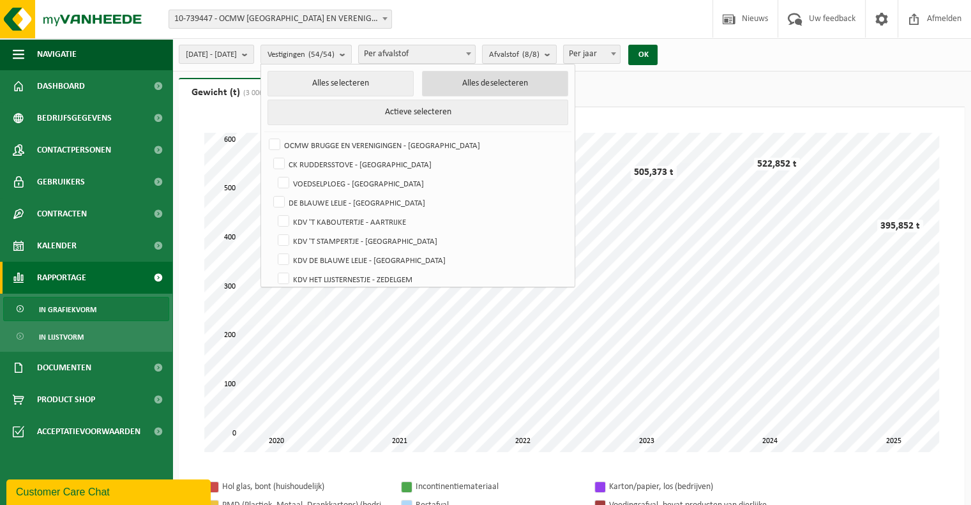
checkbox input "false"
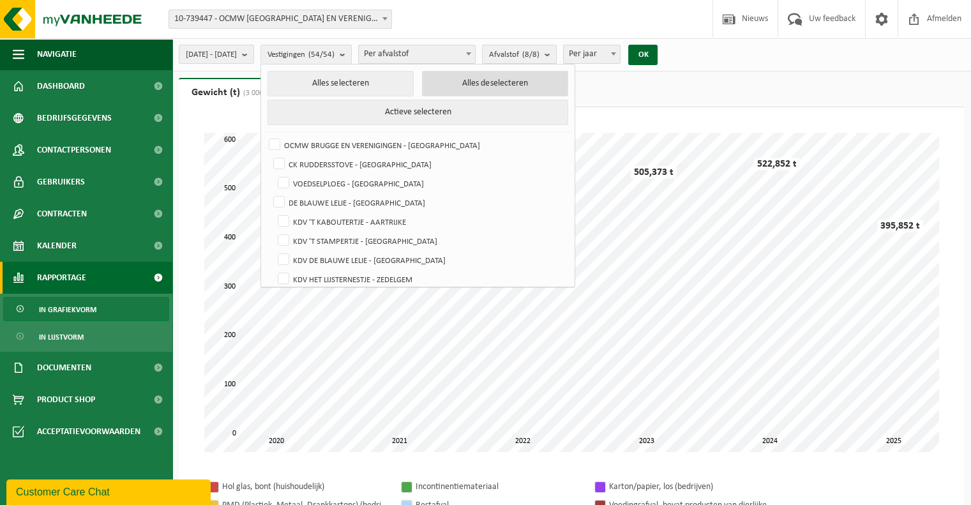
checkbox input "false"
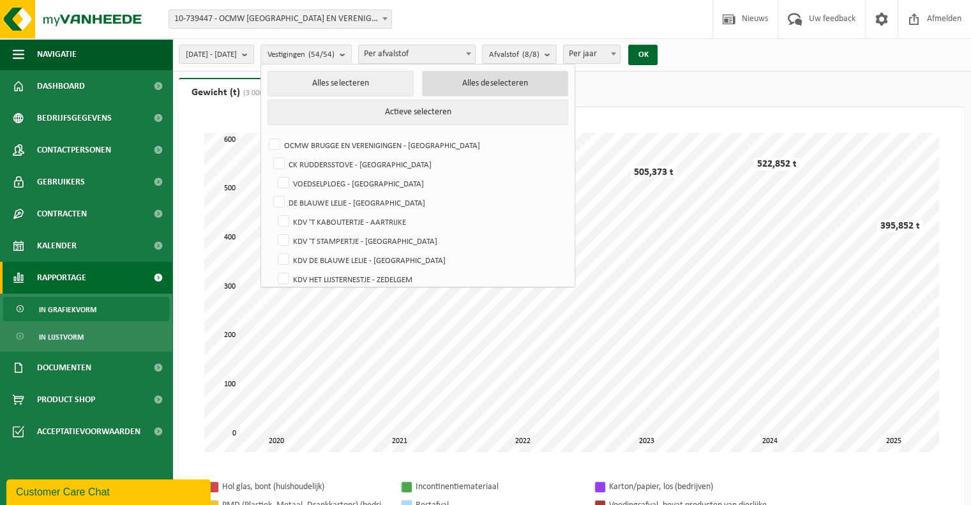
checkbox input "false"
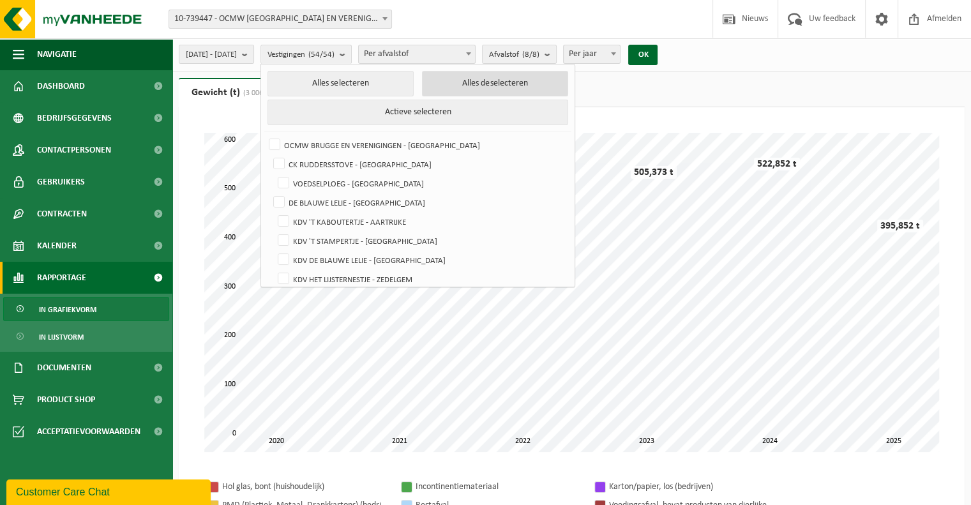
checkbox input "false"
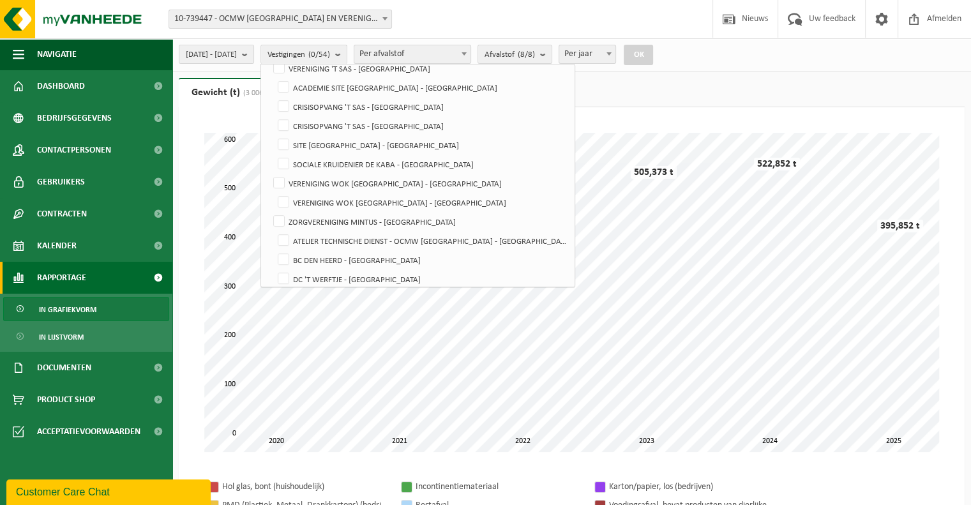
scroll to position [511, 0]
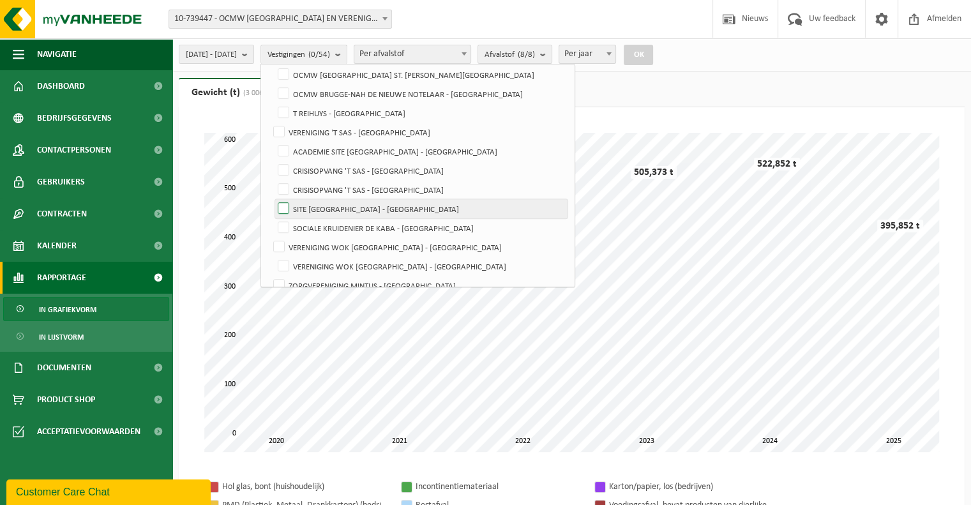
click at [314, 206] on label "SITE [GEOGRAPHIC_DATA] - [GEOGRAPHIC_DATA]" at bounding box center [421, 208] width 292 height 19
click at [273, 199] on input "SITE [GEOGRAPHIC_DATA] - [GEOGRAPHIC_DATA]" at bounding box center [273, 199] width 1 height 1
checkbox input "true"
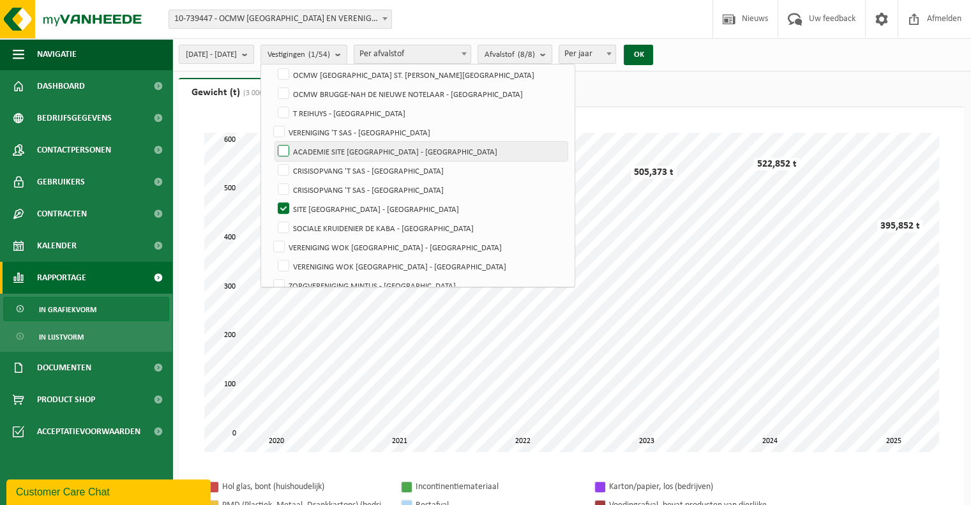
click at [315, 149] on label "ACADEMIE SITE [GEOGRAPHIC_DATA] - [GEOGRAPHIC_DATA]" at bounding box center [421, 151] width 292 height 19
click at [273, 142] on input "ACADEMIE SITE [GEOGRAPHIC_DATA] - [GEOGRAPHIC_DATA]" at bounding box center [273, 141] width 1 height 1
checkbox input "true"
click at [653, 56] on button "OK" at bounding box center [638, 55] width 29 height 20
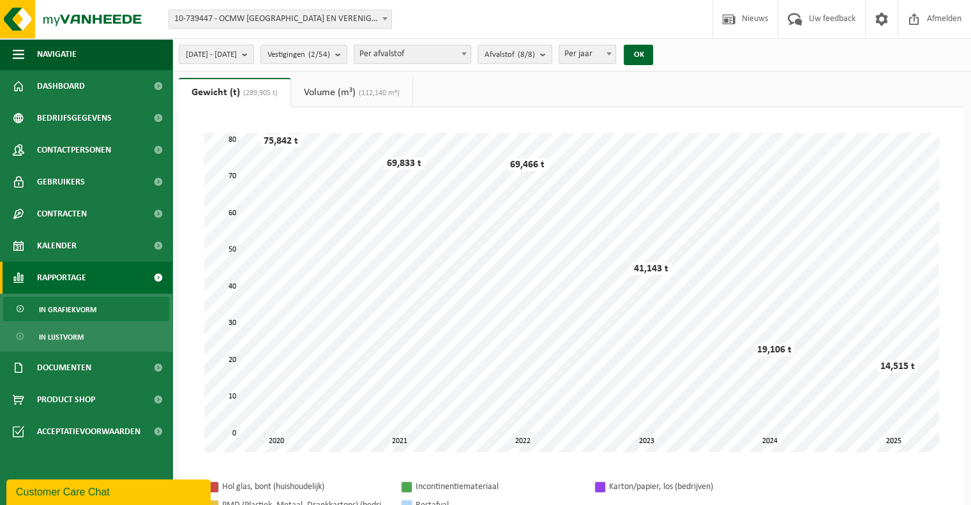
click at [307, 89] on link "Volume (m³) (112,140 m³)" at bounding box center [351, 92] width 121 height 29
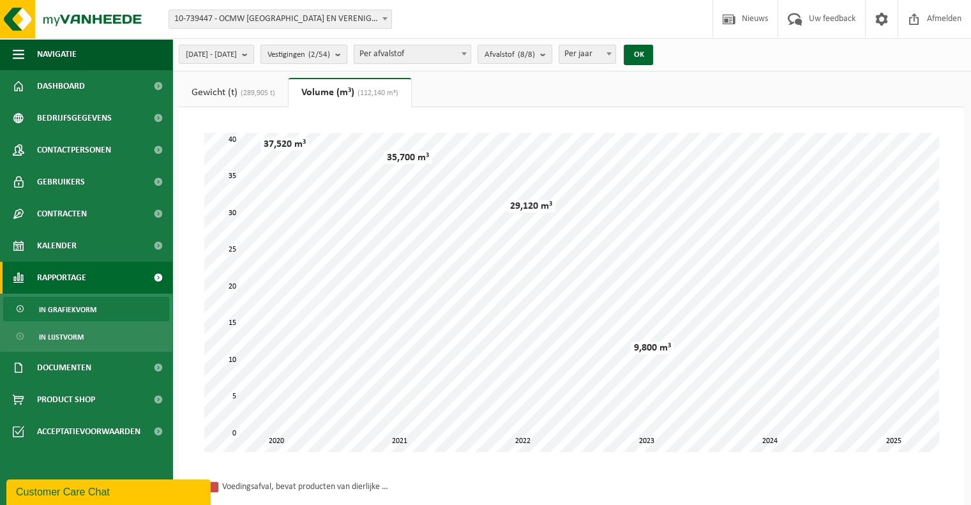
click at [347, 53] on b "submit" at bounding box center [340, 54] width 11 height 18
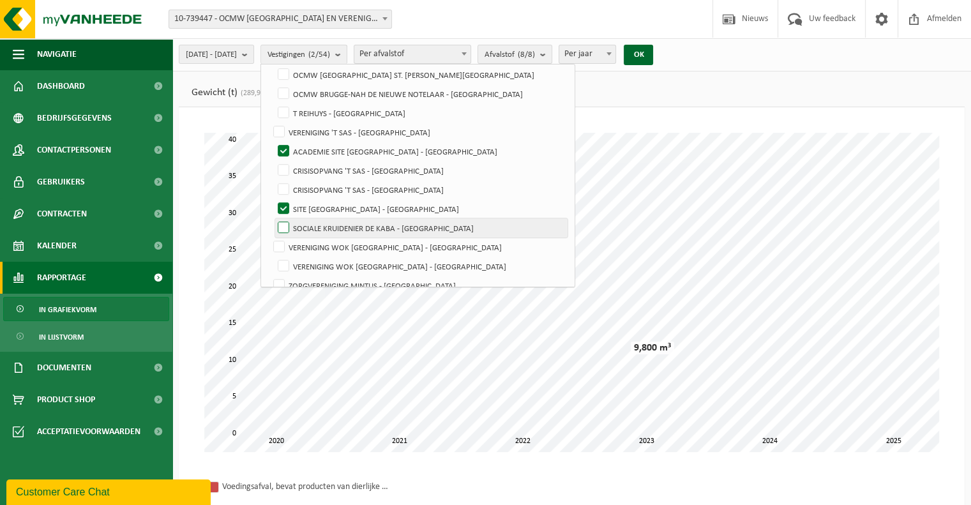
click at [317, 225] on label "SOCIALE KRUIDENIER DE KABA - [GEOGRAPHIC_DATA]" at bounding box center [421, 227] width 292 height 19
click at [273, 218] on input "SOCIALE KRUIDENIER DE KABA - [GEOGRAPHIC_DATA]" at bounding box center [273, 218] width 1 height 1
checkbox input "true"
click at [653, 54] on button "OK" at bounding box center [638, 55] width 29 height 20
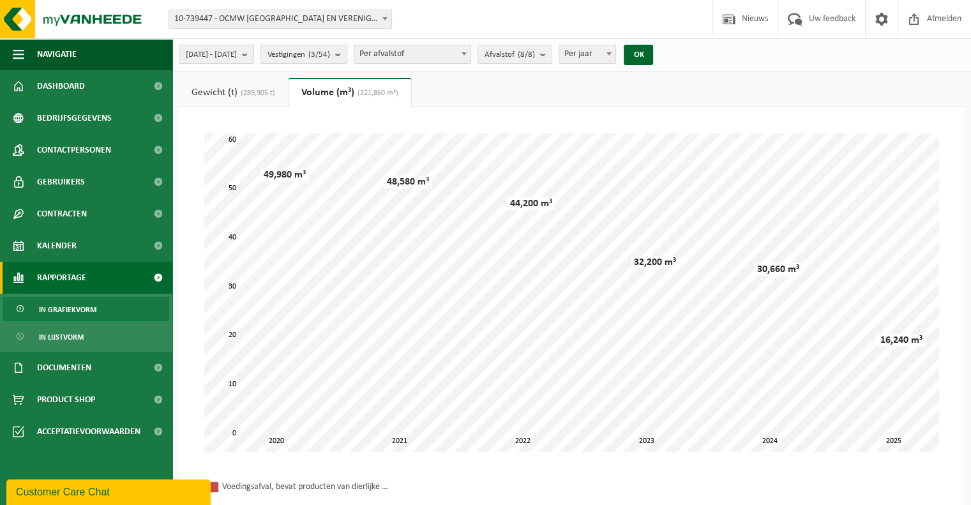
click at [225, 92] on link "Gewicht (t) (289,905 t)" at bounding box center [233, 92] width 109 height 29
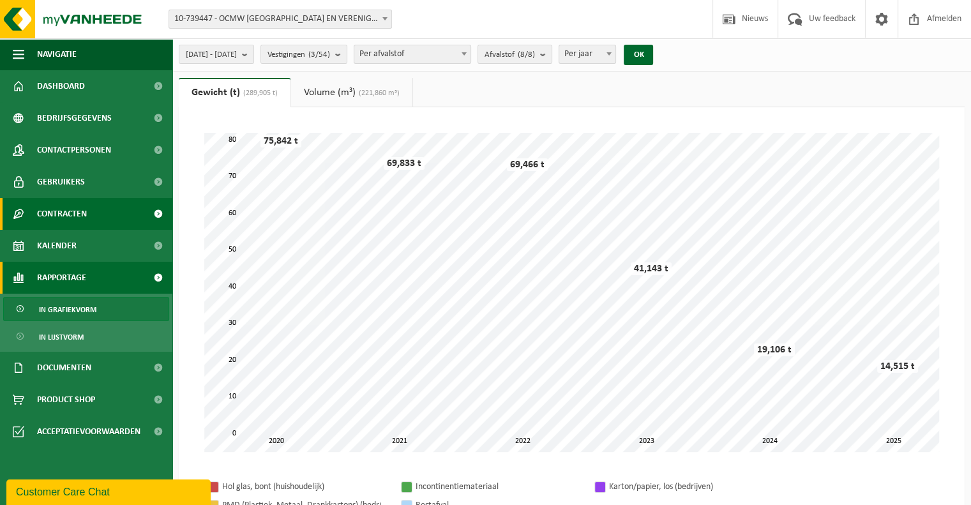
click at [55, 213] on span "Contracten" at bounding box center [62, 214] width 50 height 32
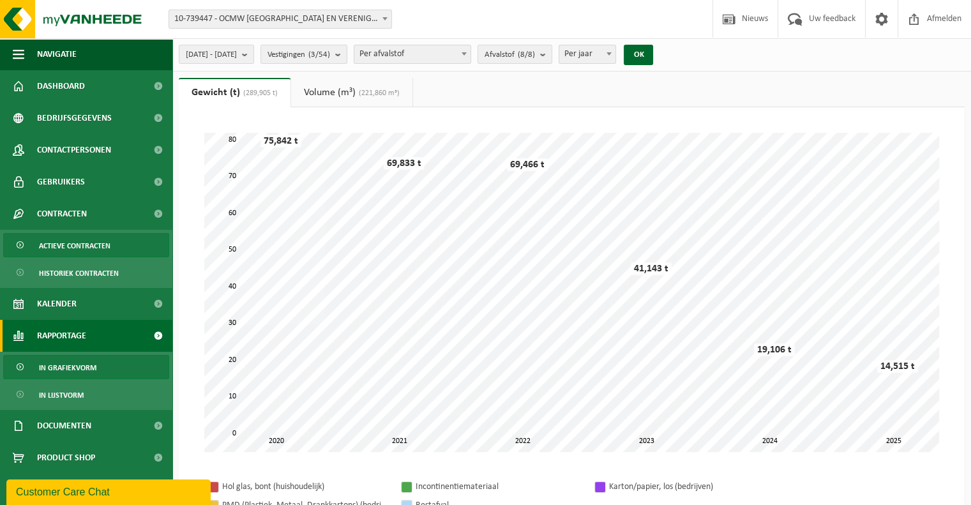
click at [71, 241] on span "Actieve contracten" at bounding box center [75, 246] width 72 height 24
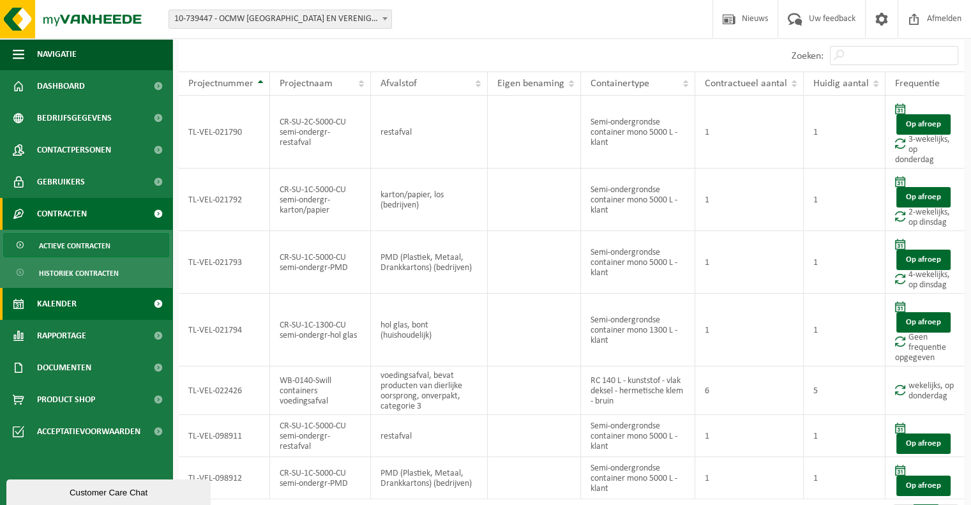
drag, startPoint x: 54, startPoint y: 305, endPoint x: 84, endPoint y: 303, distance: 30.8
click at [54, 305] on span "Kalender" at bounding box center [57, 304] width 40 height 32
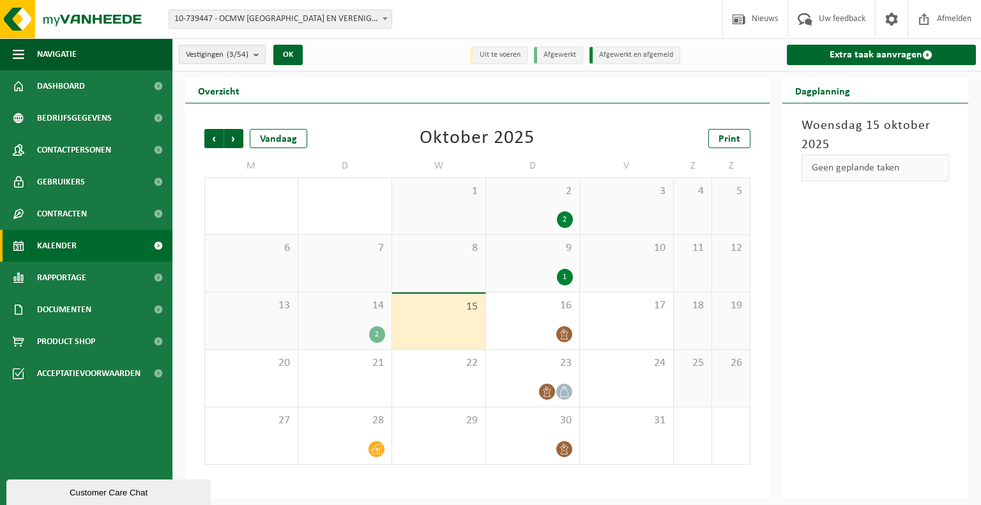
click at [252, 58] on button "Vestigingen (3/54)" at bounding box center [222, 54] width 87 height 19
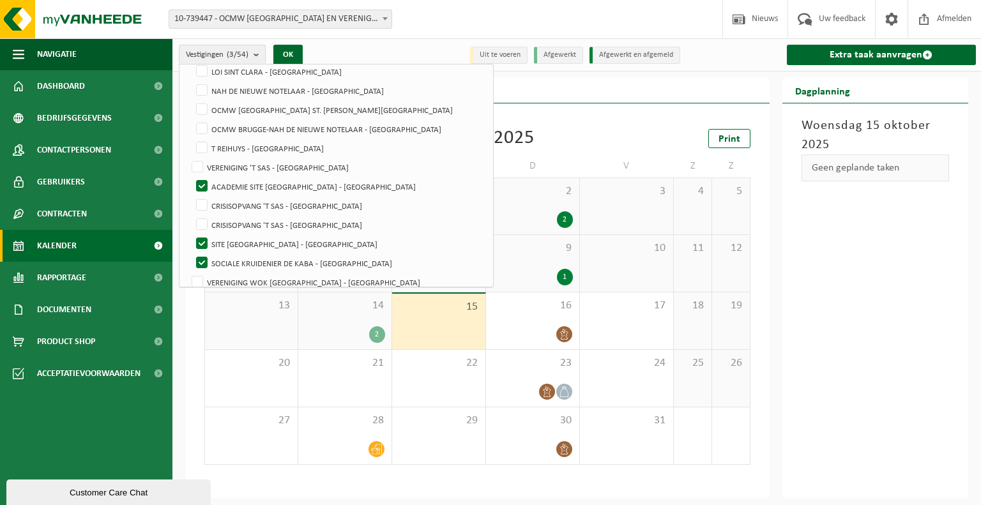
scroll to position [192, 0]
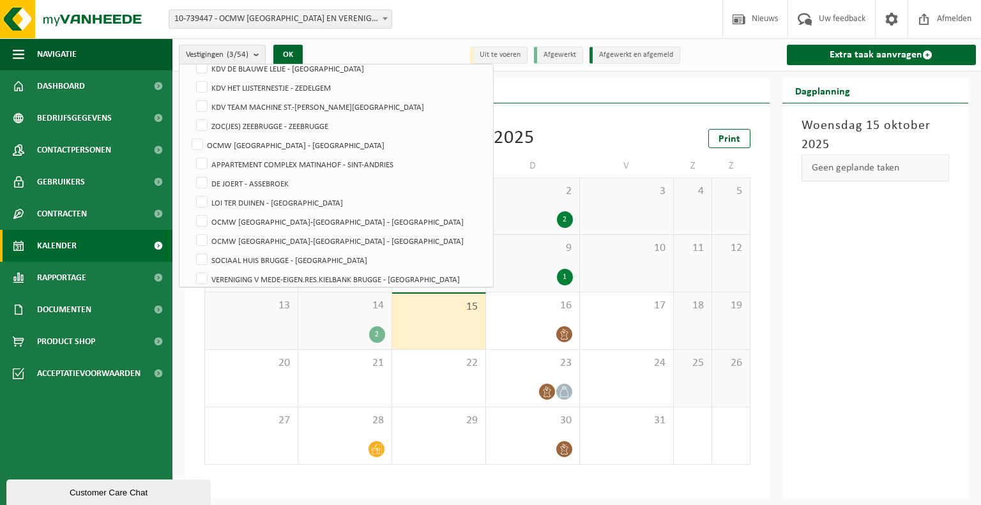
click at [381, 49] on div "Vestigingen (3/54) Alles selecteren Alles deselecteren Actieve selecteren OCMW …" at bounding box center [576, 54] width 808 height 33
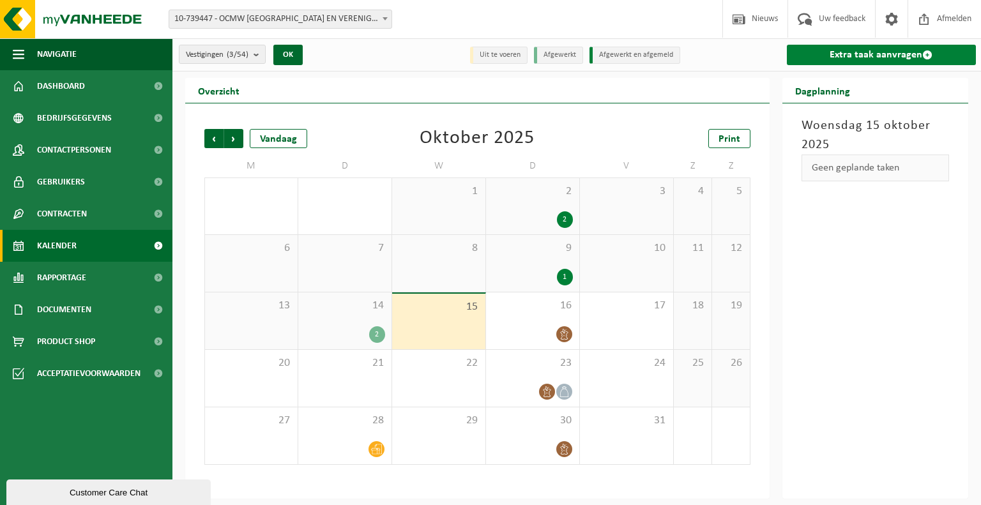
click at [865, 54] on link "Extra taak aanvragen" at bounding box center [882, 55] width 190 height 20
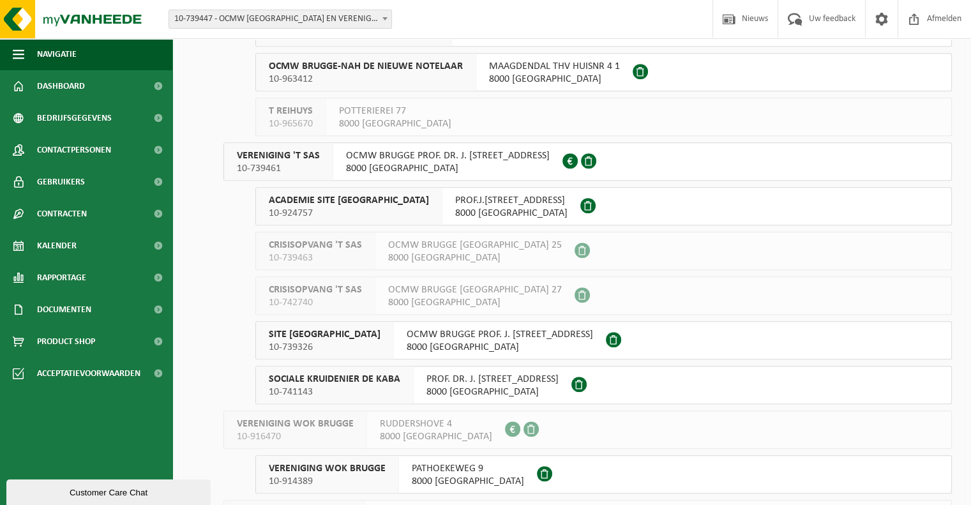
scroll to position [1149, 0]
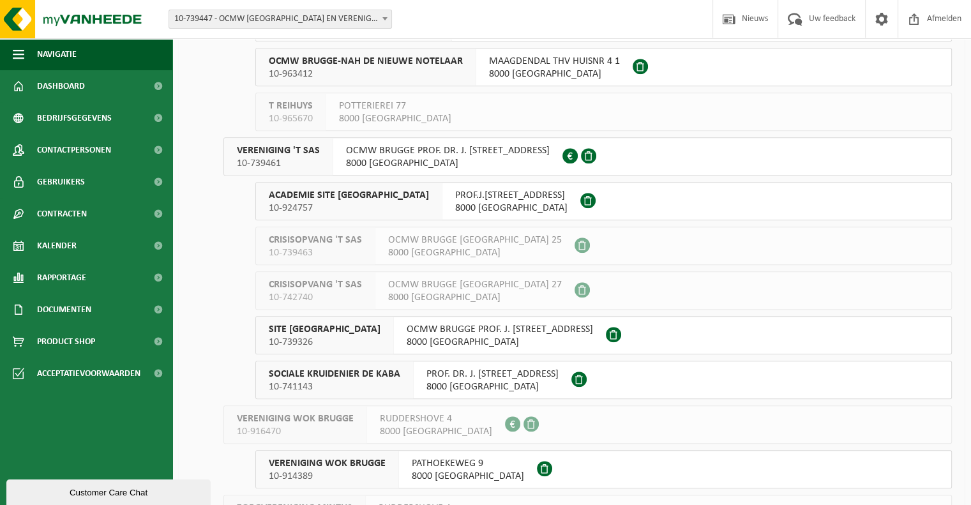
click at [343, 193] on span "ACADEMIE SITE [GEOGRAPHIC_DATA]" at bounding box center [349, 195] width 160 height 13
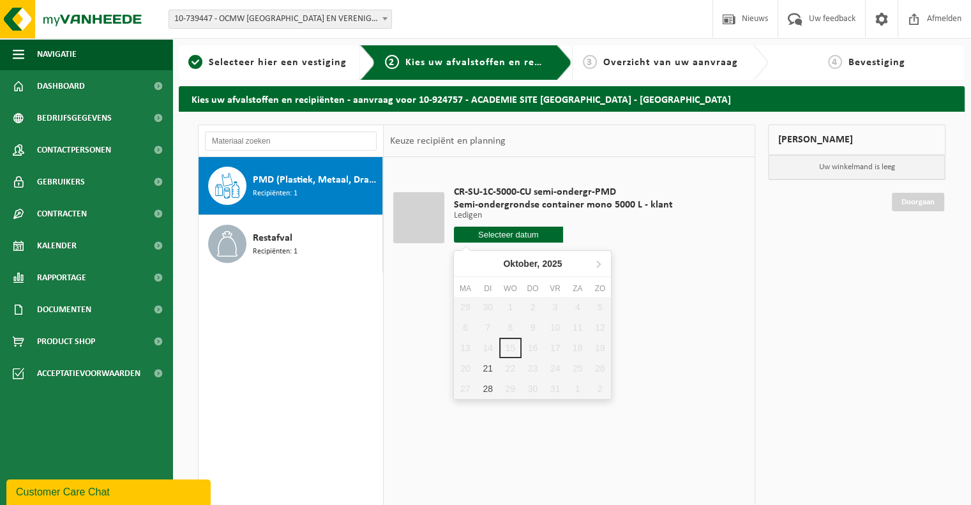
click at [506, 235] on input "text" at bounding box center [509, 235] width 110 height 16
click at [488, 366] on div "21" at bounding box center [488, 368] width 22 height 20
type input "Van [DATE]"
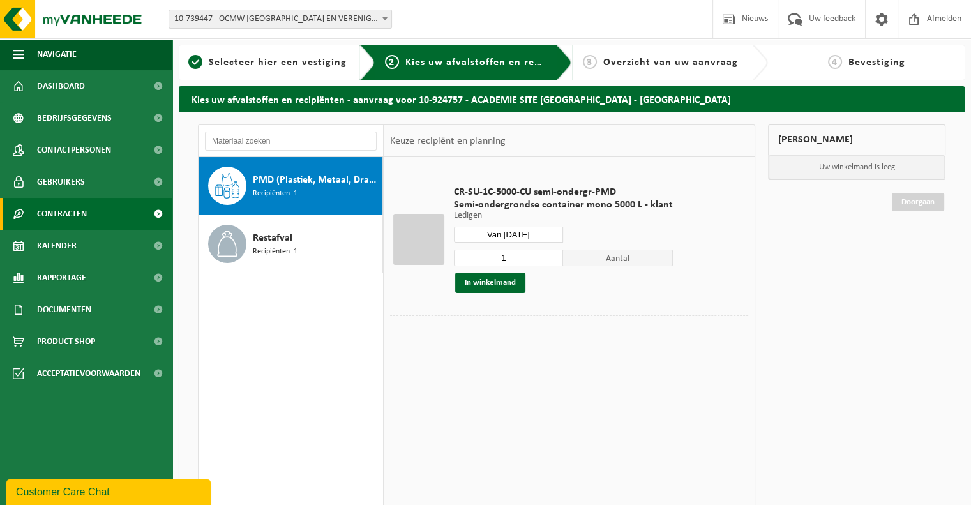
click at [65, 213] on span "Contracten" at bounding box center [62, 214] width 50 height 32
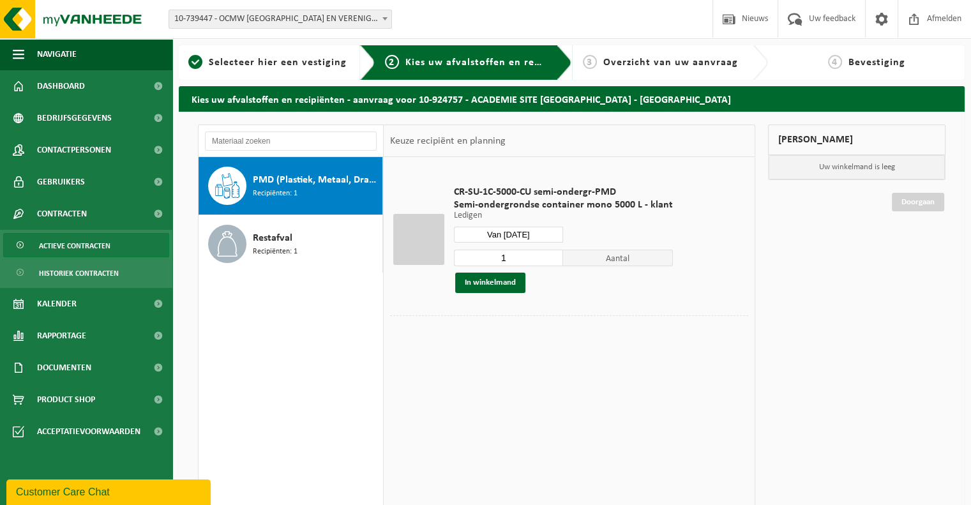
click at [79, 247] on span "Actieve contracten" at bounding box center [75, 246] width 72 height 24
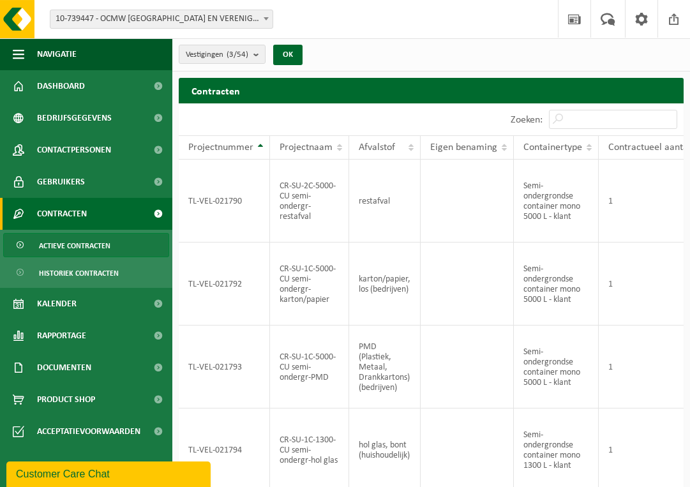
click at [471, 49] on div "Vestigingen (3/54) Alles selecteren Alles deselecteren Actieve selecteren OCMW …" at bounding box center [431, 54] width 518 height 33
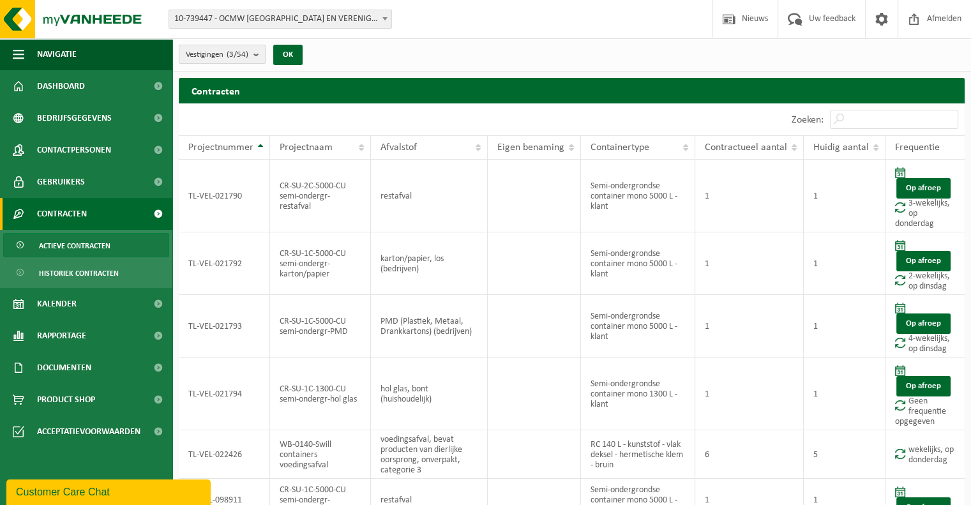
click at [255, 56] on b "submit" at bounding box center [258, 54] width 11 height 18
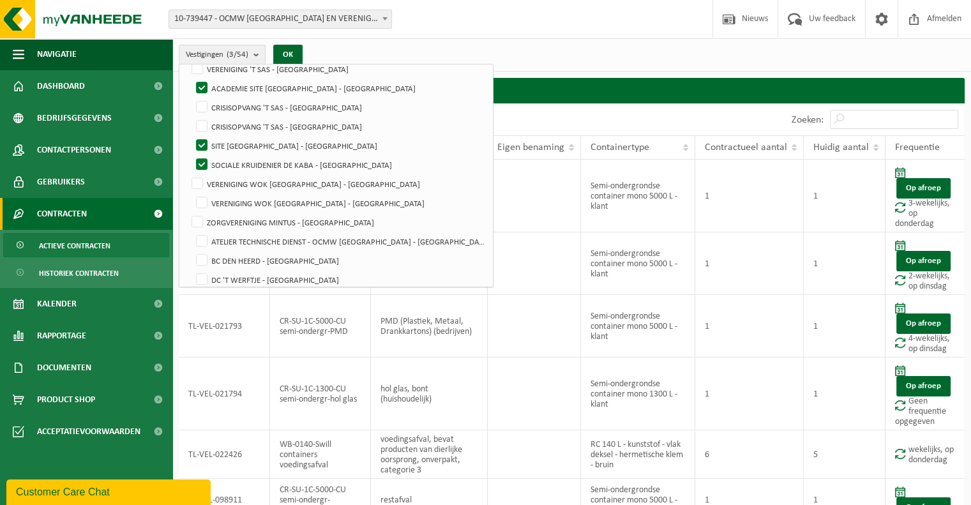
scroll to position [575, 0]
click at [199, 160] on label "SOCIALE KRUIDENIER DE KABA - [GEOGRAPHIC_DATA]" at bounding box center [339, 164] width 292 height 19
click at [192, 155] on input "SOCIALE KRUIDENIER DE KABA - [GEOGRAPHIC_DATA]" at bounding box center [191, 154] width 1 height 1
checkbox input "false"
click at [286, 53] on button "OK" at bounding box center [287, 55] width 29 height 20
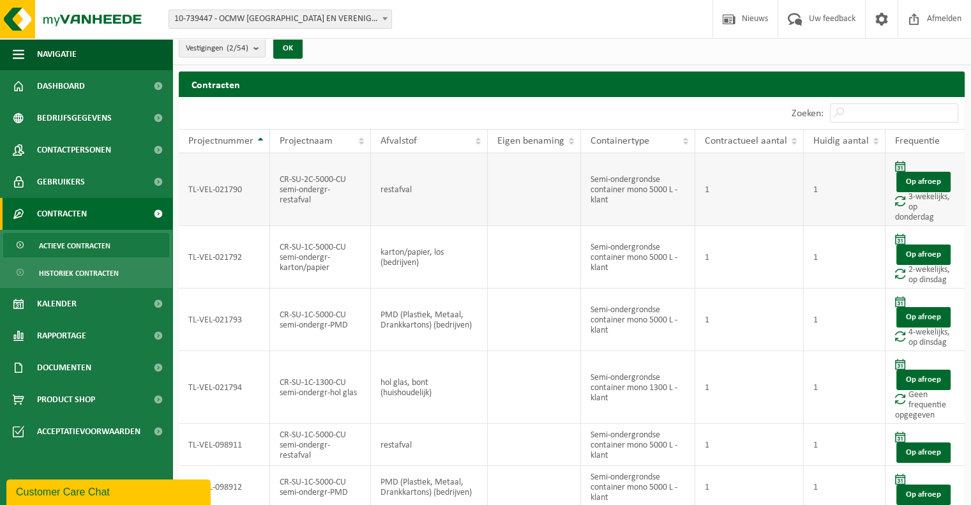
scroll to position [50, 0]
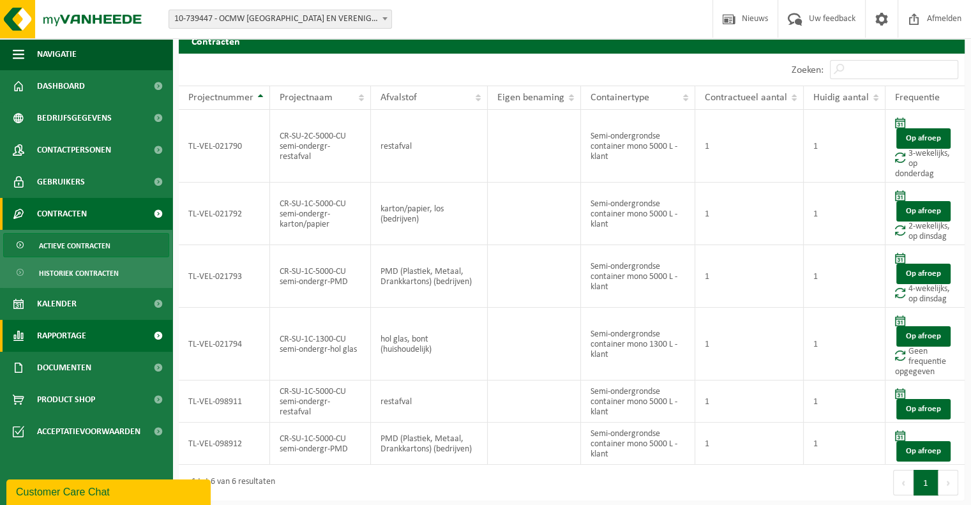
click at [50, 334] on span "Rapportage" at bounding box center [61, 336] width 49 height 32
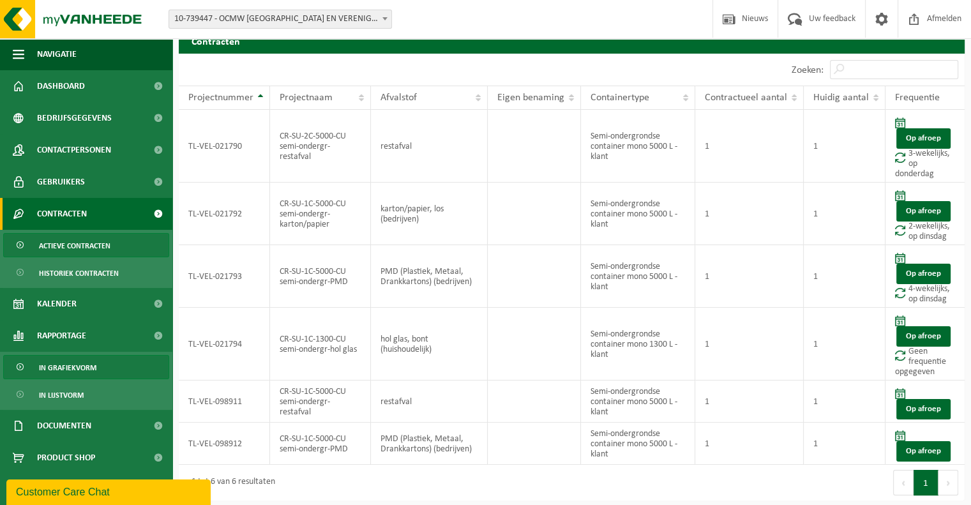
click at [74, 361] on span "In grafiekvorm" at bounding box center [67, 368] width 57 height 24
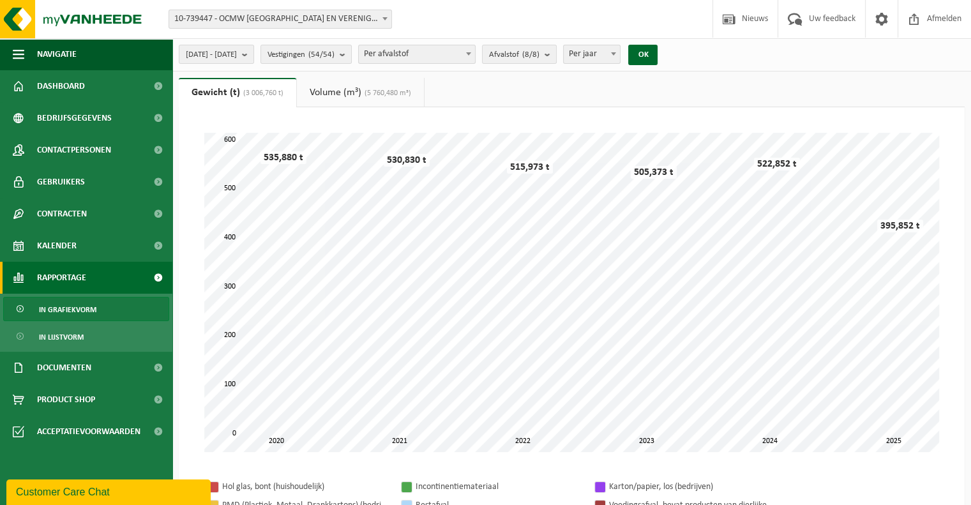
click at [351, 58] on b "submit" at bounding box center [345, 54] width 11 height 18
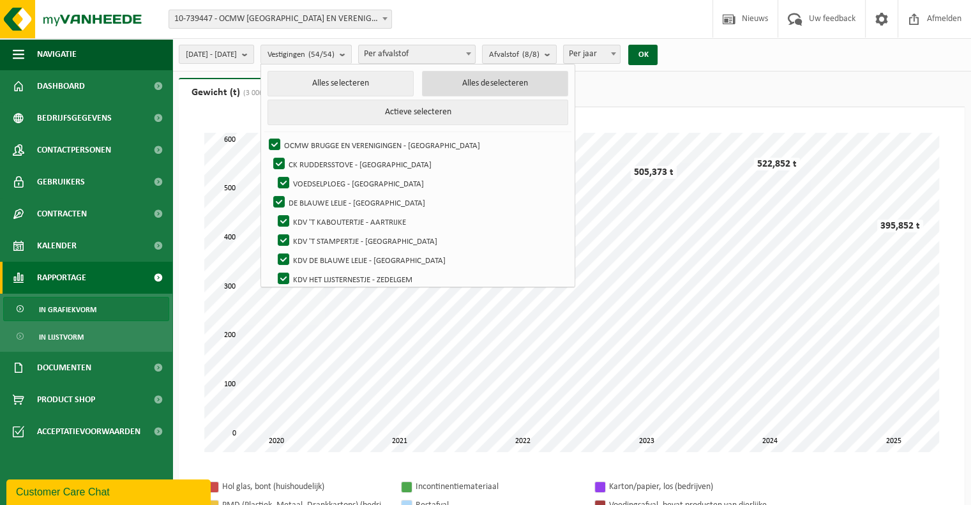
drag, startPoint x: 487, startPoint y: 83, endPoint x: 472, endPoint y: 91, distance: 16.0
click at [487, 84] on button "Alles deselecteren" at bounding box center [495, 84] width 146 height 26
checkbox input "false"
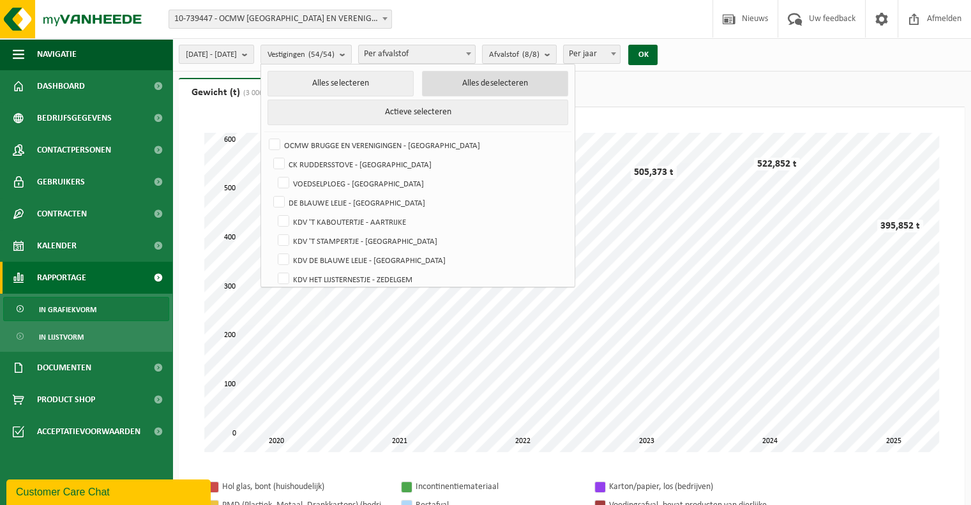
checkbox input "false"
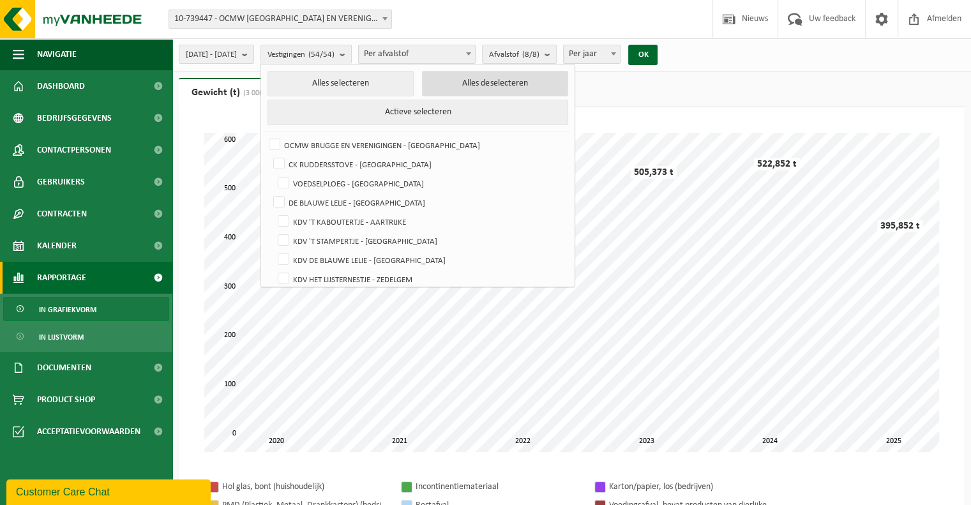
checkbox input "false"
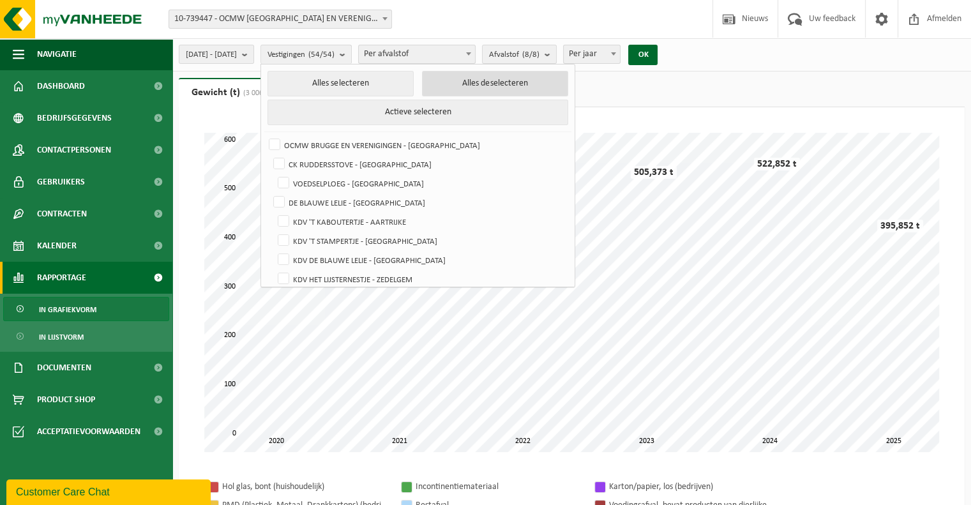
checkbox input "false"
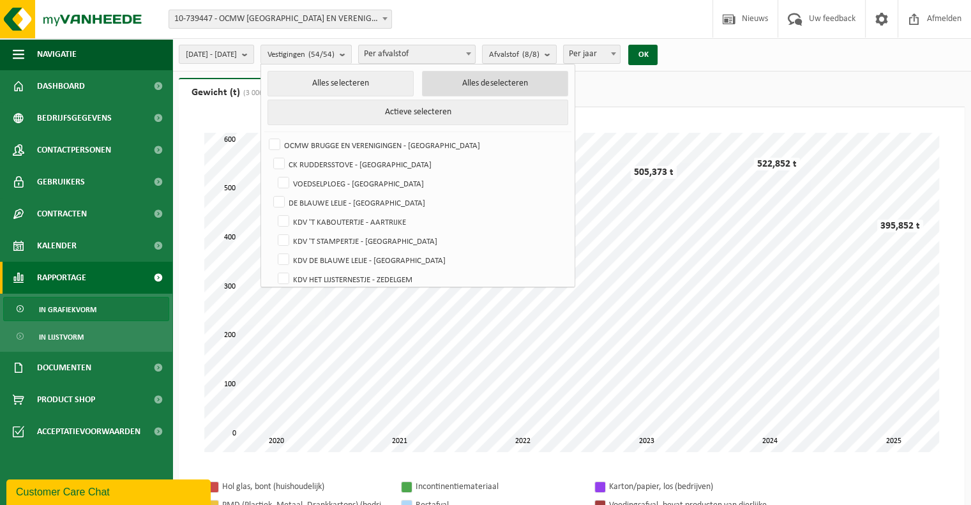
checkbox input "false"
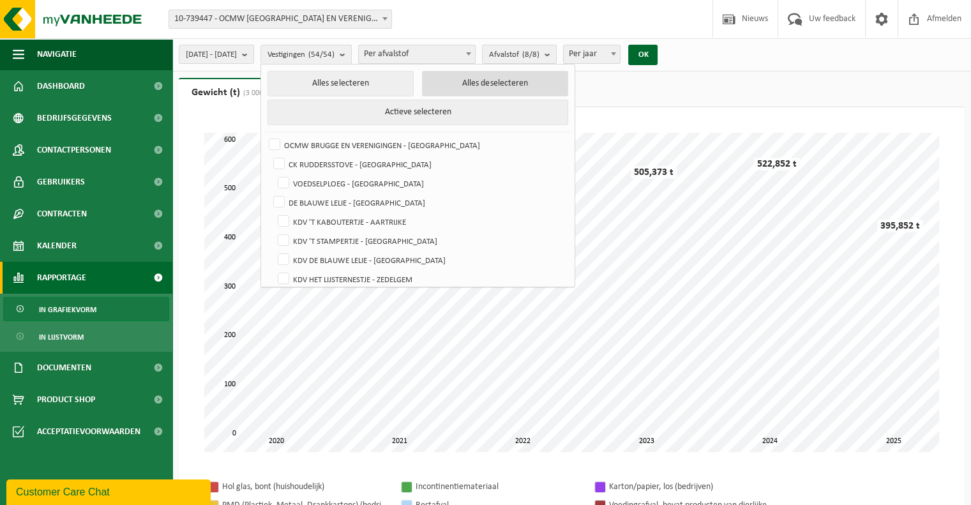
checkbox input "false"
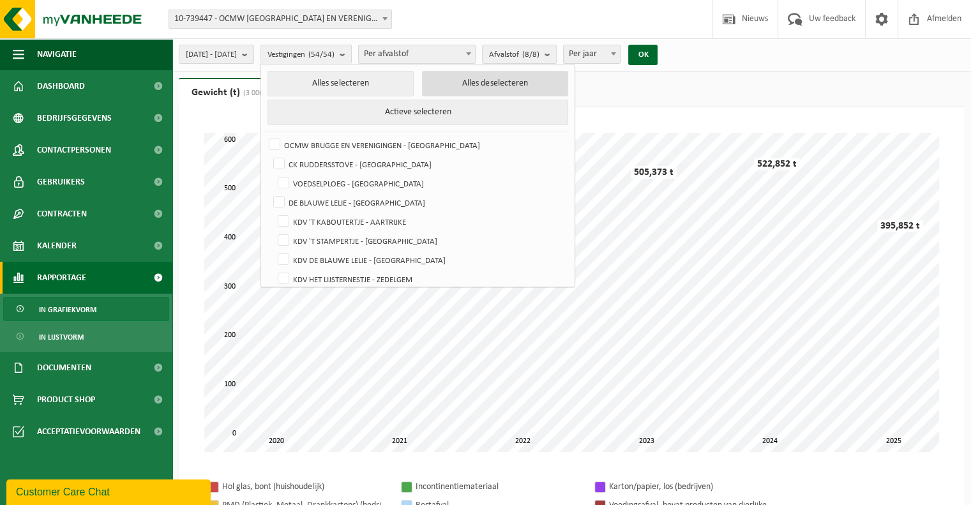
checkbox input "false"
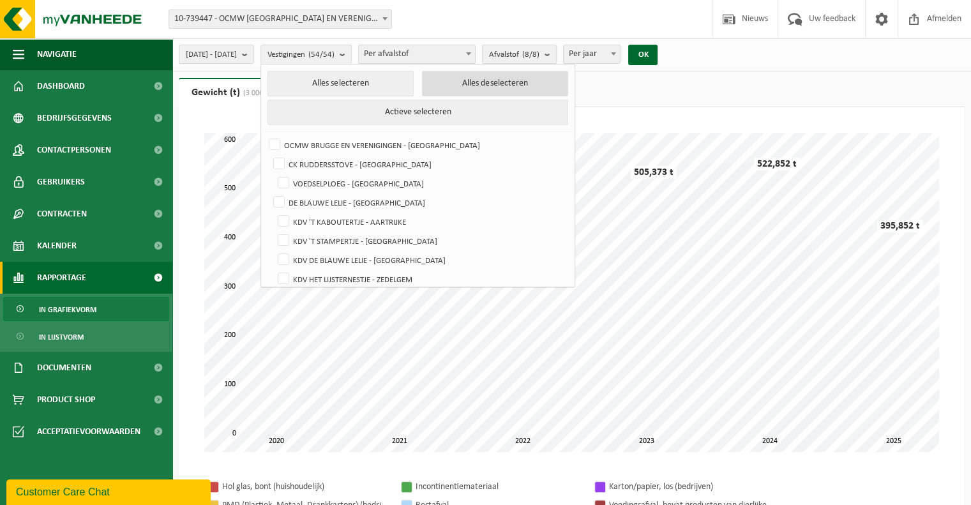
checkbox input "false"
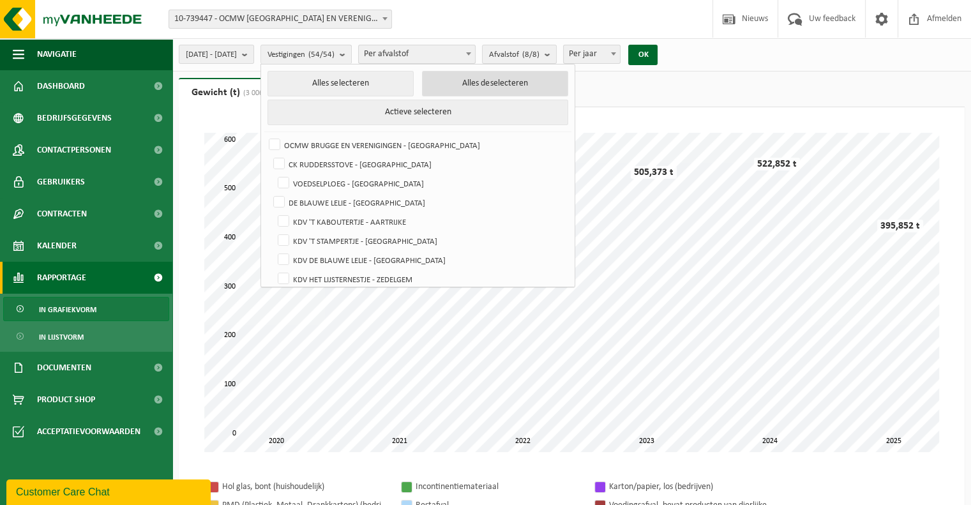
checkbox input "false"
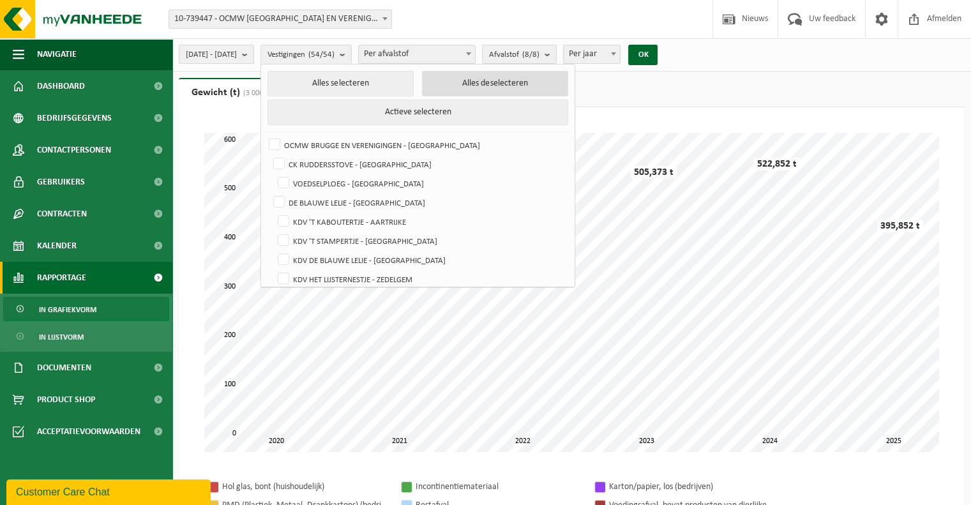
checkbox input "false"
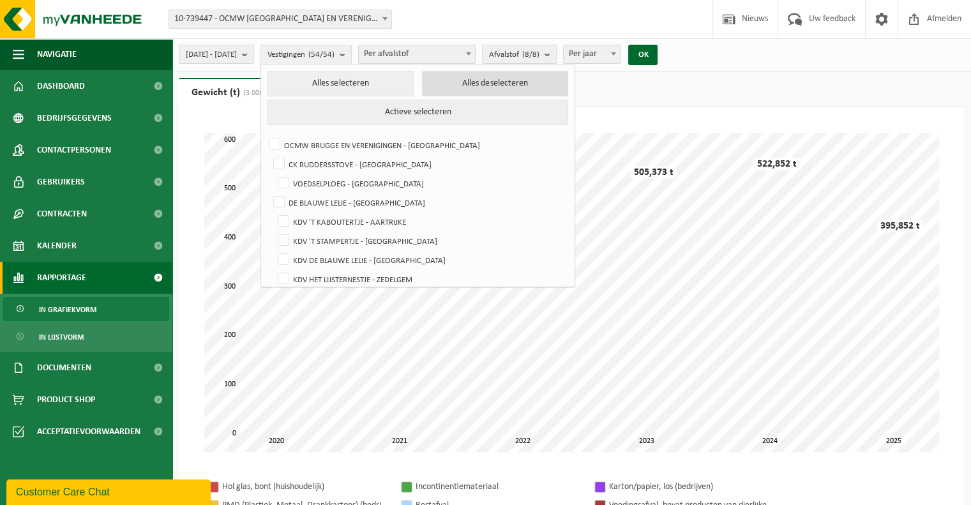
checkbox input "false"
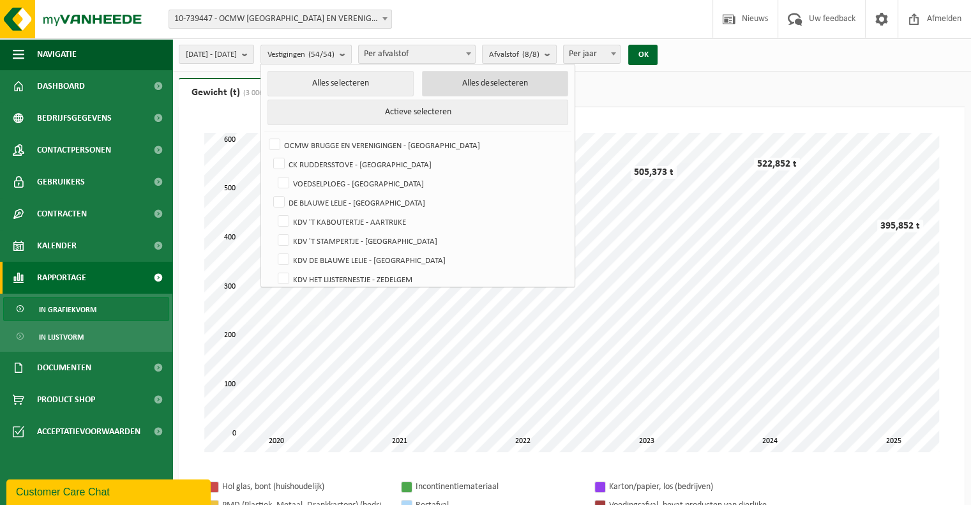
checkbox input "false"
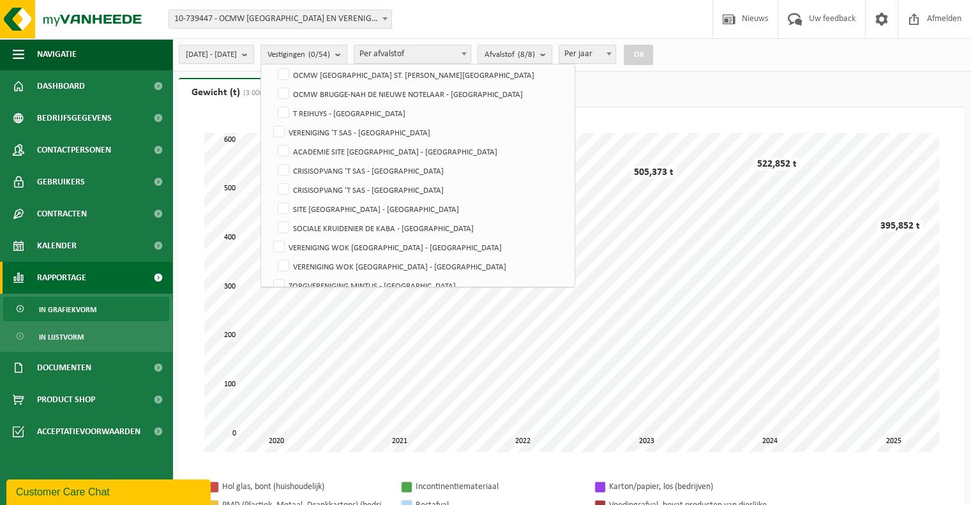
scroll to position [504, 0]
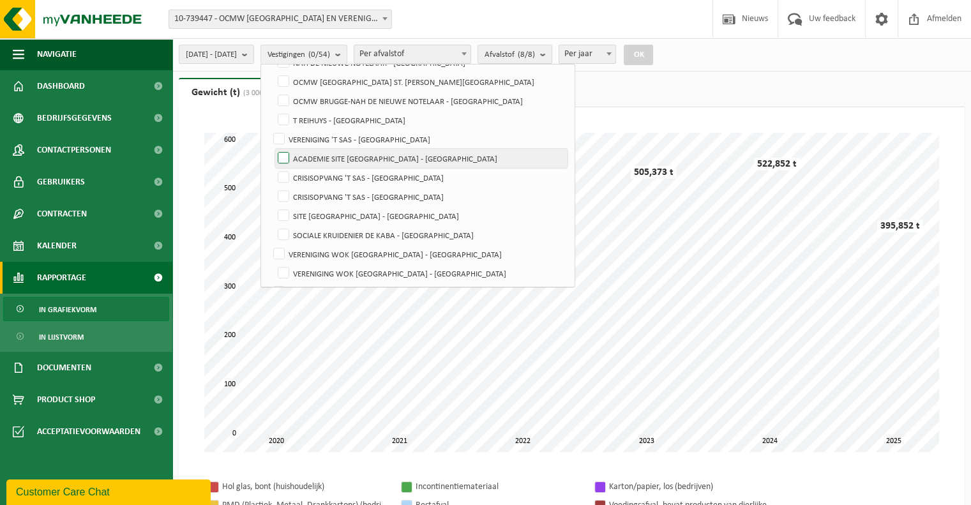
click at [315, 156] on label "ACADEMIE SITE [GEOGRAPHIC_DATA] - [GEOGRAPHIC_DATA]" at bounding box center [421, 158] width 292 height 19
click at [273, 149] on input "ACADEMIE SITE [GEOGRAPHIC_DATA] - [GEOGRAPHIC_DATA]" at bounding box center [273, 148] width 1 height 1
checkbox input "true"
click at [653, 57] on button "OK" at bounding box center [638, 55] width 29 height 20
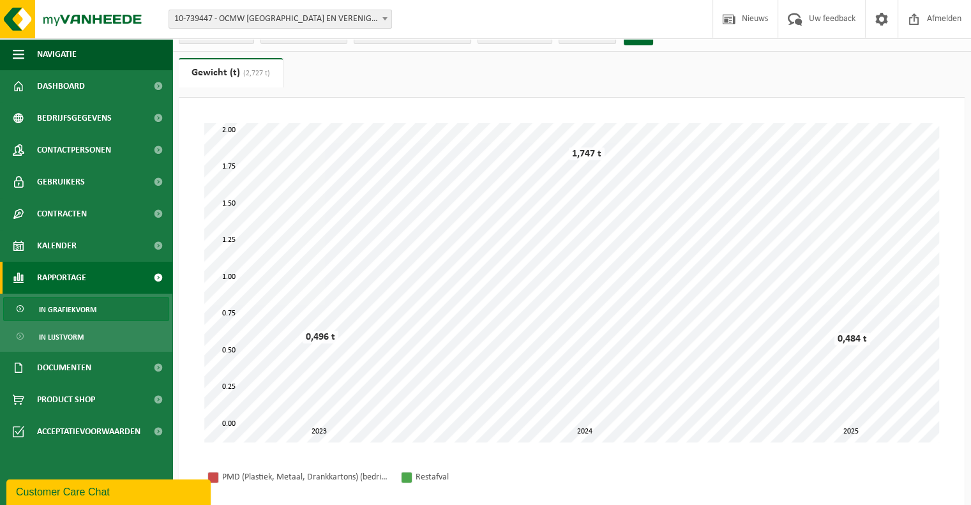
scroll to position [0, 0]
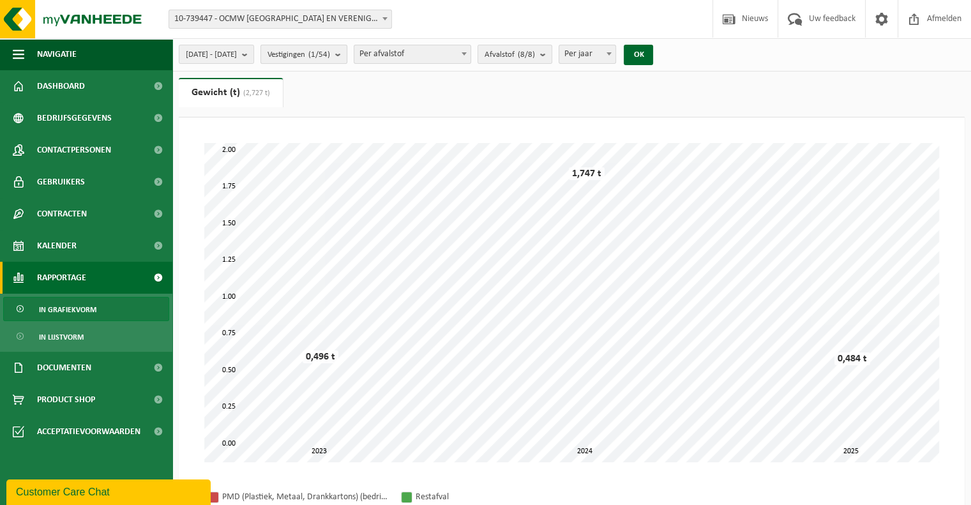
click at [347, 58] on b "submit" at bounding box center [340, 54] width 11 height 18
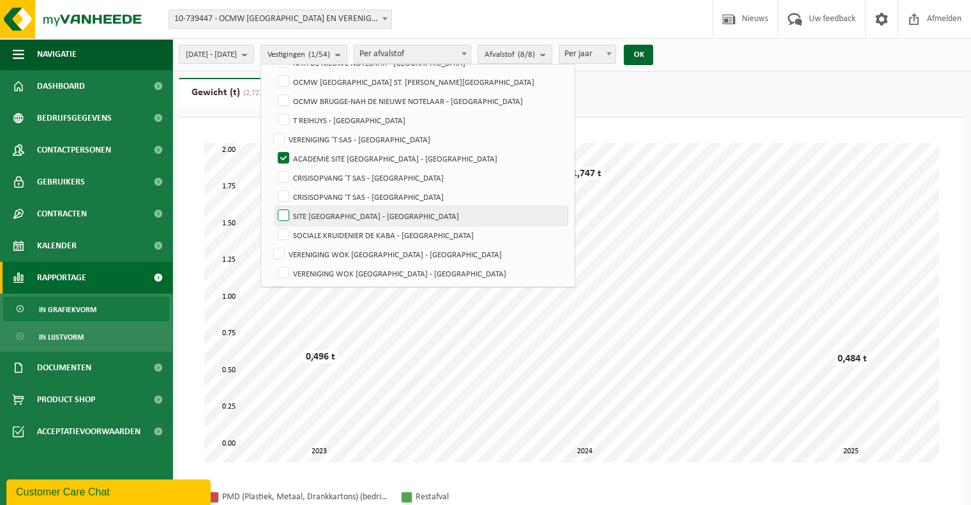
click at [317, 215] on label "SITE [GEOGRAPHIC_DATA] - [GEOGRAPHIC_DATA]" at bounding box center [421, 215] width 292 height 19
click at [273, 206] on input "SITE [GEOGRAPHIC_DATA] - [GEOGRAPHIC_DATA]" at bounding box center [273, 206] width 1 height 1
checkbox input "true"
click at [653, 59] on button "OK" at bounding box center [638, 55] width 29 height 20
